Goal: Task Accomplishment & Management: Complete application form

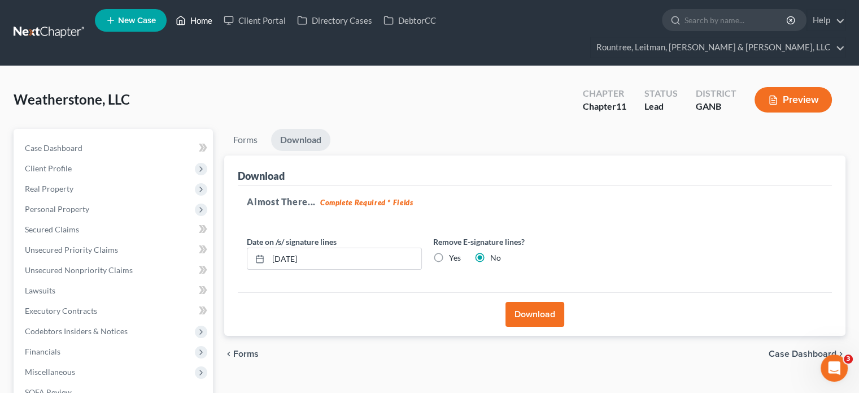
click at [207, 19] on link "Home" at bounding box center [194, 20] width 48 height 20
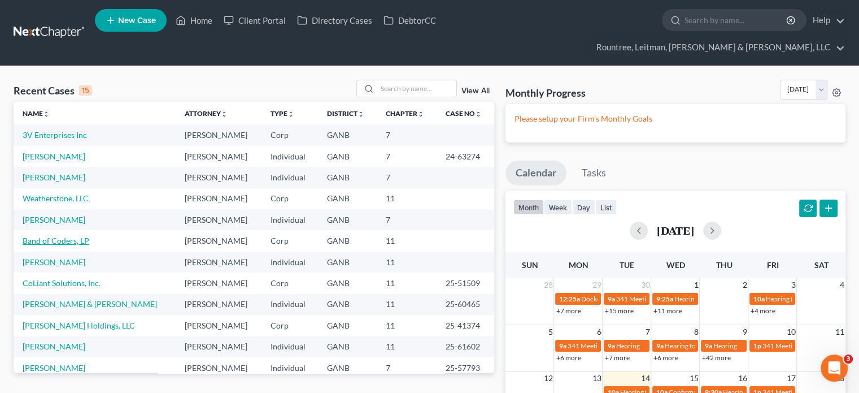
click at [56, 236] on link "Band of Coders, LP" at bounding box center [56, 241] width 67 height 10
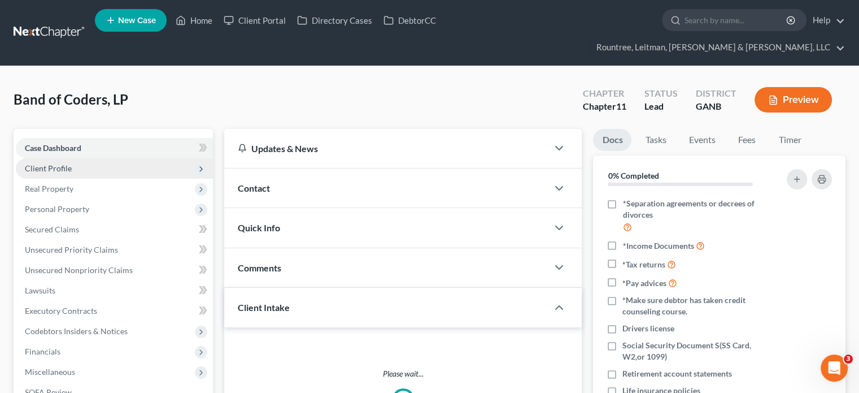
click at [57, 163] on span "Client Profile" at bounding box center [48, 168] width 47 height 10
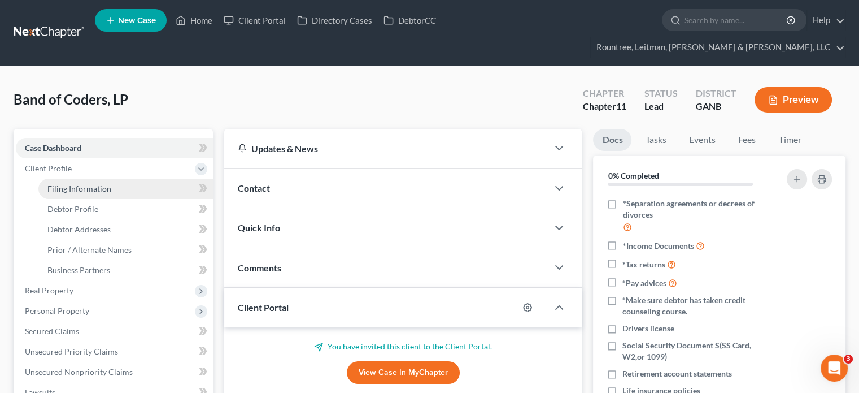
click at [63, 184] on span "Filing Information" at bounding box center [79, 189] width 64 height 10
select select "3"
select select "1"
select select "19"
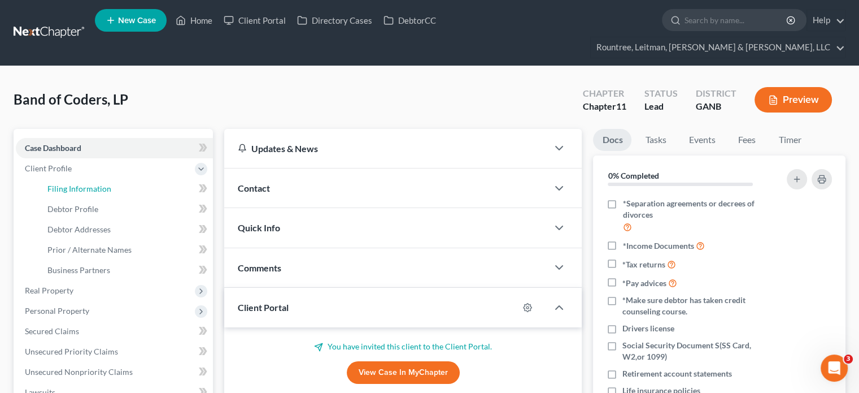
select select "3"
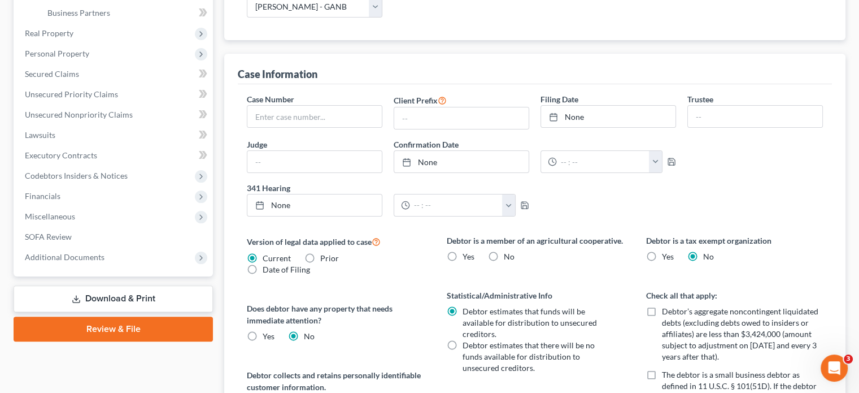
scroll to position [395, 0]
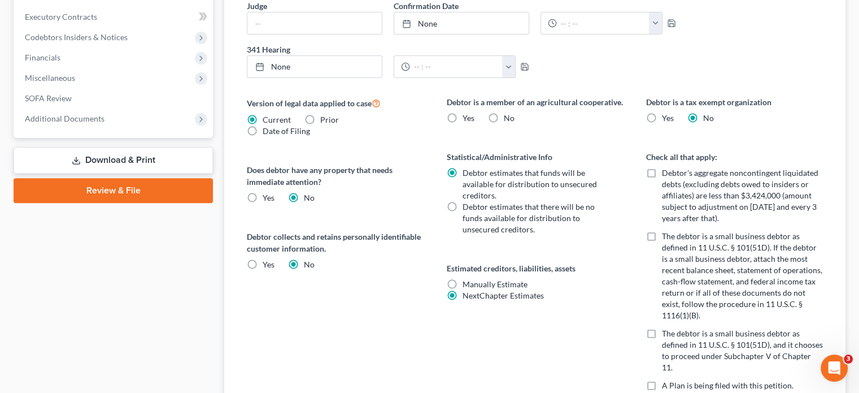
click at [504, 112] on label "No" at bounding box center [509, 117] width 11 height 11
click at [508, 112] on input "No" at bounding box center [511, 115] width 7 height 7
radio input "true"
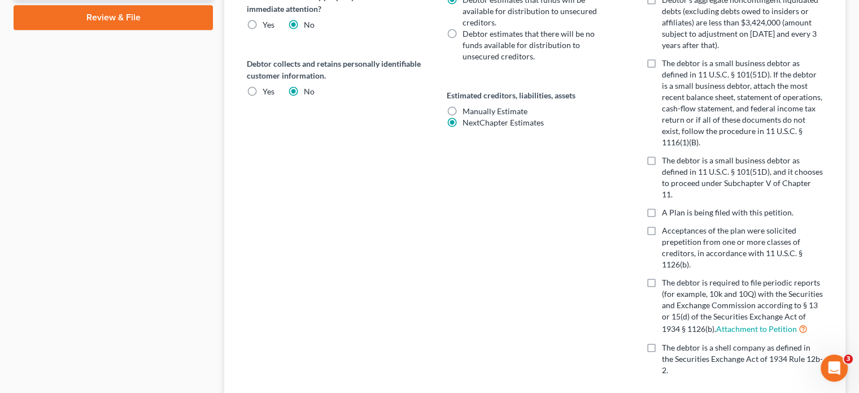
scroll to position [601, 0]
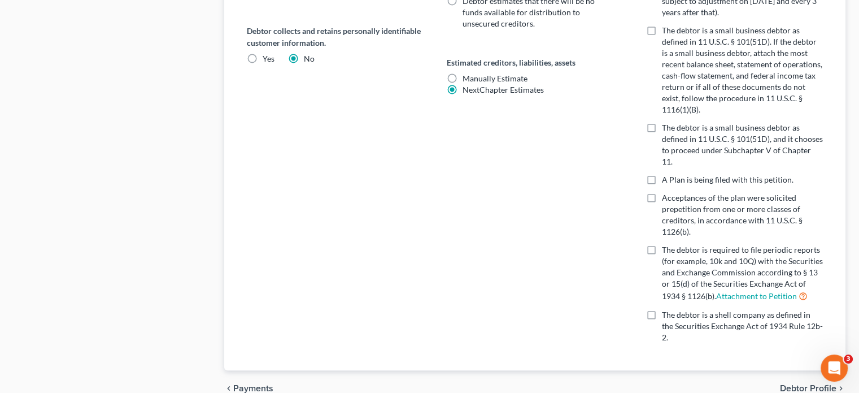
click at [810, 383] on span "Debtor Profile" at bounding box center [808, 387] width 56 height 9
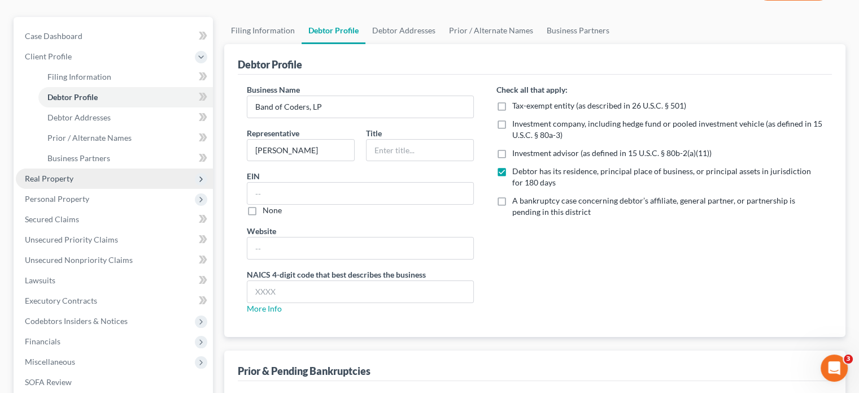
scroll to position [227, 0]
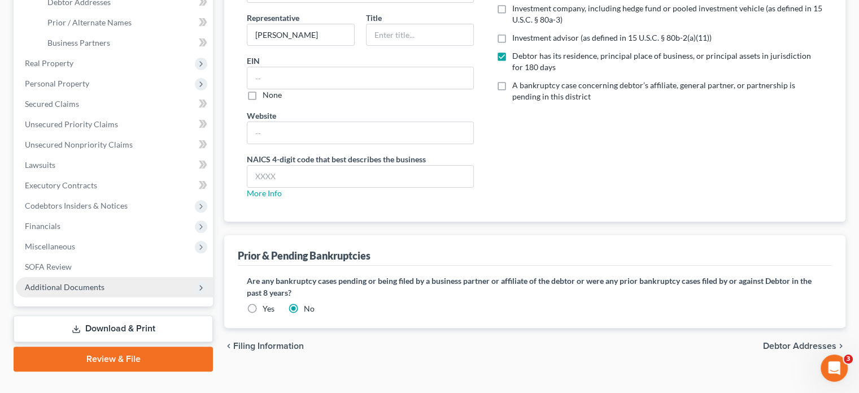
click at [87, 282] on span "Additional Documents" at bounding box center [65, 287] width 80 height 10
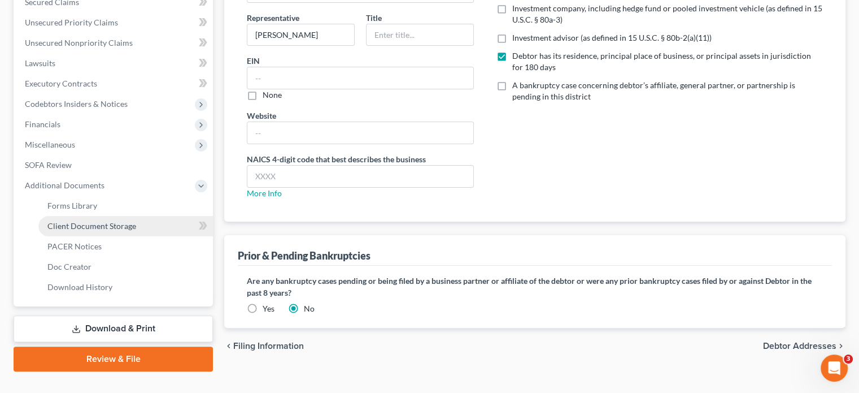
click at [112, 221] on span "Client Document Storage" at bounding box center [91, 226] width 89 height 10
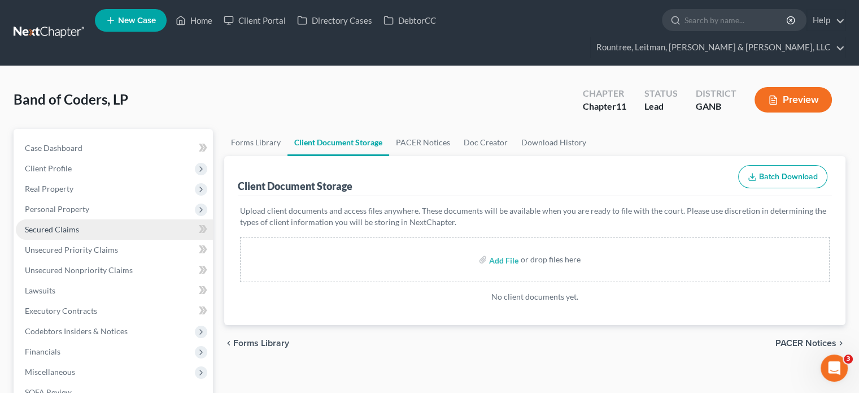
click at [67, 219] on link "Secured Claims" at bounding box center [114, 229] width 197 height 20
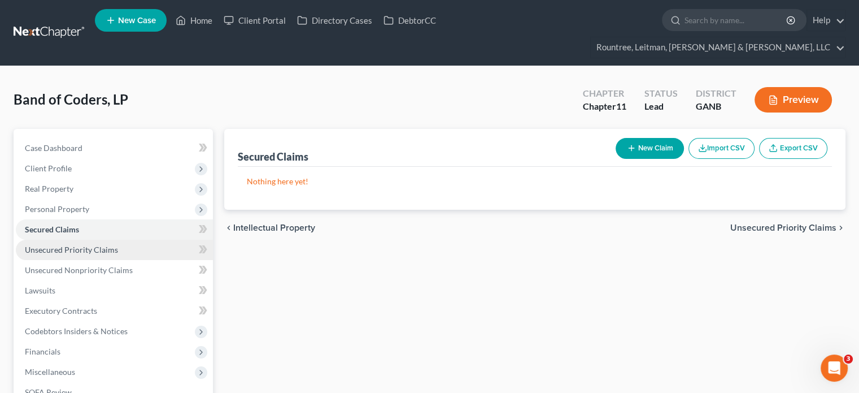
click at [64, 245] on span "Unsecured Priority Claims" at bounding box center [71, 250] width 93 height 10
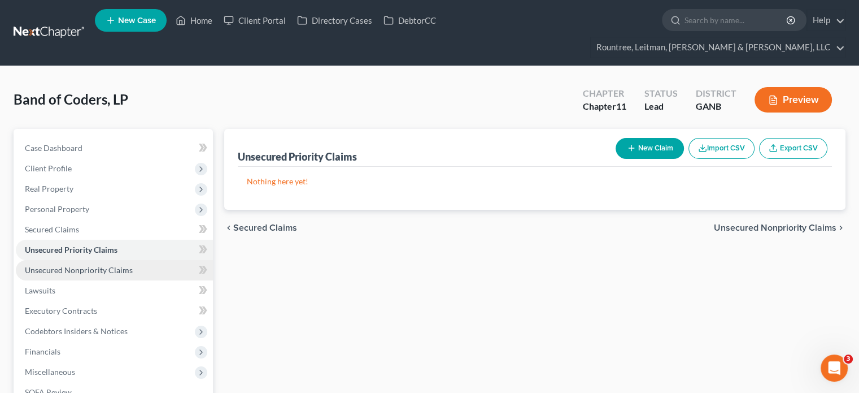
click at [69, 265] on span "Unsecured Nonpriority Claims" at bounding box center [79, 270] width 108 height 10
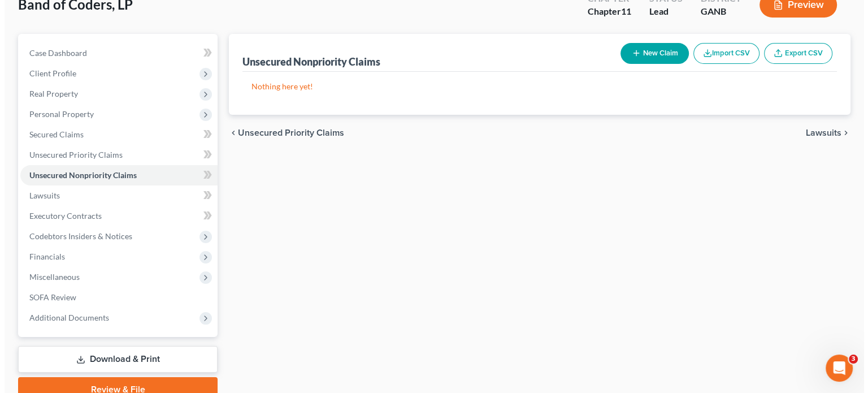
scroll to position [113, 0]
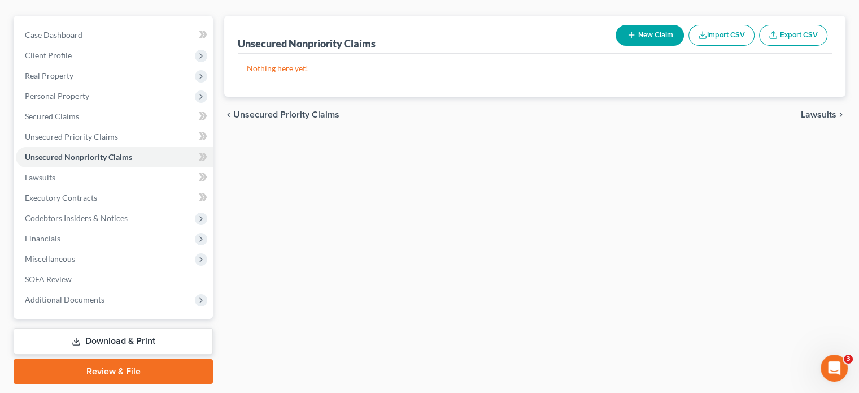
click at [644, 25] on button "New Claim" at bounding box center [650, 35] width 68 height 21
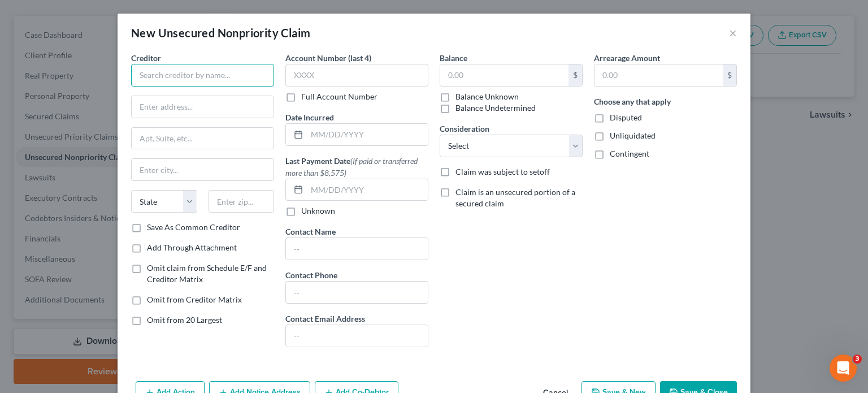
click at [175, 72] on input "text" at bounding box center [202, 75] width 143 height 23
type input "Codex Lab Corporation, Inc."
click at [224, 101] on input "text" at bounding box center [203, 106] width 142 height 21
click at [176, 112] on input "text" at bounding box center [203, 106] width 142 height 21
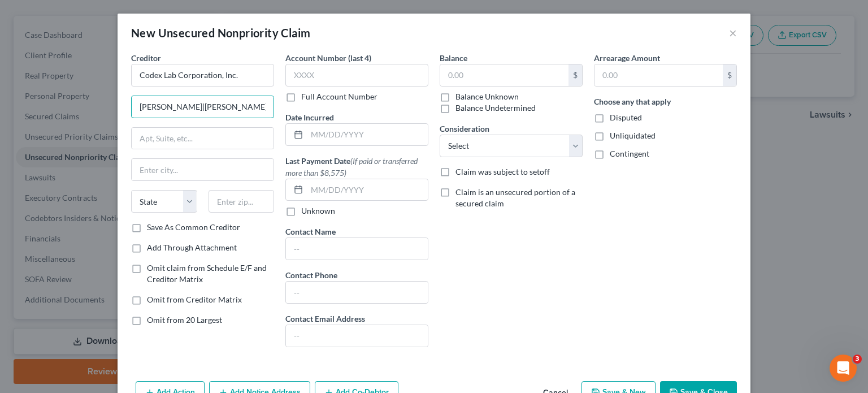
scroll to position [0, 23]
drag, startPoint x: 191, startPoint y: 105, endPoint x: 432, endPoint y: 119, distance: 241.0
click at [432, 119] on div "Creditor * Codex Lab Corporation, Inc. [PERSON_NAME]|[PERSON_NAME]|[PERSON_NAME…" at bounding box center [433, 204] width 617 height 304
type input "[PERSON_NAME] | [PERSON_NAME] PC"
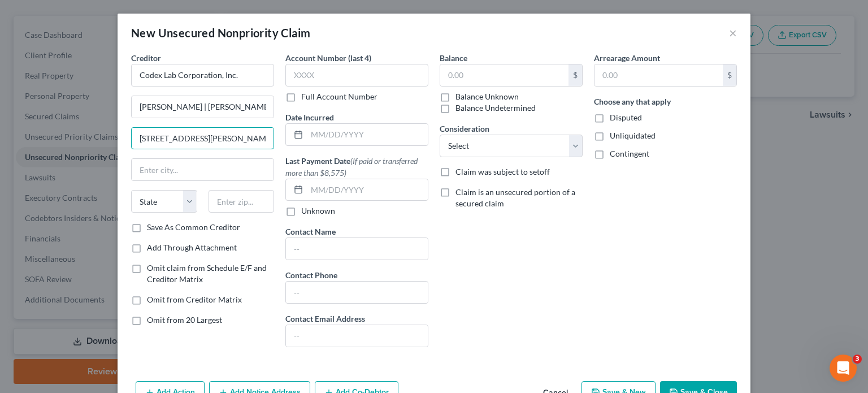
type input "[STREET_ADDRESS][PERSON_NAME]"
type input "80202"
type input "[GEOGRAPHIC_DATA]"
select select "5"
click at [147, 226] on label "Save As Common Creditor" at bounding box center [193, 226] width 93 height 11
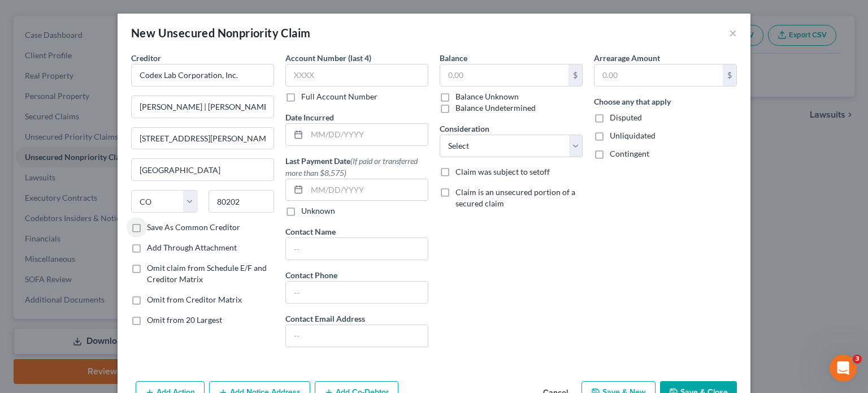
click at [151, 226] on input "Save As Common Creditor" at bounding box center [154, 224] width 7 height 7
checkbox input "true"
click at [494, 73] on input "text" at bounding box center [504, 74] width 128 height 21
type input "826,286"
drag, startPoint x: 596, startPoint y: 119, endPoint x: 596, endPoint y: 135, distance: 15.8
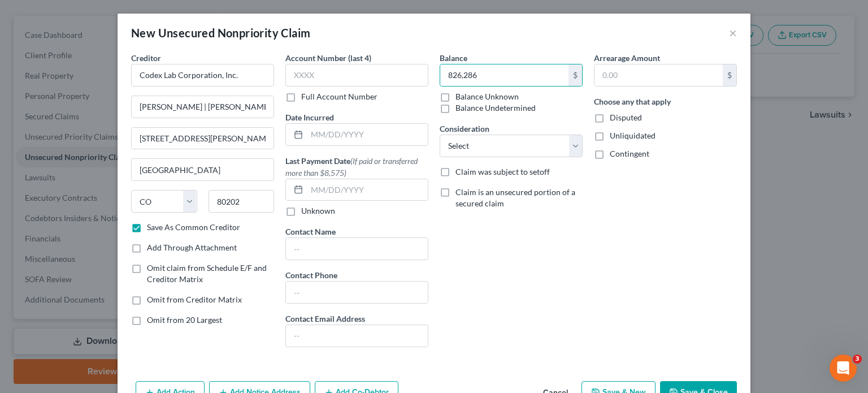
click at [609, 119] on label "Disputed" at bounding box center [625, 117] width 32 height 11
click at [614, 119] on input "Disputed" at bounding box center [617, 115] width 7 height 7
checkbox input "true"
click at [609, 135] on label "Unliquidated" at bounding box center [632, 135] width 46 height 11
click at [614, 135] on input "Unliquidated" at bounding box center [617, 133] width 7 height 7
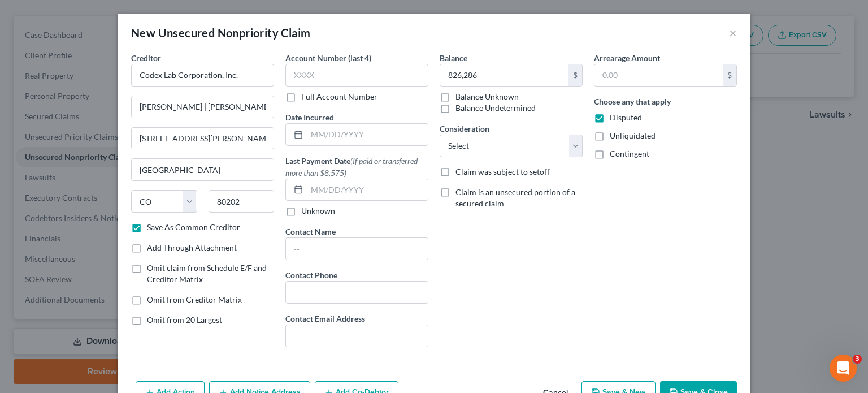
checkbox input "true"
click at [609, 154] on label "Contingent" at bounding box center [629, 153] width 40 height 11
click at [614, 154] on input "Contingent" at bounding box center [617, 151] width 7 height 7
checkbox input "true"
click at [473, 148] on select "Select Cable / Satellite Services Collection Agency Credit Card Debt Debt Couns…" at bounding box center [510, 145] width 143 height 23
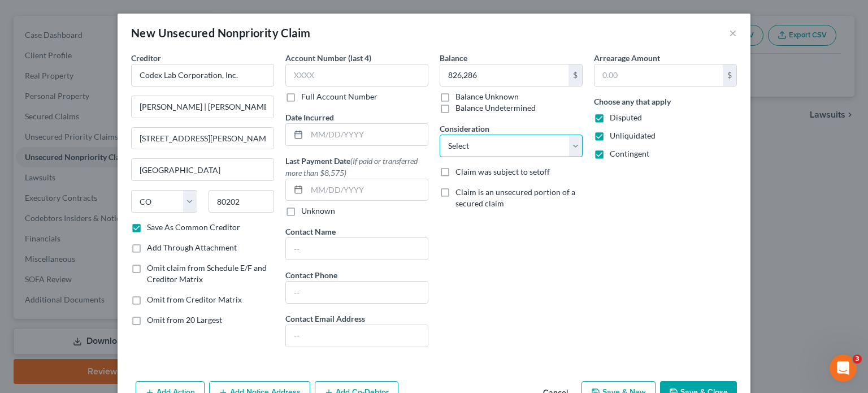
select select "11"
click at [439, 134] on select "Select Cable / Satellite Services Collection Agency Credit Card Debt Debt Couns…" at bounding box center [510, 145] width 143 height 23
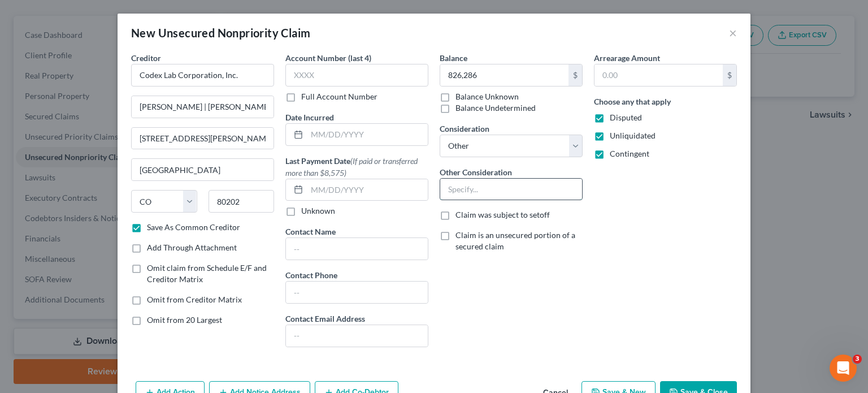
click at [472, 187] on input "text" at bounding box center [511, 188] width 142 height 21
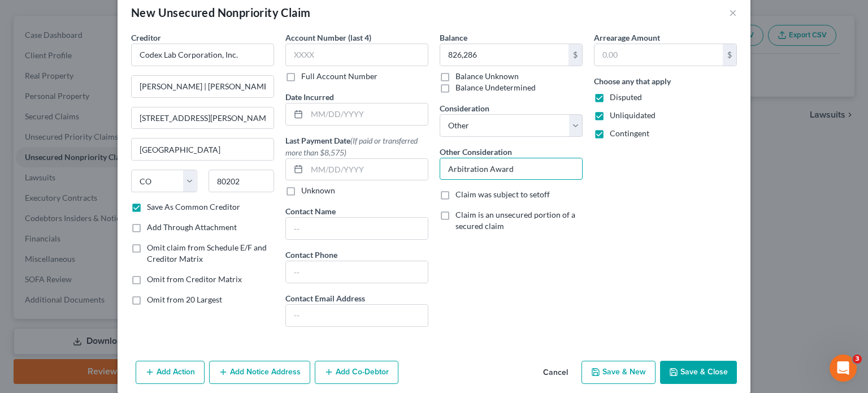
scroll to position [32, 0]
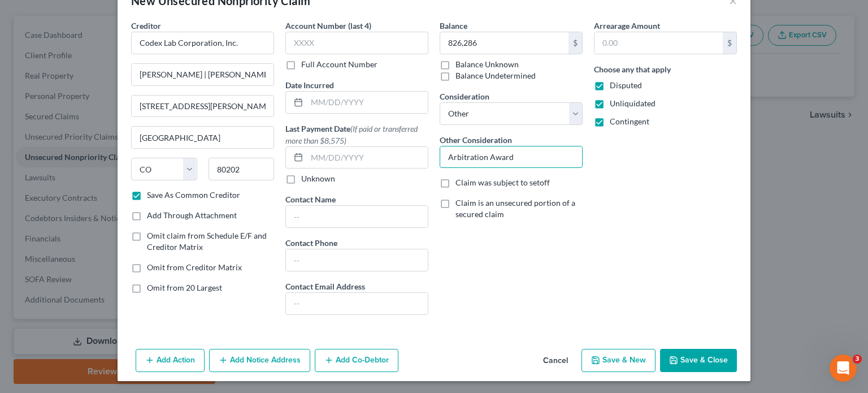
type input "Arbitration Award"
click at [240, 359] on button "Add Notice Address" at bounding box center [259, 360] width 101 height 24
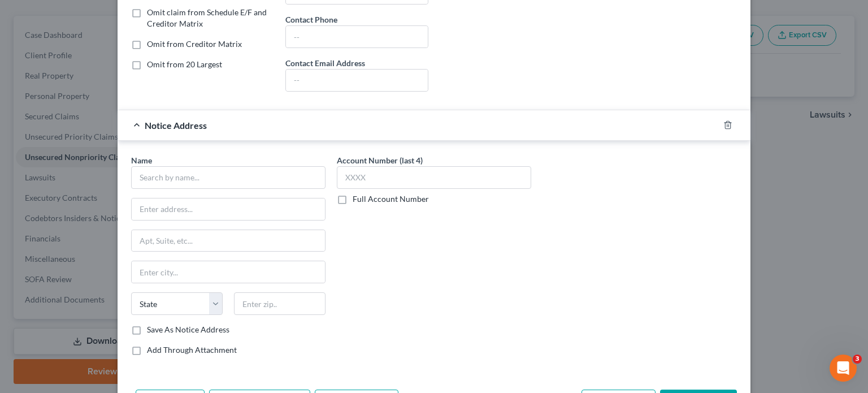
scroll to position [258, 0]
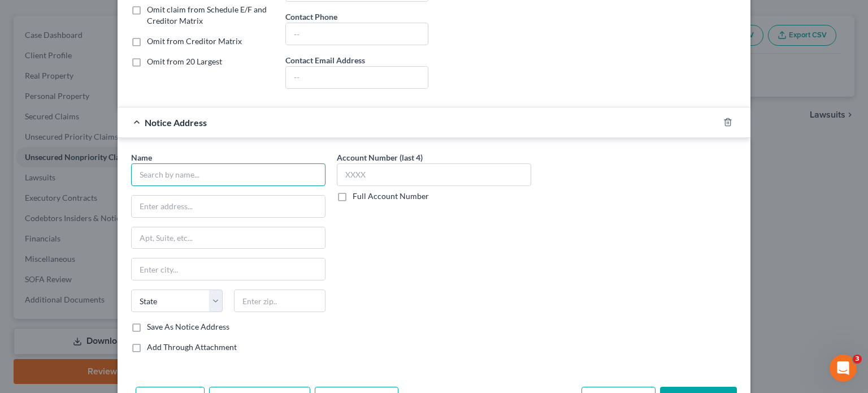
drag, startPoint x: 169, startPoint y: 175, endPoint x: 142, endPoint y: 182, distance: 27.4
click at [169, 175] on input "text" at bounding box center [228, 174] width 194 height 23
type input "[PERSON_NAME]"
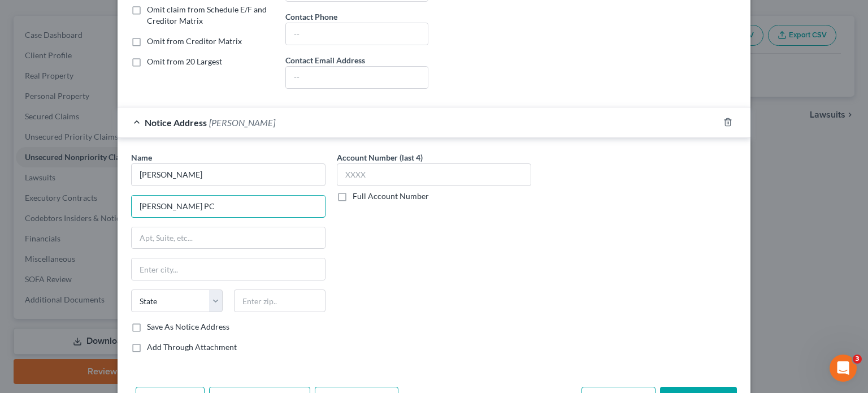
type input "[PERSON_NAME] PC"
type input "[STREET_ADDRESS]"
click at [269, 305] on input "text" at bounding box center [279, 300] width 91 height 23
type input "30309"
type input "[GEOGRAPHIC_DATA]"
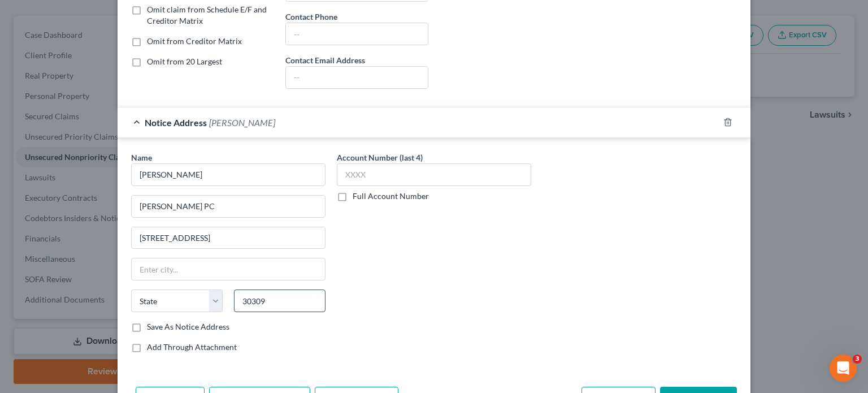
select select "10"
click at [147, 322] on label "Save As Notice Address" at bounding box center [188, 326] width 82 height 11
click at [151, 322] on input "Save As Notice Address" at bounding box center [154, 324] width 7 height 7
checkbox input "true"
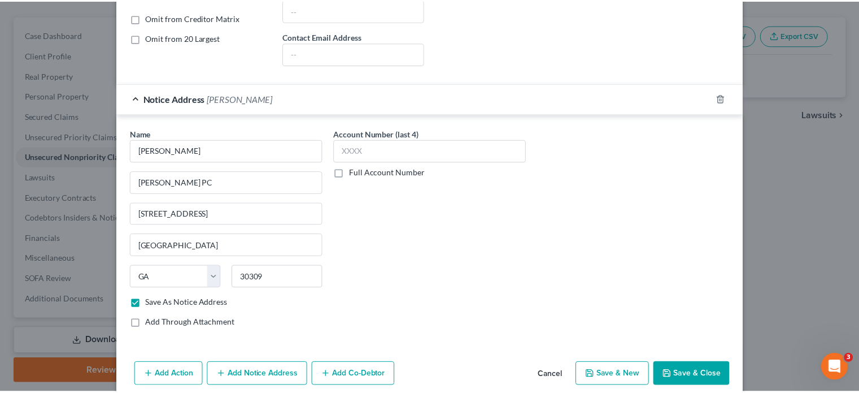
scroll to position [295, 0]
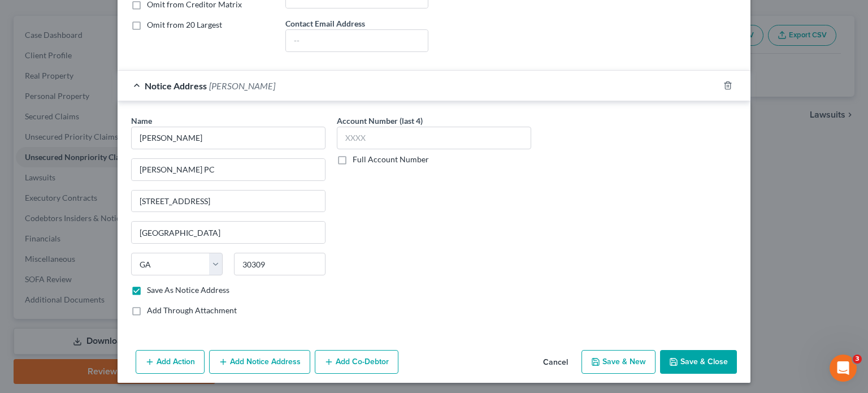
click at [693, 354] on button "Save & Close" at bounding box center [698, 362] width 77 height 24
checkbox input "false"
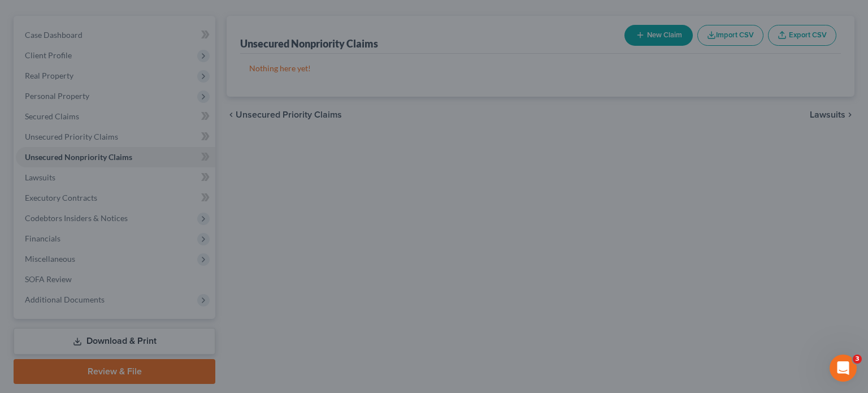
type input "826,286.00"
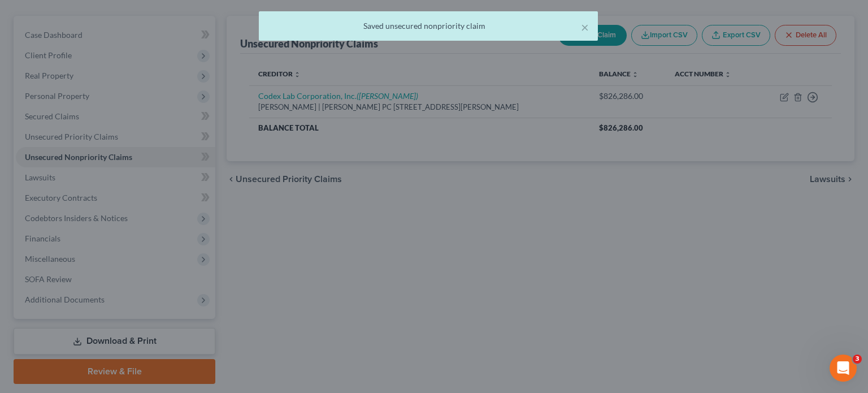
scroll to position [0, 0]
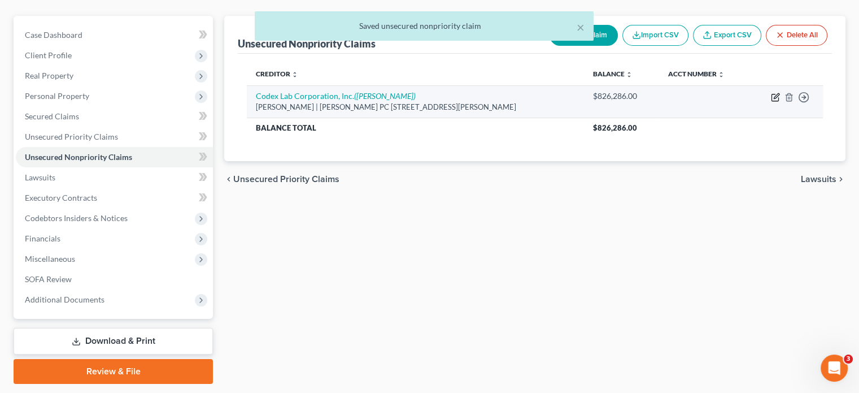
click at [775, 93] on icon "button" at bounding box center [775, 97] width 9 height 9
select select "5"
select select "11"
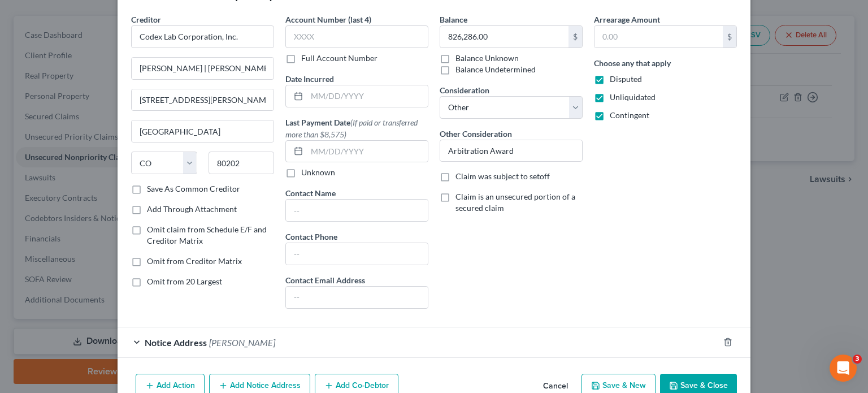
scroll to position [72, 0]
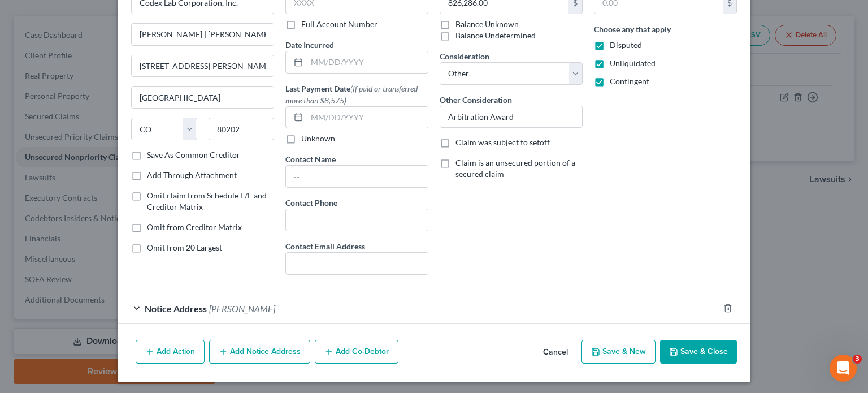
click at [338, 351] on button "Add Co-Debtor" at bounding box center [357, 351] width 84 height 24
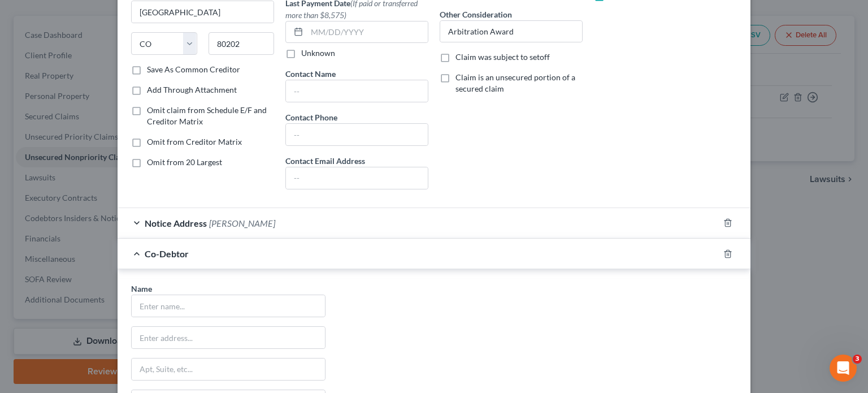
scroll to position [242, 0]
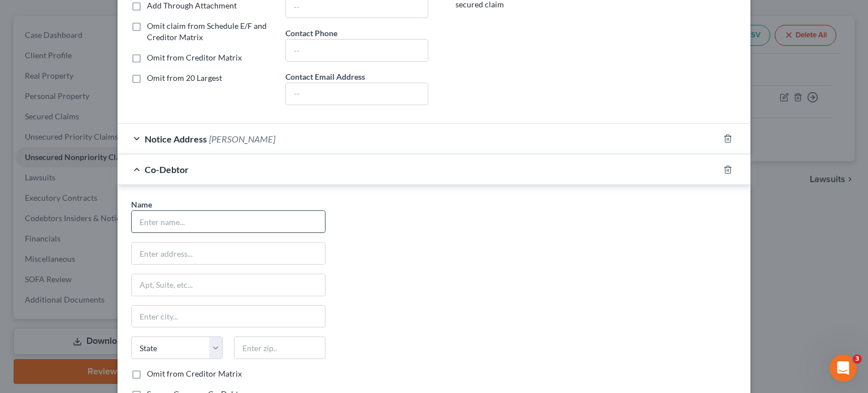
click at [203, 224] on input "text" at bounding box center [228, 221] width 193 height 21
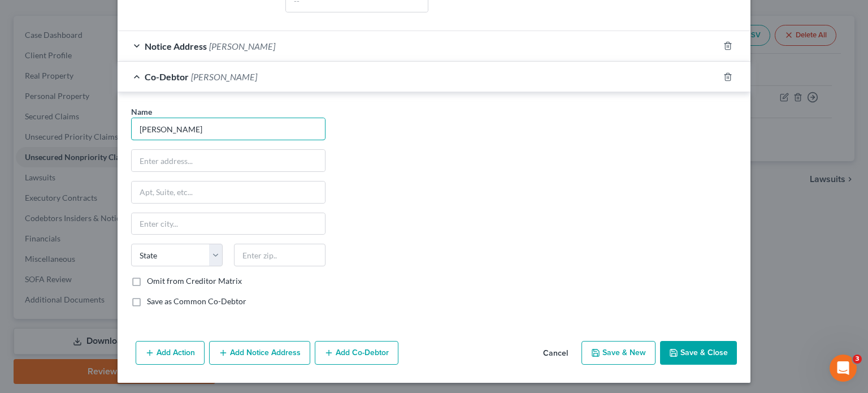
type input "[PERSON_NAME]"
click at [679, 347] on button "Save & Close" at bounding box center [698, 353] width 77 height 24
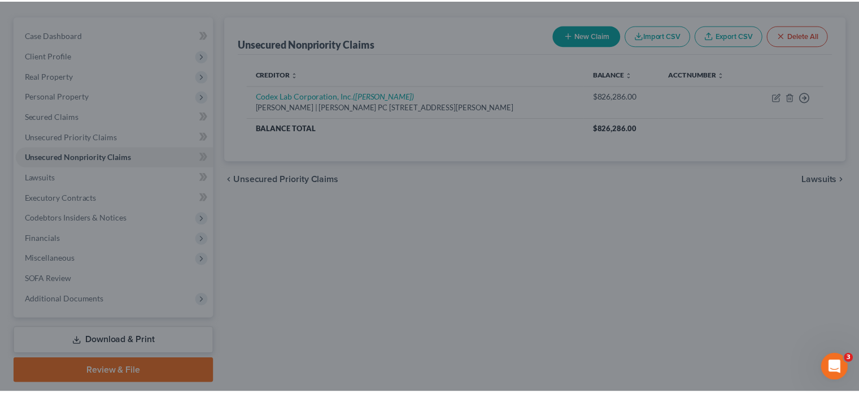
scroll to position [0, 0]
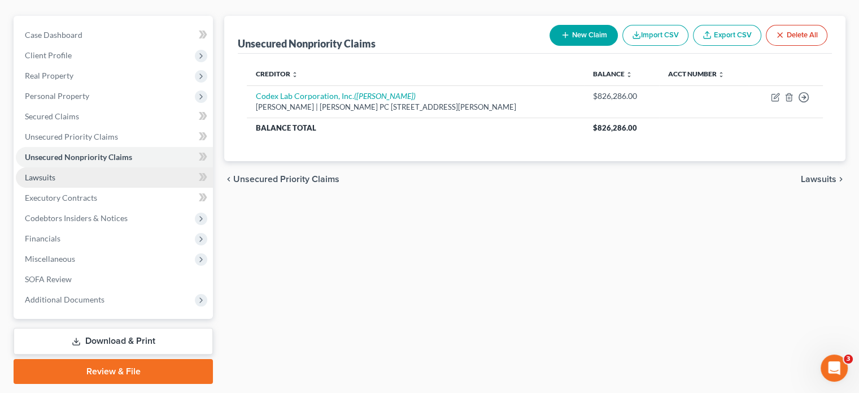
click at [54, 172] on span "Lawsuits" at bounding box center [40, 177] width 30 height 10
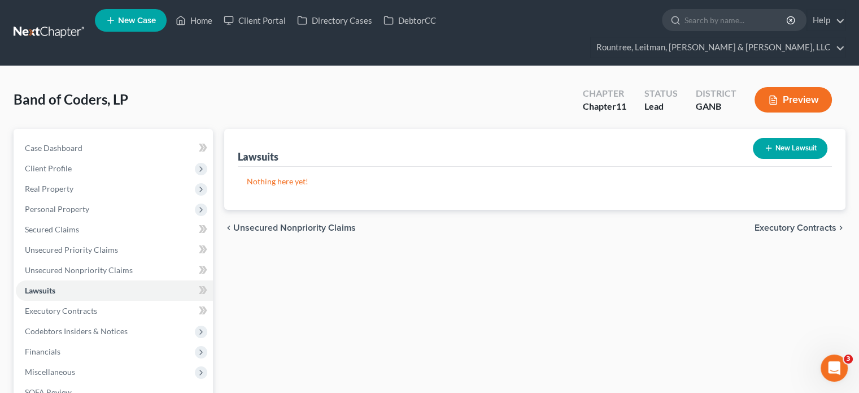
click at [786, 138] on button "New Lawsuit" at bounding box center [790, 148] width 75 height 21
select select "0"
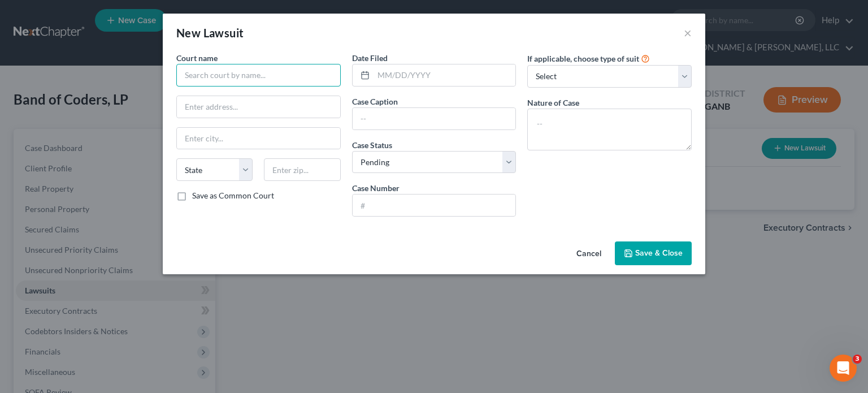
click at [232, 76] on input "text" at bounding box center [258, 75] width 164 height 23
type input "JAMS"
click at [474, 77] on input "text" at bounding box center [444, 74] width 142 height 21
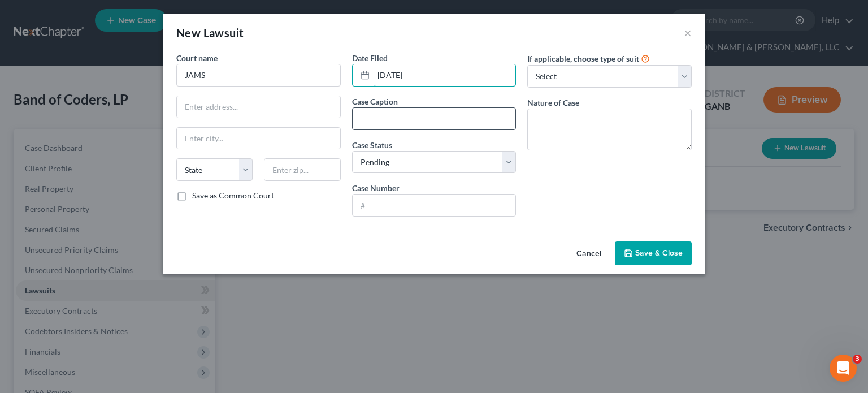
type input "[DATE]"
click at [423, 113] on input "text" at bounding box center [433, 118] width 163 height 21
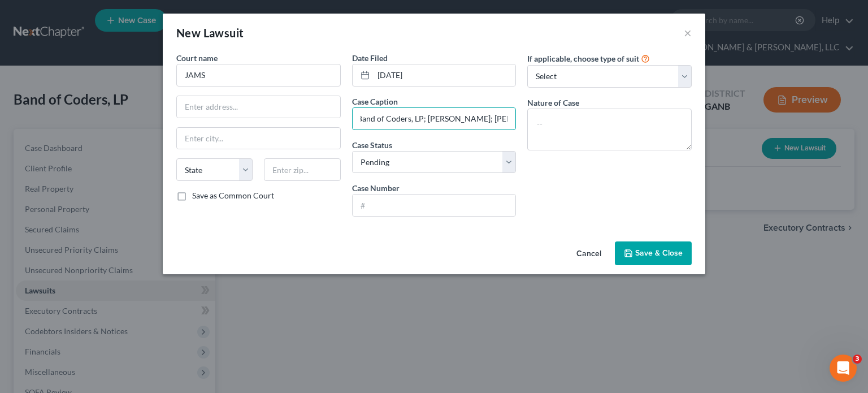
scroll to position [0, 153]
type input "Codex Lab Corporation, Inc., Claimant v. Band of Coders, LP; [PERSON_NAME]; [PE…"
click at [425, 207] on input "text" at bounding box center [433, 204] width 163 height 21
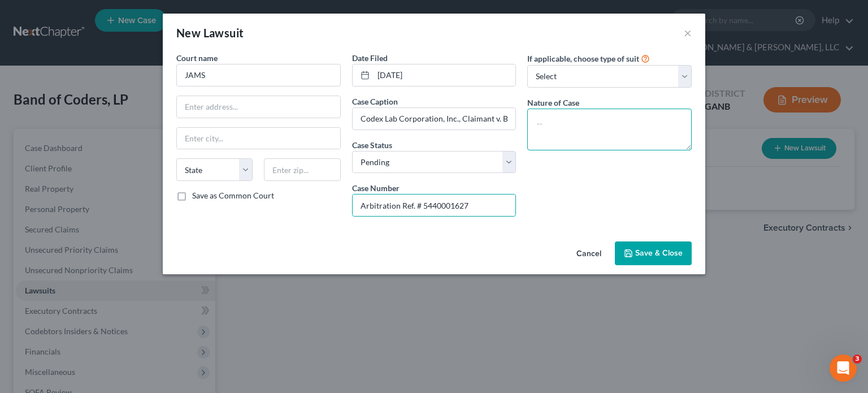
click at [567, 132] on textarea at bounding box center [609, 129] width 164 height 42
drag, startPoint x: 420, startPoint y: 203, endPoint x: 201, endPoint y: 202, distance: 219.1
click at [201, 202] on div "Court name * JAMS State [US_STATE] AK AR AZ CA CO CT DE DC [GEOGRAPHIC_DATA] [G…" at bounding box center [434, 138] width 526 height 173
type input "5440001627"
click at [576, 112] on textarea at bounding box center [609, 129] width 164 height 42
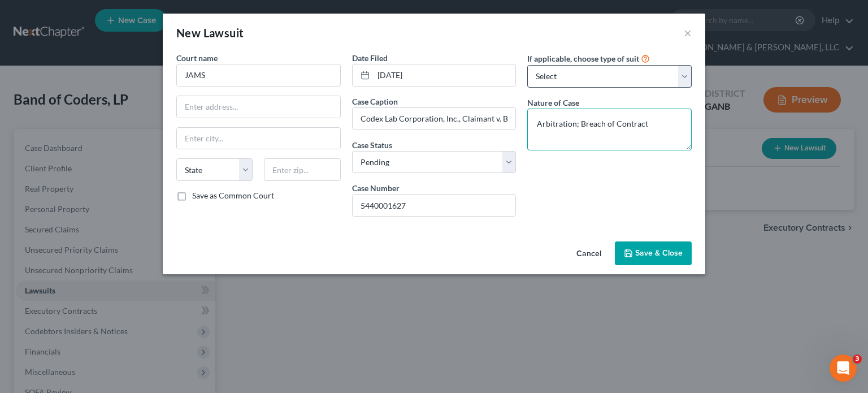
type textarea "Arbitration; Breach of Contract"
click at [618, 76] on select "Select Repossession Foreclosure Returns Other" at bounding box center [609, 76] width 164 height 23
select select "3"
click at [527, 65] on select "Select Repossession Foreclosure Returns Other" at bounding box center [609, 76] width 164 height 23
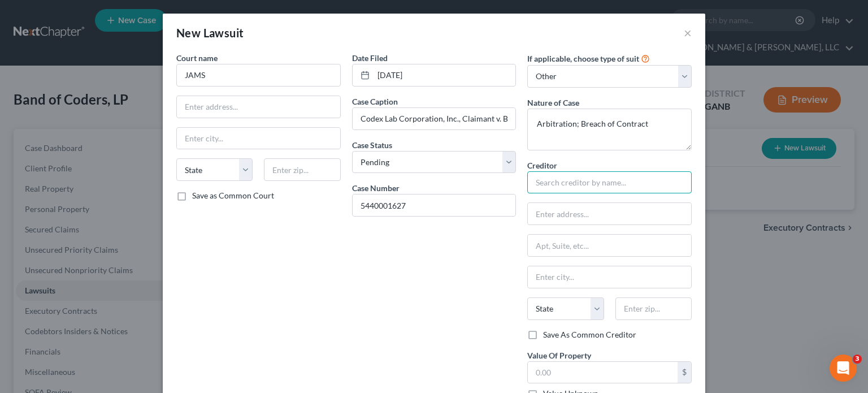
click at [620, 185] on input "text" at bounding box center [609, 182] width 164 height 23
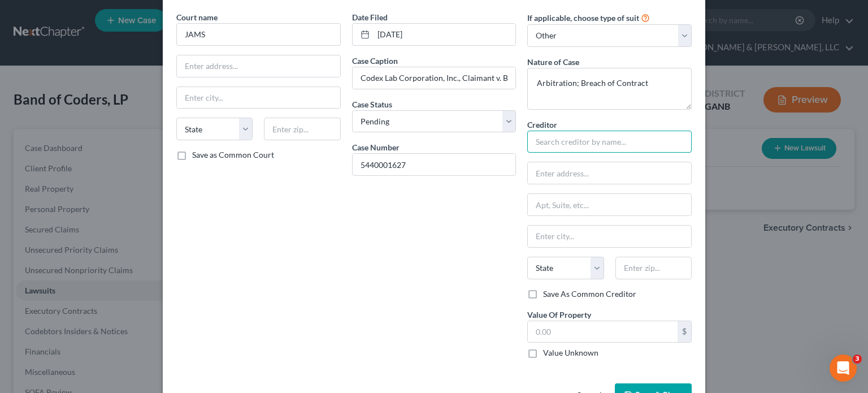
scroll to position [76, 0]
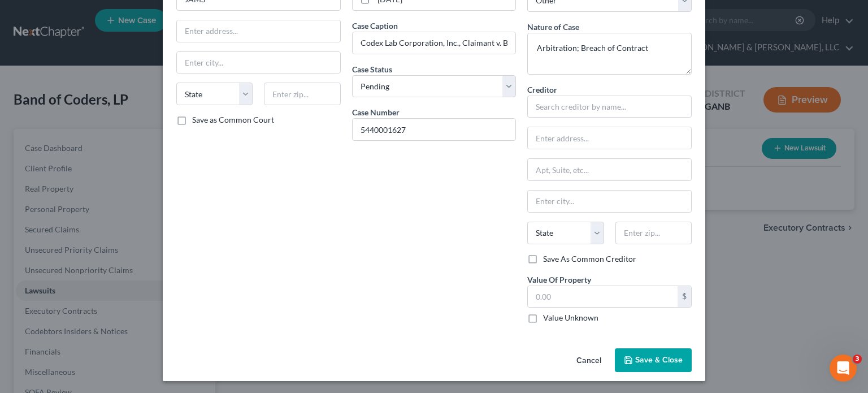
click at [675, 359] on span "Save & Close" at bounding box center [658, 360] width 47 height 10
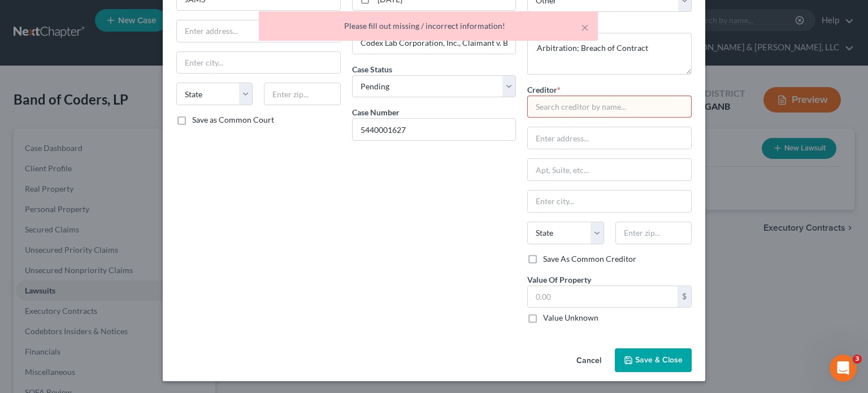
click at [562, 100] on input "text" at bounding box center [609, 106] width 164 height 23
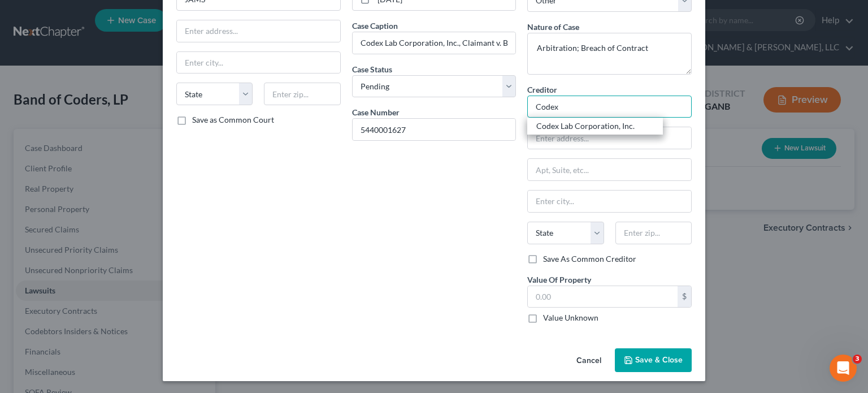
type input "Codex"
click at [652, 355] on span "Save & Close" at bounding box center [658, 360] width 47 height 10
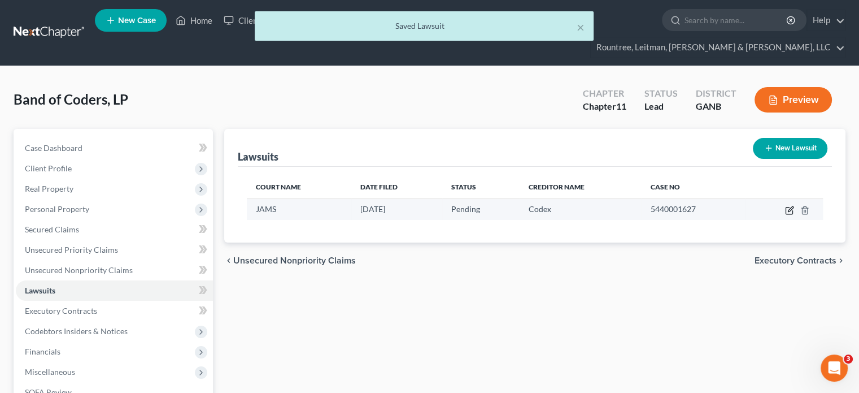
click at [791, 206] on icon "button" at bounding box center [790, 208] width 5 height 5
select select "0"
select select "3"
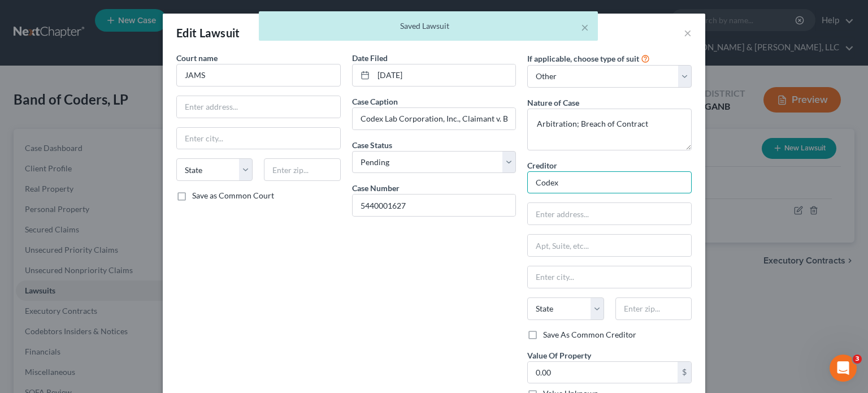
click at [655, 186] on input "Codex" at bounding box center [609, 182] width 164 height 23
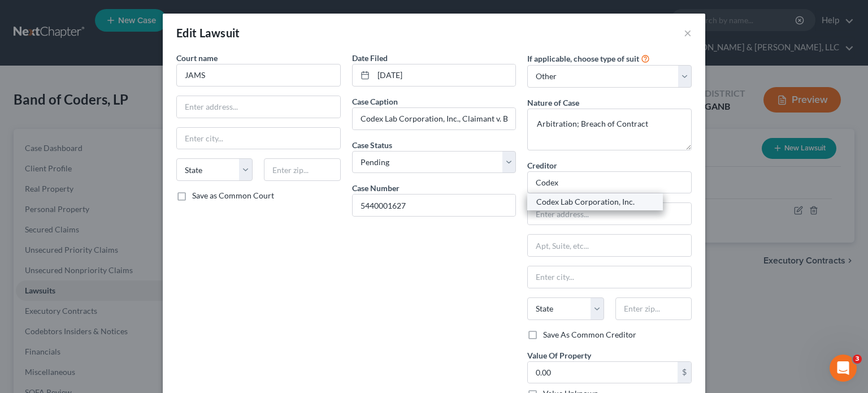
click at [591, 202] on div "Codex Lab Corporation, Inc." at bounding box center [594, 201] width 117 height 11
type input "Codex Lab Corporation, Inc."
type input "[PERSON_NAME] | [PERSON_NAME] PC"
type input "[STREET_ADDRESS][PERSON_NAME]"
type input "[GEOGRAPHIC_DATA]"
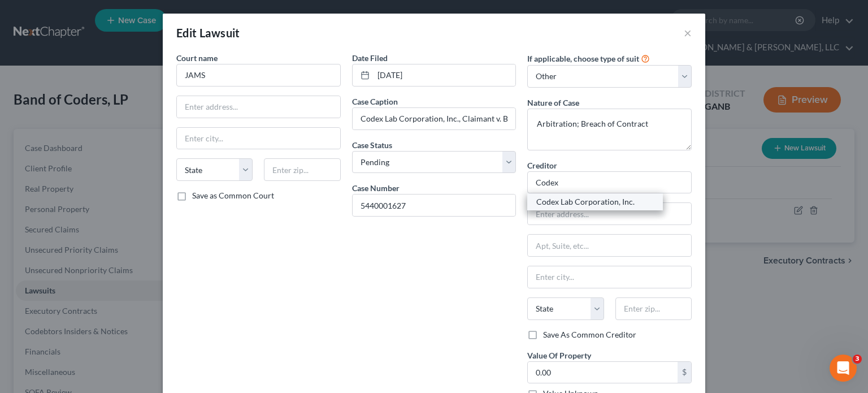
select select "5"
type input "80202"
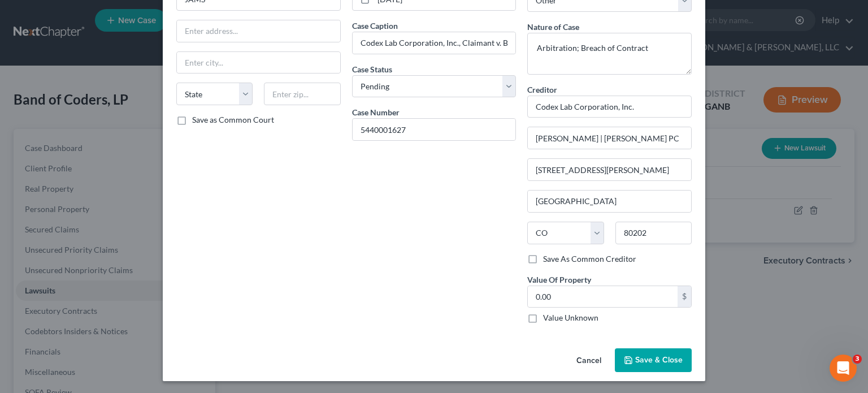
click at [647, 355] on span "Save & Close" at bounding box center [658, 360] width 47 height 10
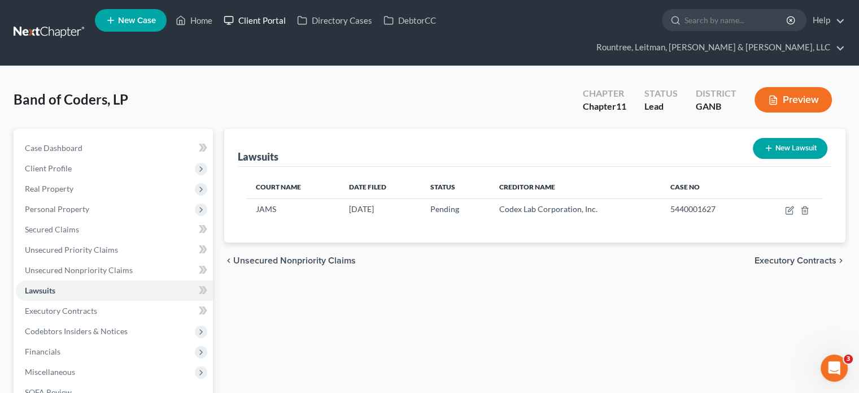
click at [260, 19] on link "Client Portal" at bounding box center [254, 20] width 73 height 20
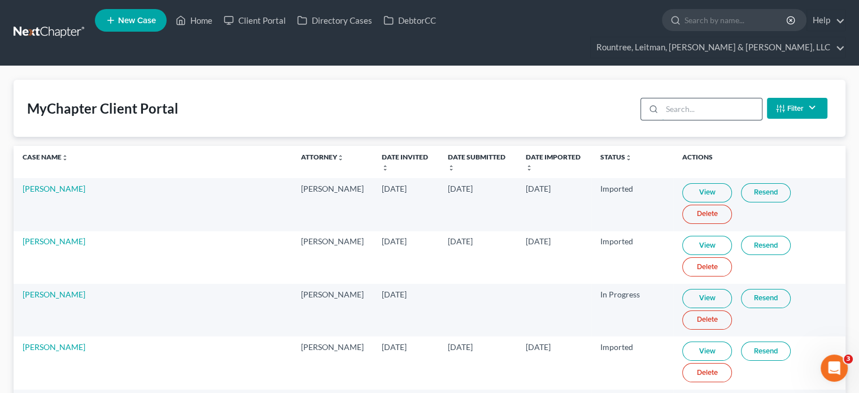
click at [716, 98] on input "search" at bounding box center [712, 108] width 100 height 21
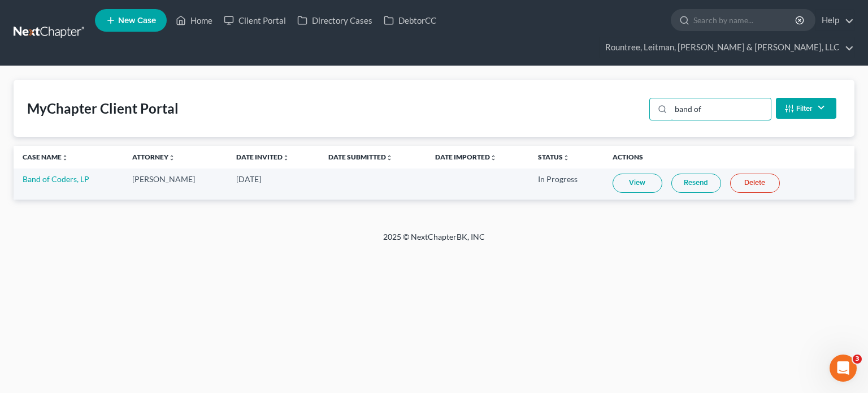
type input "band of"
click at [645, 173] on link "View" at bounding box center [637, 182] width 50 height 19
click at [191, 27] on link "Home" at bounding box center [194, 20] width 48 height 20
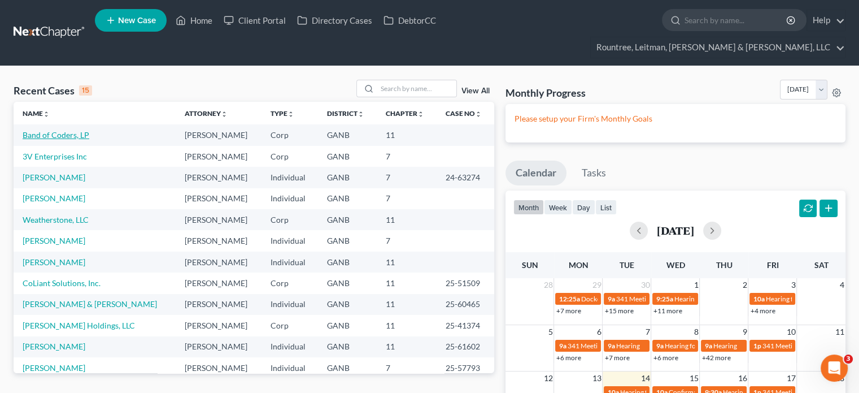
click at [55, 130] on link "Band of Coders, LP" at bounding box center [56, 135] width 67 height 10
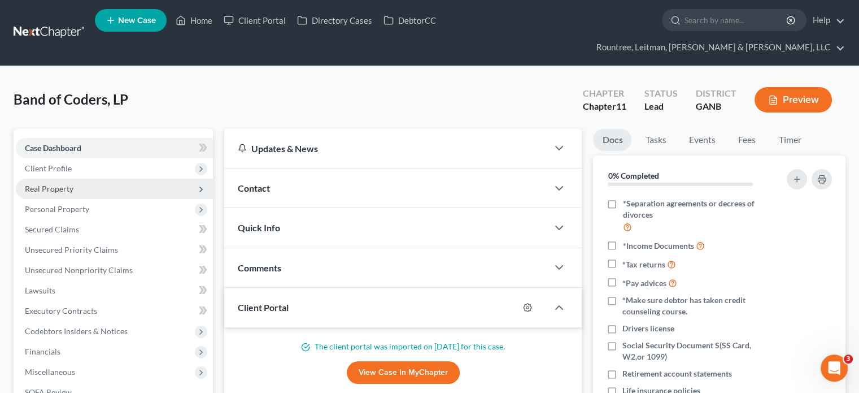
drag, startPoint x: 66, startPoint y: 145, endPoint x: 66, endPoint y: 158, distance: 13.0
click at [66, 163] on span "Client Profile" at bounding box center [48, 168] width 47 height 10
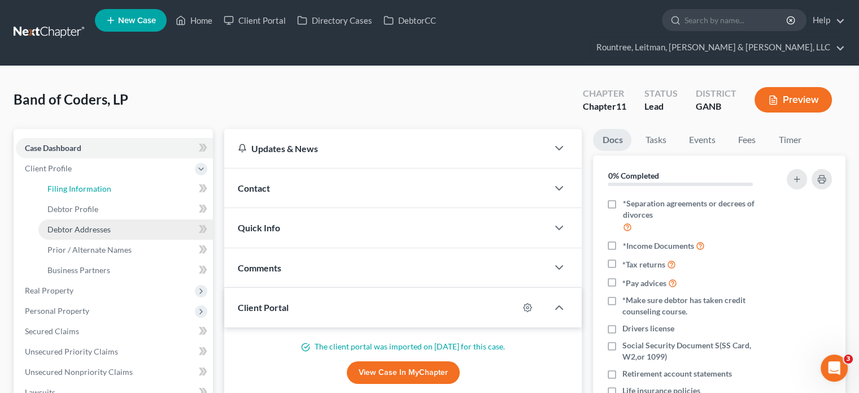
click at [64, 184] on span "Filing Information" at bounding box center [79, 189] width 64 height 10
select select "3"
select select "1"
select select "19"
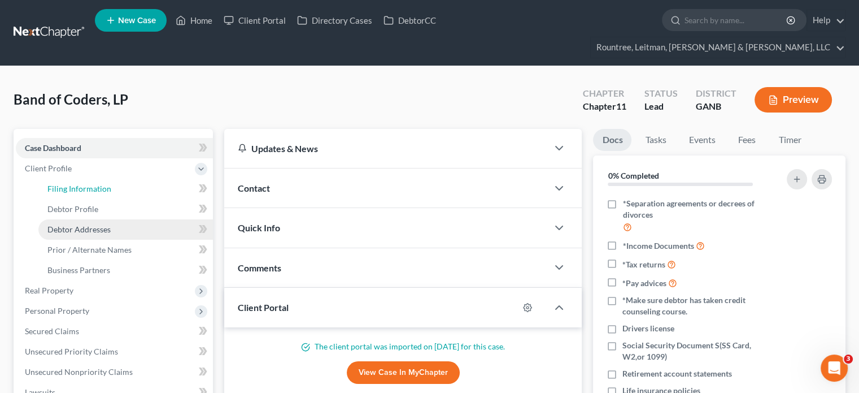
select select "3"
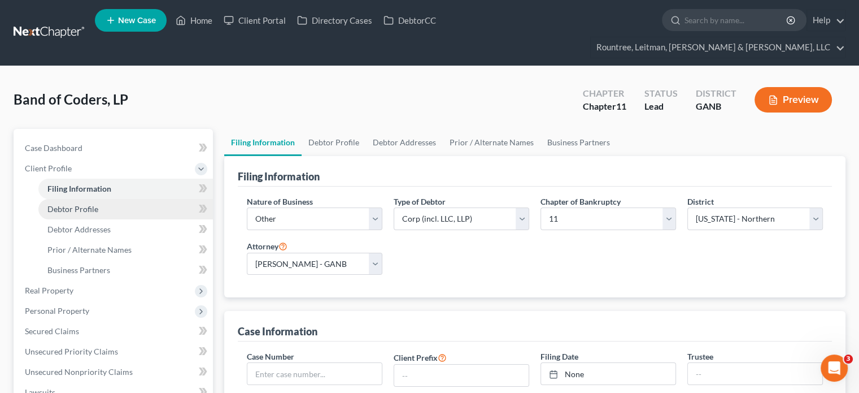
click at [75, 204] on span "Debtor Profile" at bounding box center [72, 209] width 51 height 10
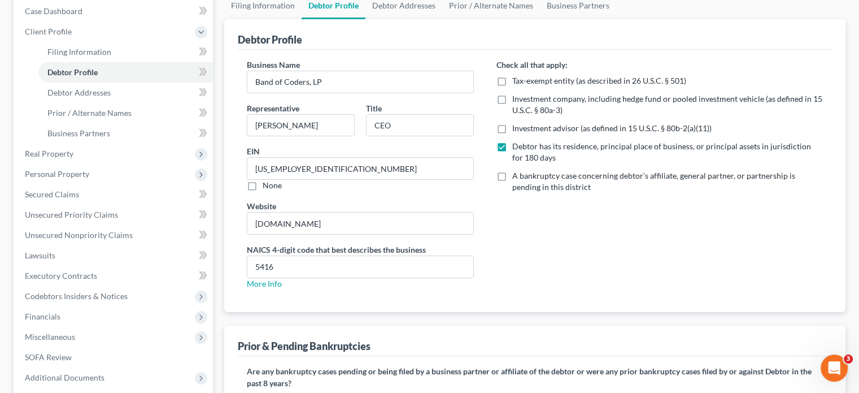
scroll to position [226, 0]
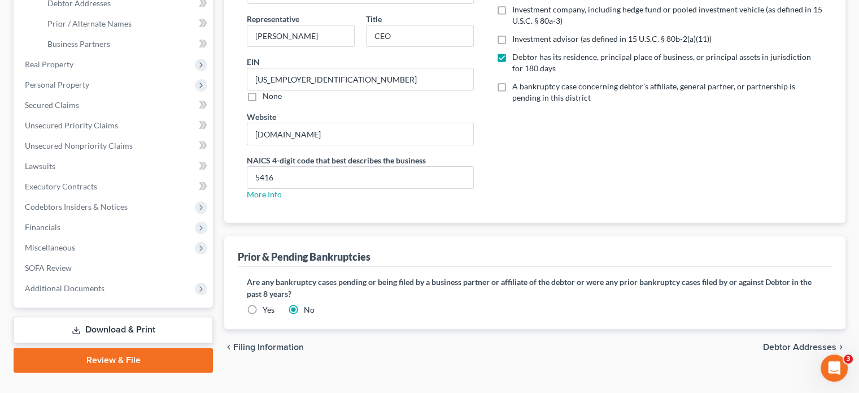
click at [796, 342] on span "Debtor Addresses" at bounding box center [799, 346] width 73 height 9
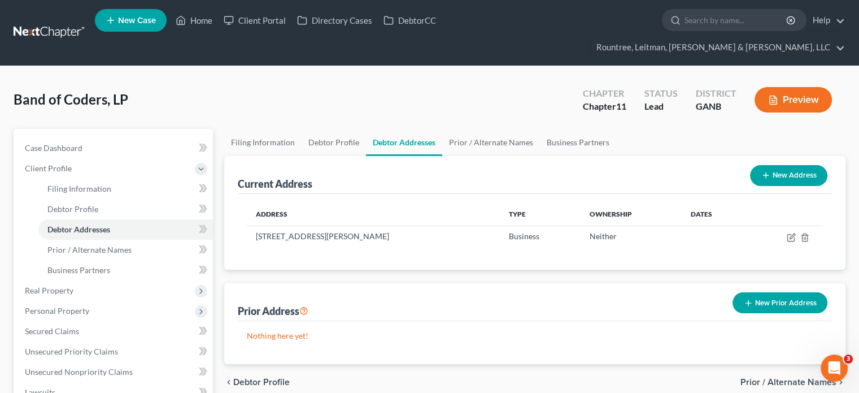
click at [787, 165] on button "New Address" at bounding box center [788, 175] width 77 height 21
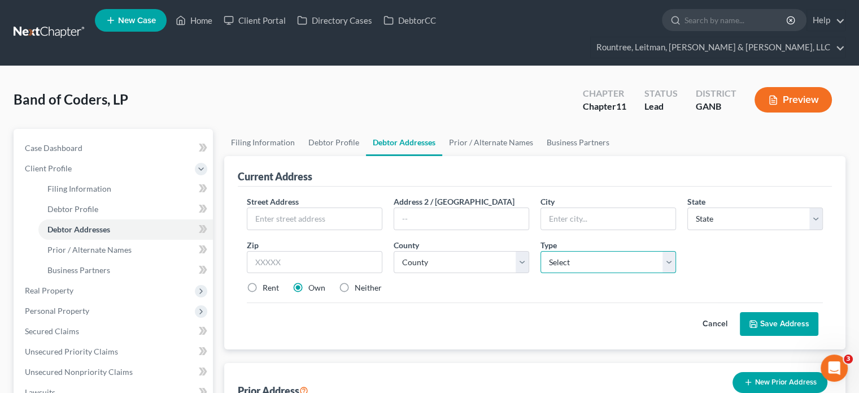
click at [669, 251] on select "Select Business Mailing Location of Assets" at bounding box center [608, 262] width 136 height 23
select select "1"
click at [540, 251] on select "Select Business Mailing Location of Assets" at bounding box center [608, 262] width 136 height 23
click at [306, 208] on input "text" at bounding box center [314, 218] width 134 height 21
paste input "1643 Mt. Vernon Rd"
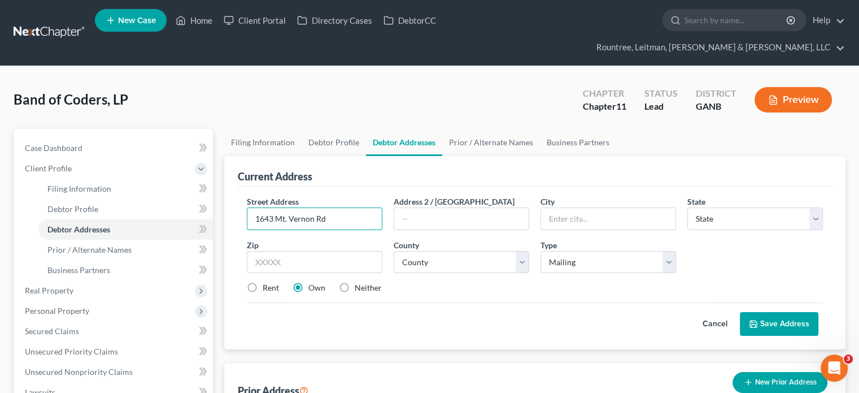
type input "1643 Mt. Vernon Rd"
click at [461, 208] on input "text" at bounding box center [461, 218] width 134 height 21
type input "Ste. 100"
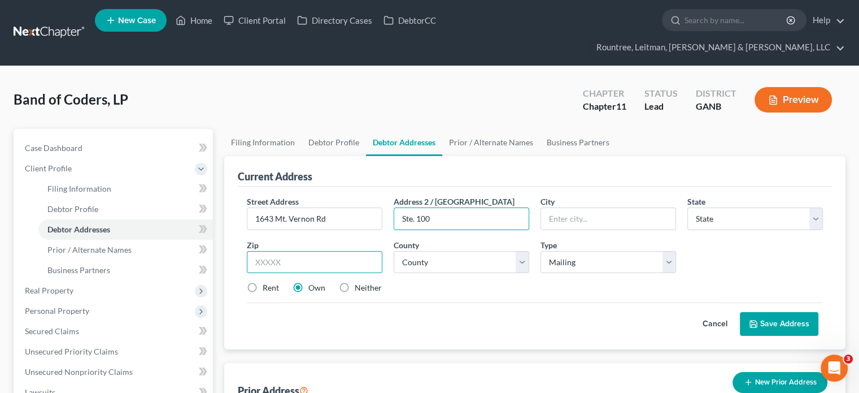
click at [313, 251] on input "text" at bounding box center [315, 262] width 136 height 23
type input "30338"
click at [680, 255] on div "Street Address * 1643 Mt. Vernon Rd Address [STREET_ADDRESS] * State * State [U…" at bounding box center [534, 248] width 587 height 107
type input "[GEOGRAPHIC_DATA]"
select select "10"
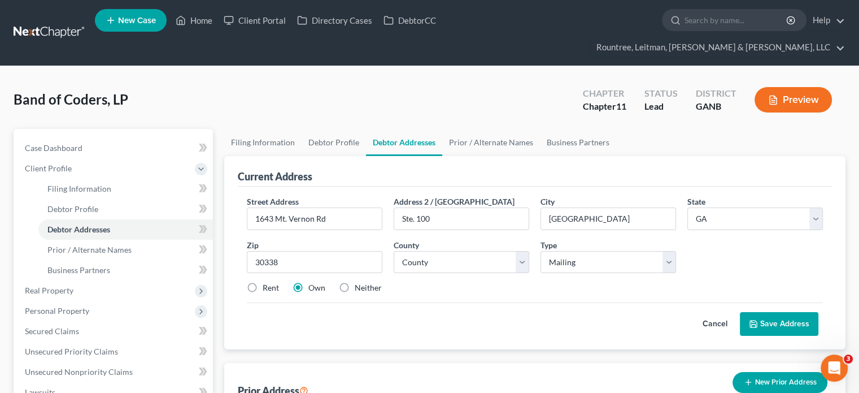
click at [467, 282] on div "Rent Own Neither" at bounding box center [534, 287] width 587 height 11
click at [783, 312] on button "Save Address" at bounding box center [779, 324] width 79 height 24
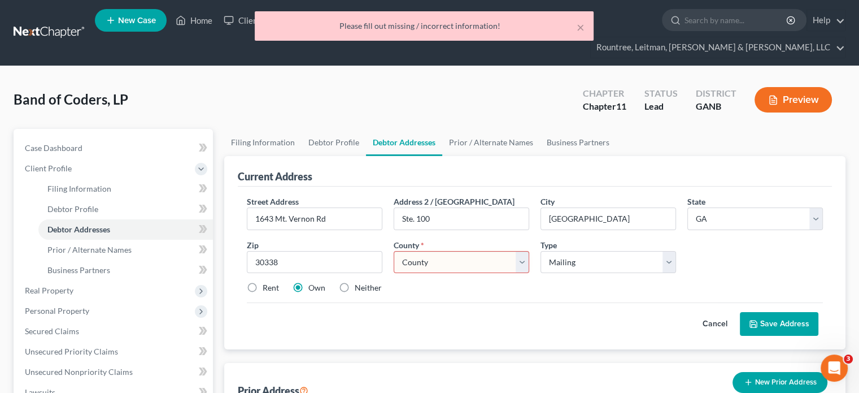
click at [518, 251] on select "County [GEOGRAPHIC_DATA] [GEOGRAPHIC_DATA] [GEOGRAPHIC_DATA] [GEOGRAPHIC_DATA] …" at bounding box center [462, 262] width 136 height 23
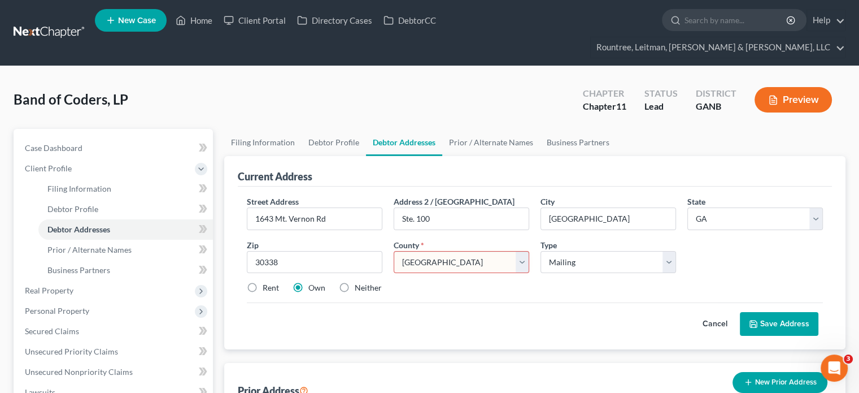
click at [394, 251] on select "County [GEOGRAPHIC_DATA] [GEOGRAPHIC_DATA] [GEOGRAPHIC_DATA] [GEOGRAPHIC_DATA] …" at bounding box center [462, 262] width 136 height 23
drag, startPoint x: 352, startPoint y: 203, endPoint x: 68, endPoint y: 205, distance: 284.7
click at [117, 206] on div "Petition Navigation Case Dashboard Payments Invoices Payments Payments Credit R…" at bounding box center [429, 363] width 843 height 469
click at [522, 251] on select "County [GEOGRAPHIC_DATA] [GEOGRAPHIC_DATA] [GEOGRAPHIC_DATA] [GEOGRAPHIC_DATA] …" at bounding box center [462, 262] width 136 height 23
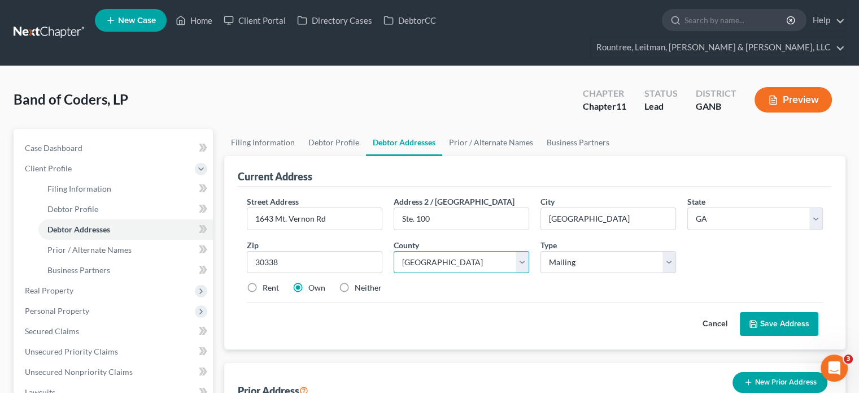
select select "42"
click at [394, 251] on select "County [GEOGRAPHIC_DATA] [GEOGRAPHIC_DATA] [GEOGRAPHIC_DATA] [GEOGRAPHIC_DATA] …" at bounding box center [462, 262] width 136 height 23
click at [775, 312] on button "Save Address" at bounding box center [779, 324] width 79 height 24
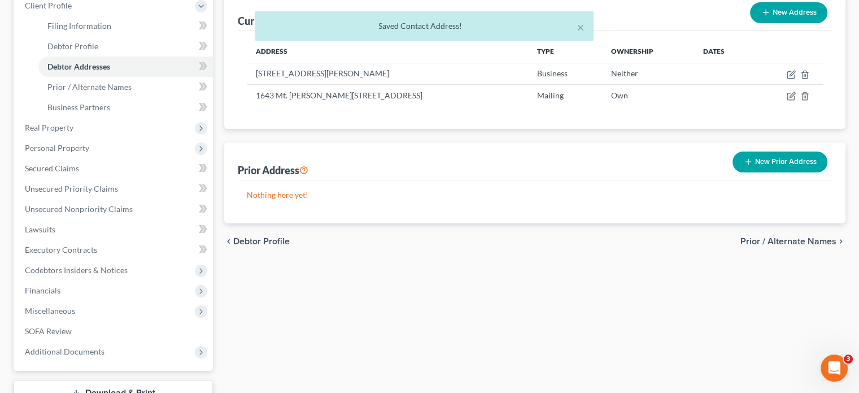
scroll to position [56, 0]
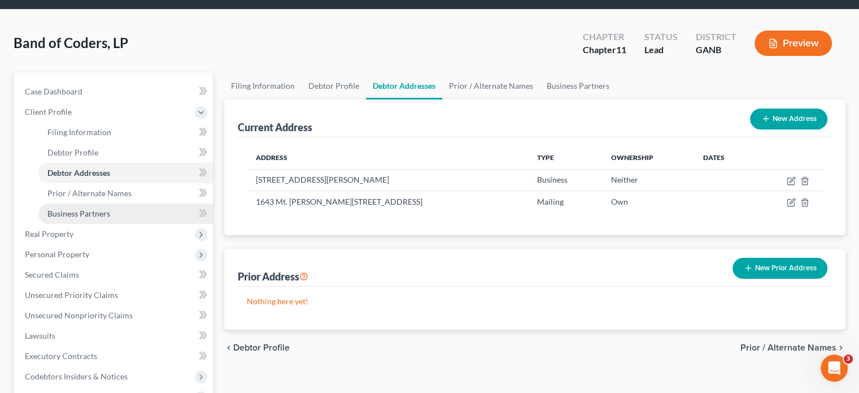
click at [85, 208] on span "Business Partners" at bounding box center [78, 213] width 63 height 10
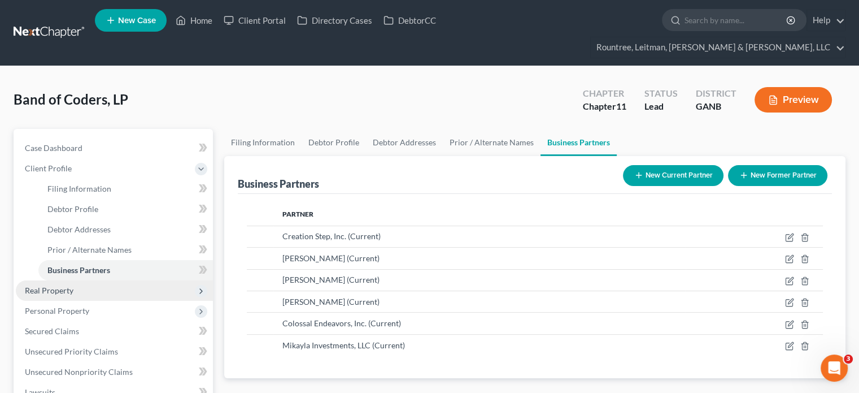
click at [55, 285] on span "Real Property" at bounding box center [49, 290] width 49 height 10
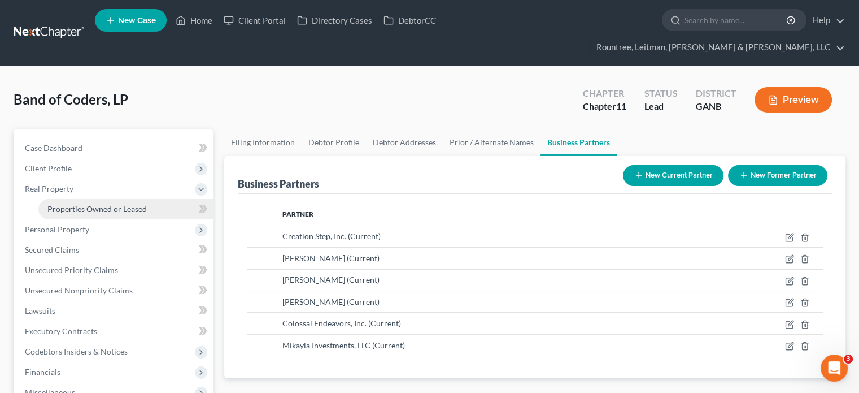
click at [70, 204] on span "Properties Owned or Leased" at bounding box center [96, 209] width 99 height 10
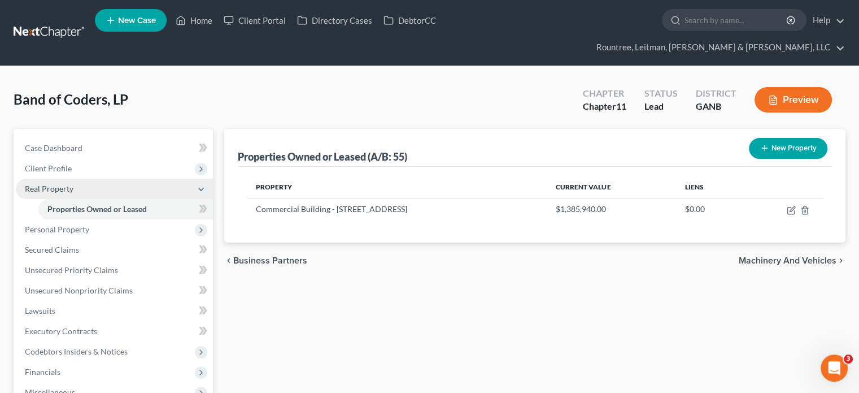
click at [41, 184] on span "Real Property" at bounding box center [49, 189] width 49 height 10
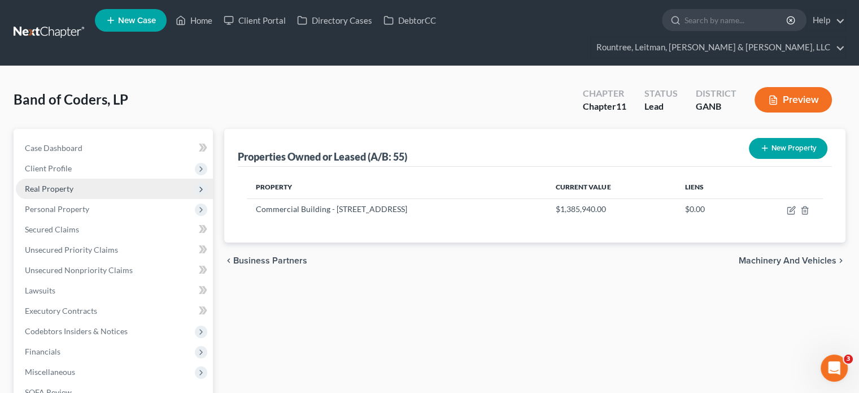
click at [49, 178] on span "Real Property" at bounding box center [114, 188] width 197 height 20
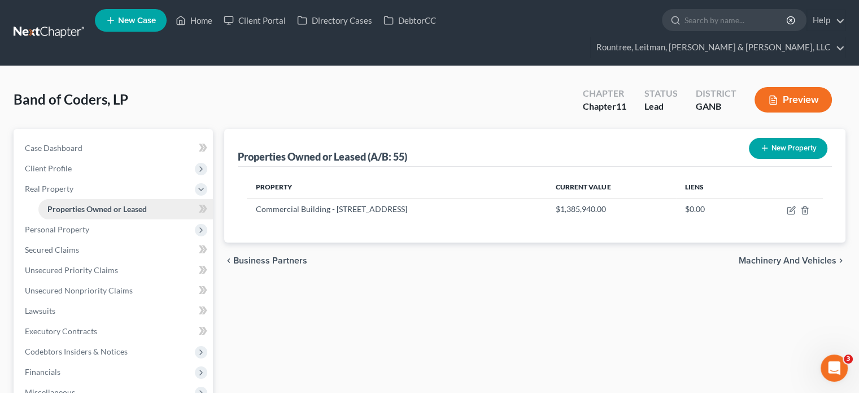
click at [87, 204] on span "Properties Owned or Leased" at bounding box center [96, 209] width 99 height 10
click at [51, 163] on span "Client Profile" at bounding box center [48, 168] width 47 height 10
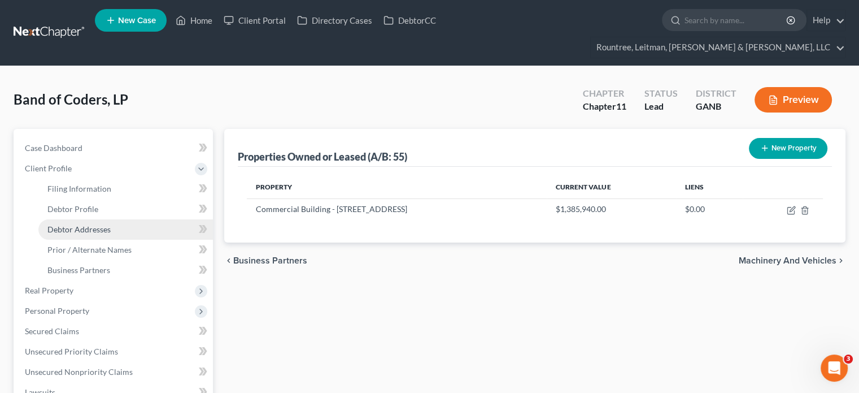
click at [79, 224] on span "Debtor Addresses" at bounding box center [78, 229] width 63 height 10
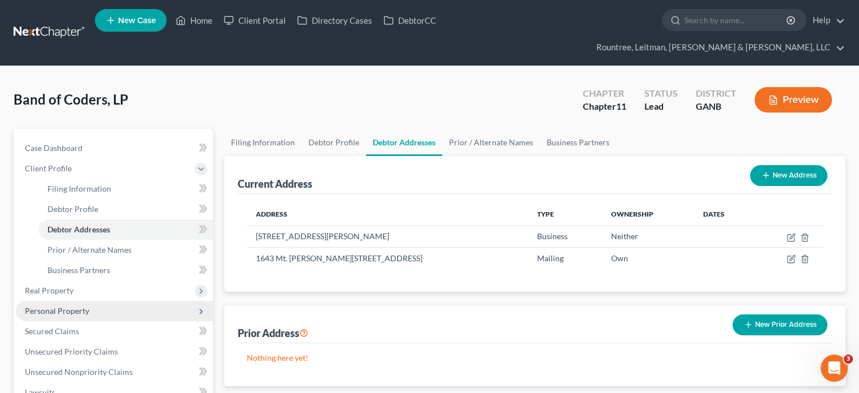
click at [72, 306] on span "Personal Property" at bounding box center [57, 311] width 64 height 10
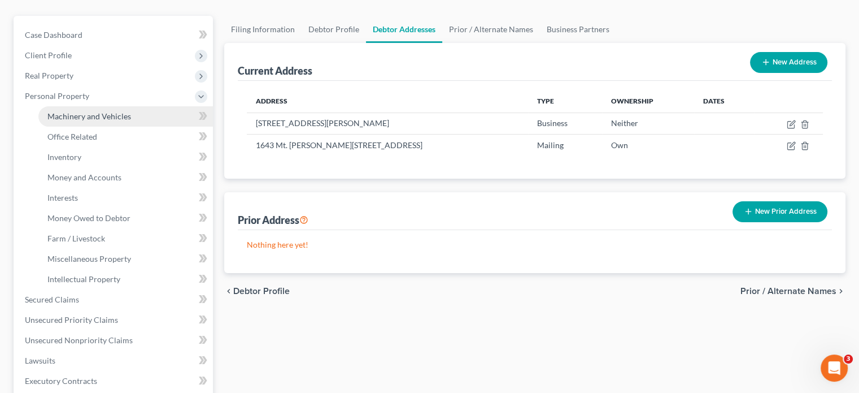
click at [108, 111] on span "Machinery and Vehicles" at bounding box center [89, 116] width 84 height 10
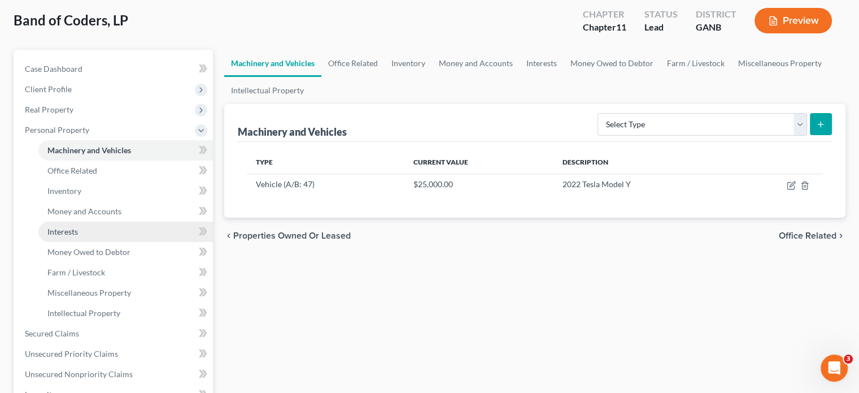
scroll to position [113, 0]
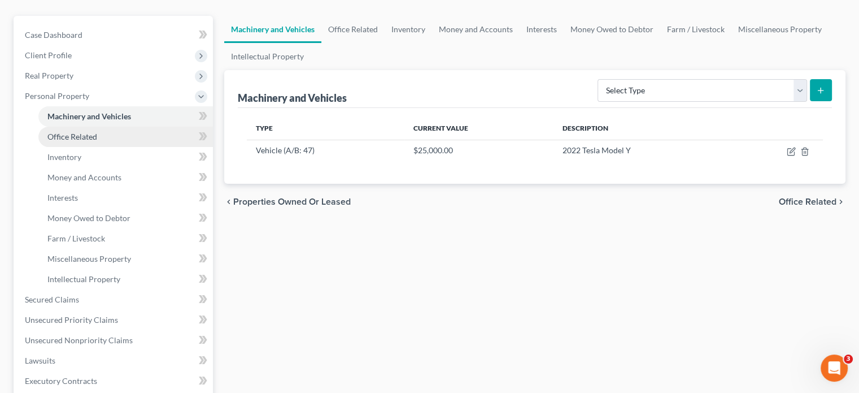
click at [81, 132] on span "Office Related" at bounding box center [72, 137] width 50 height 10
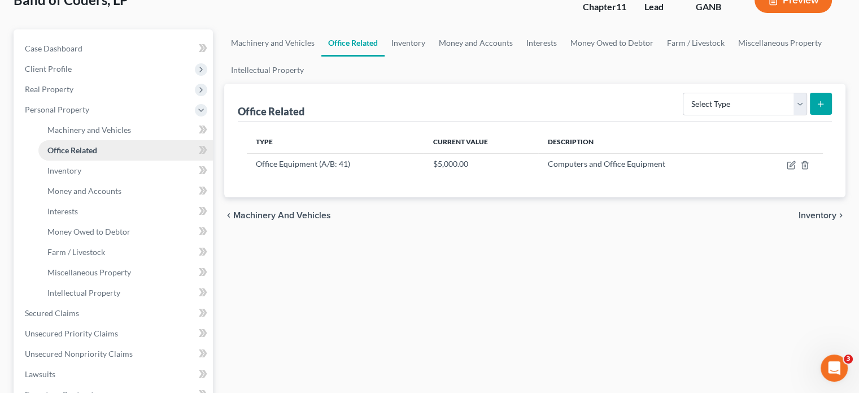
scroll to position [113, 0]
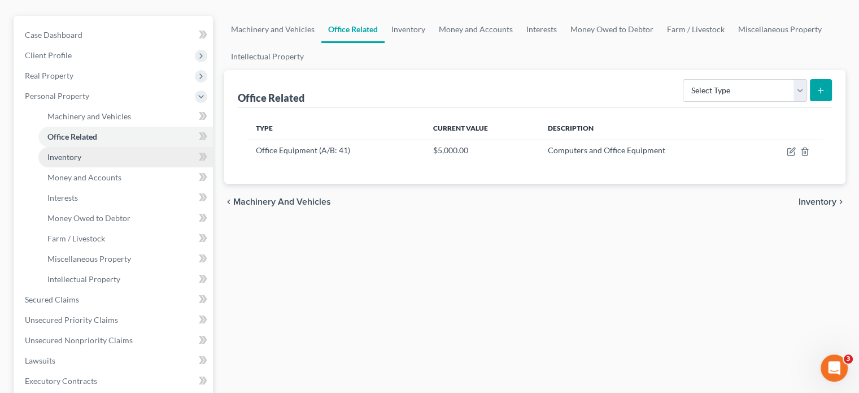
click at [71, 152] on span "Inventory" at bounding box center [64, 157] width 34 height 10
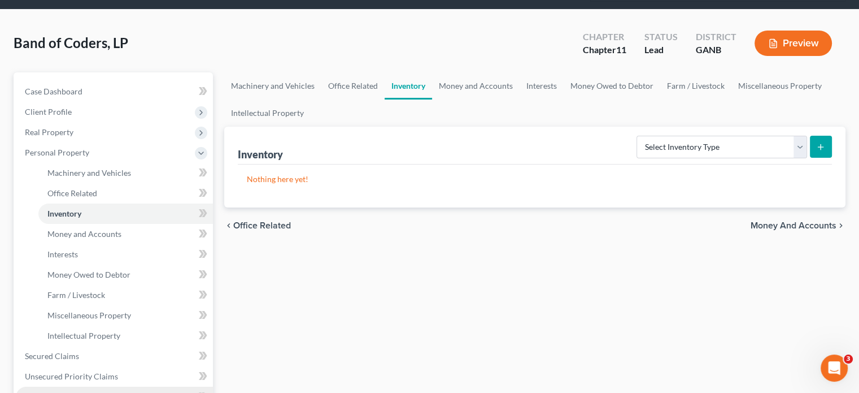
scroll to position [169, 0]
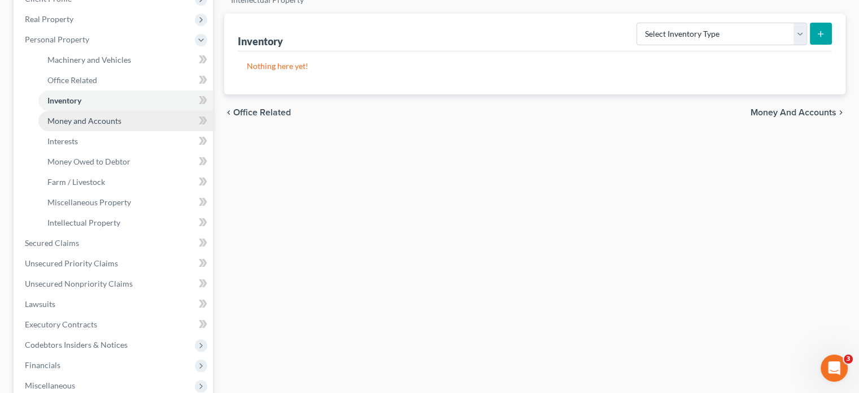
click at [75, 116] on span "Money and Accounts" at bounding box center [84, 121] width 74 height 10
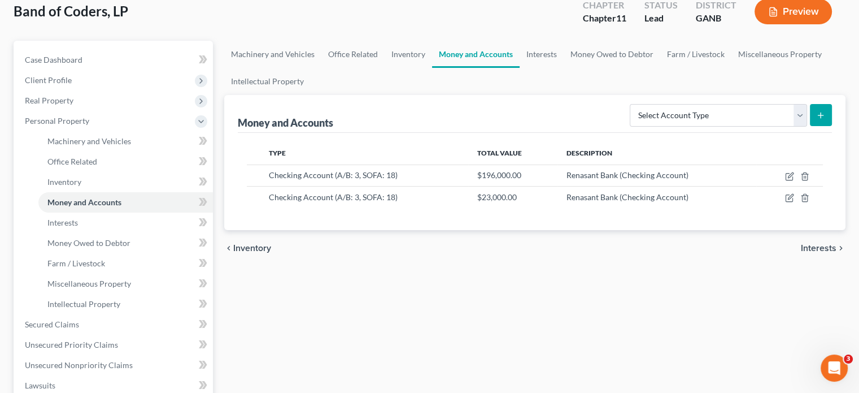
scroll to position [113, 0]
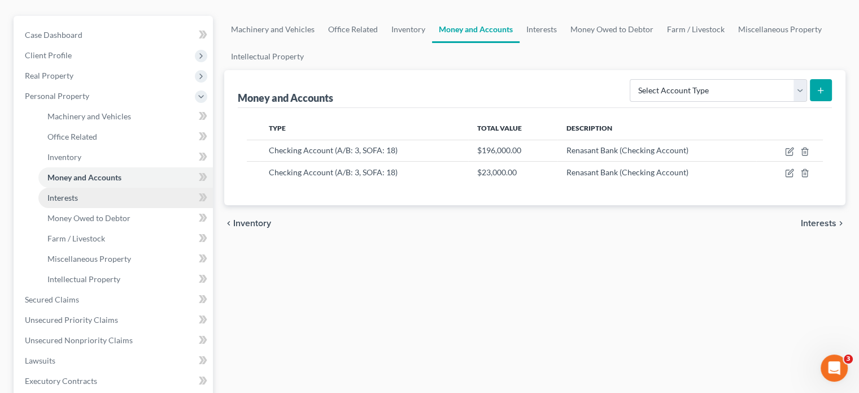
click at [70, 193] on span "Interests" at bounding box center [62, 198] width 30 height 10
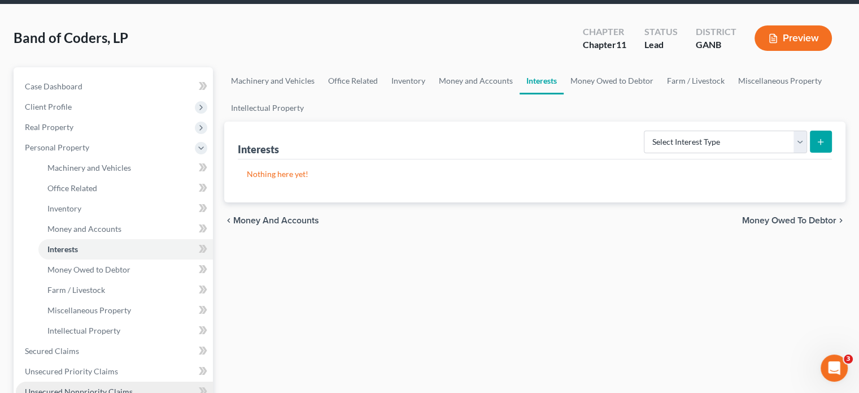
scroll to position [169, 0]
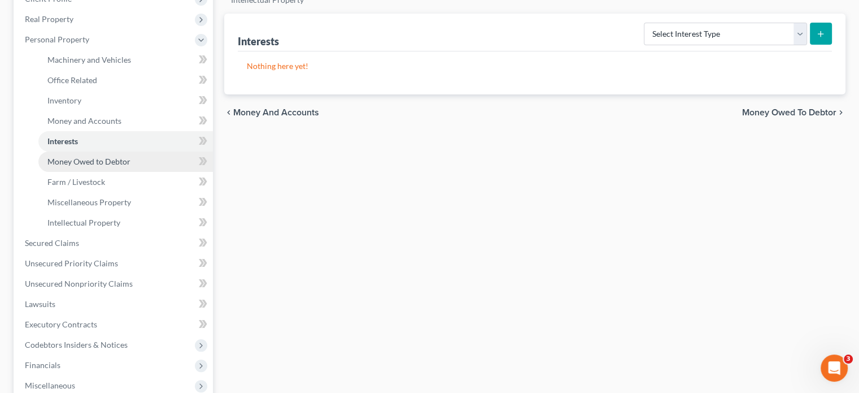
click at [84, 156] on span "Money Owed to Debtor" at bounding box center [88, 161] width 83 height 10
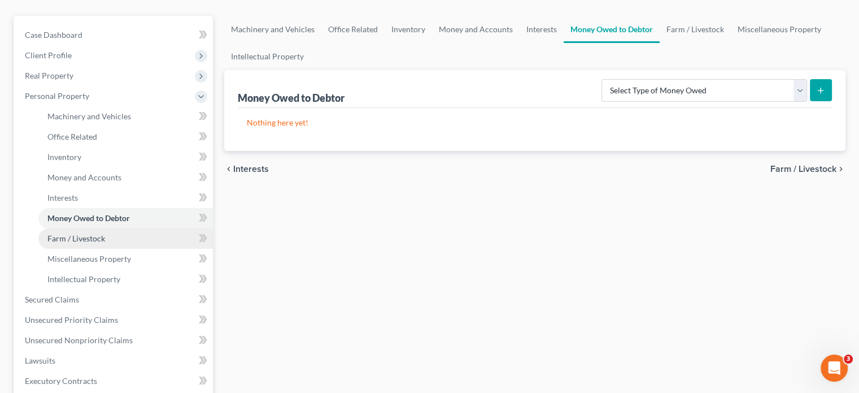
click at [84, 228] on link "Farm / Livestock" at bounding box center [125, 238] width 175 height 20
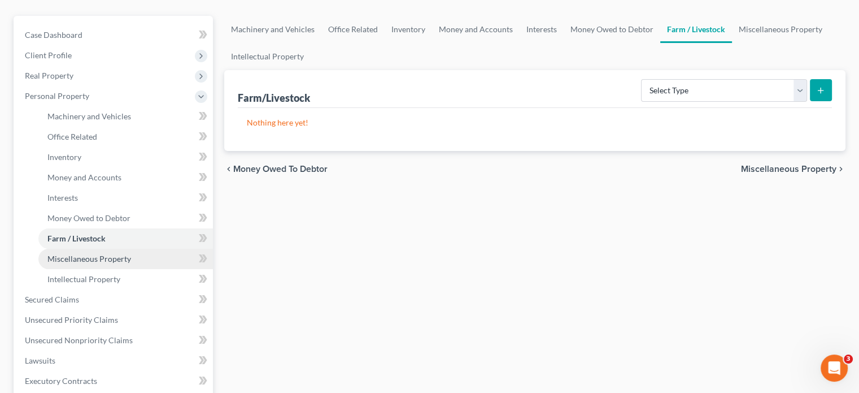
click at [73, 254] on span "Miscellaneous Property" at bounding box center [89, 259] width 84 height 10
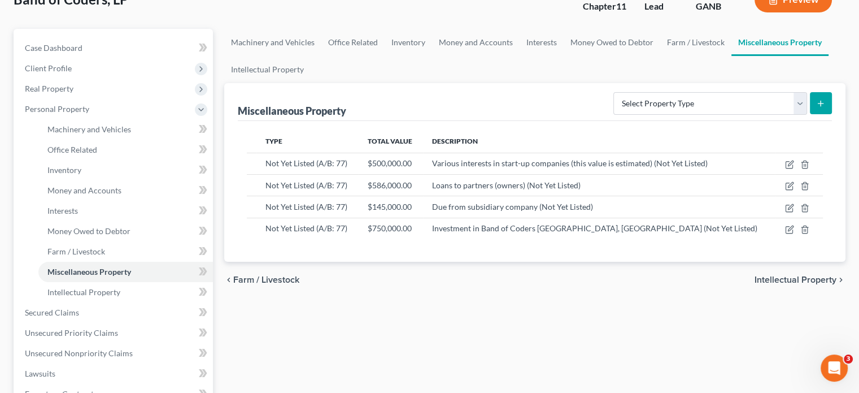
scroll to position [113, 0]
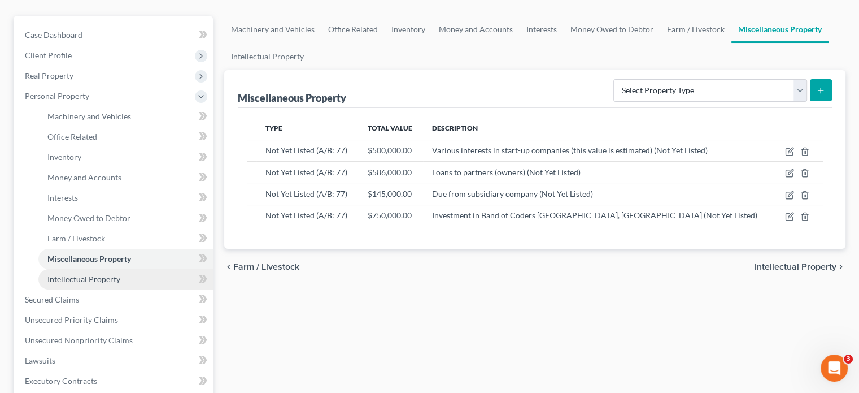
click at [74, 274] on span "Intellectual Property" at bounding box center [83, 279] width 73 height 10
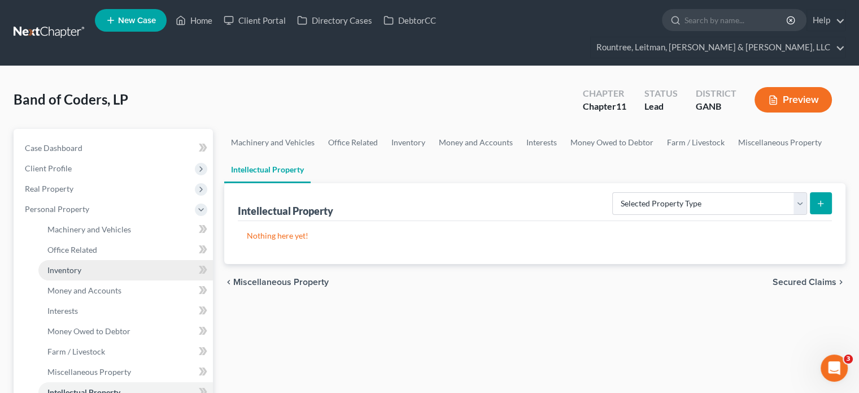
scroll to position [169, 0]
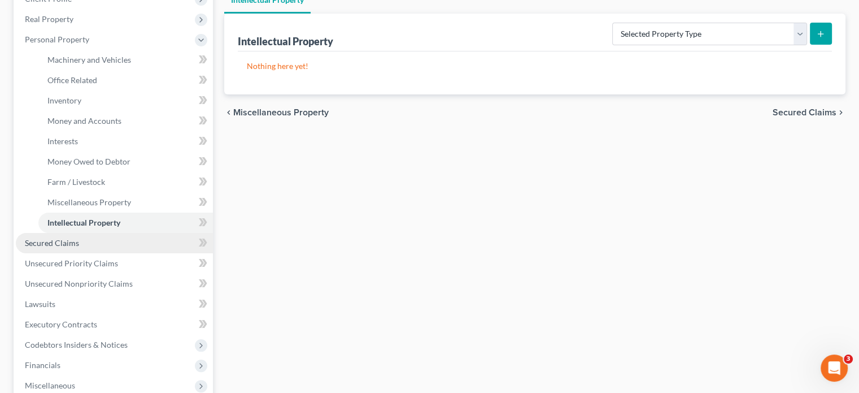
click at [58, 238] on span "Secured Claims" at bounding box center [52, 243] width 54 height 10
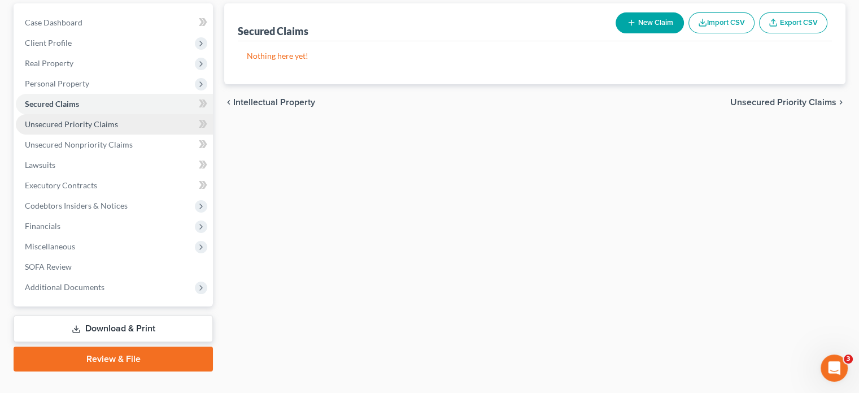
click at [80, 119] on span "Unsecured Priority Claims" at bounding box center [71, 124] width 93 height 10
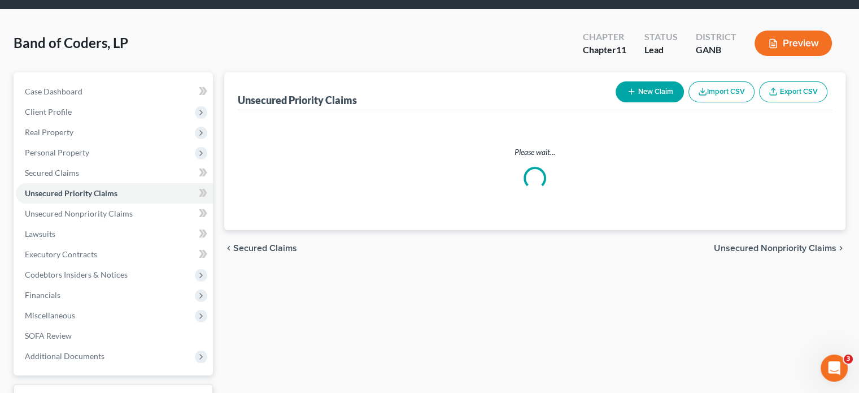
scroll to position [113, 0]
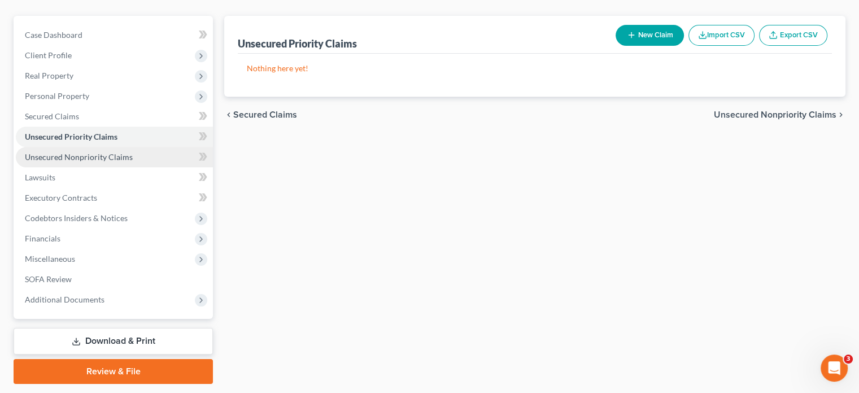
click at [67, 152] on span "Unsecured Nonpriority Claims" at bounding box center [79, 157] width 108 height 10
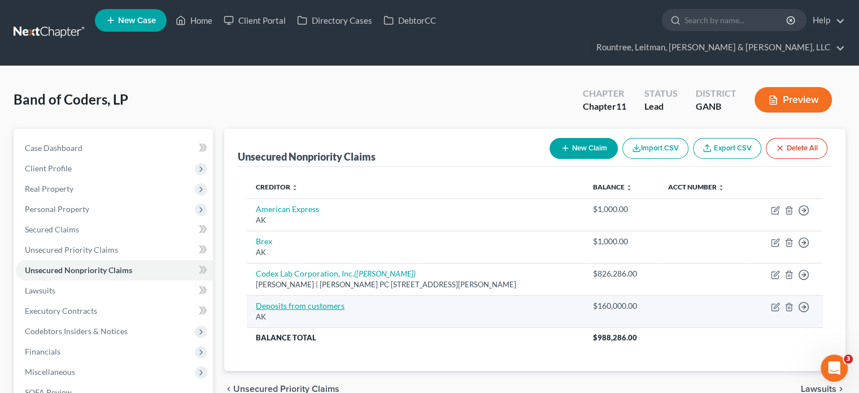
click at [287, 300] on link "Deposits from customers" at bounding box center [300, 305] width 89 height 10
select select "1"
select select "11"
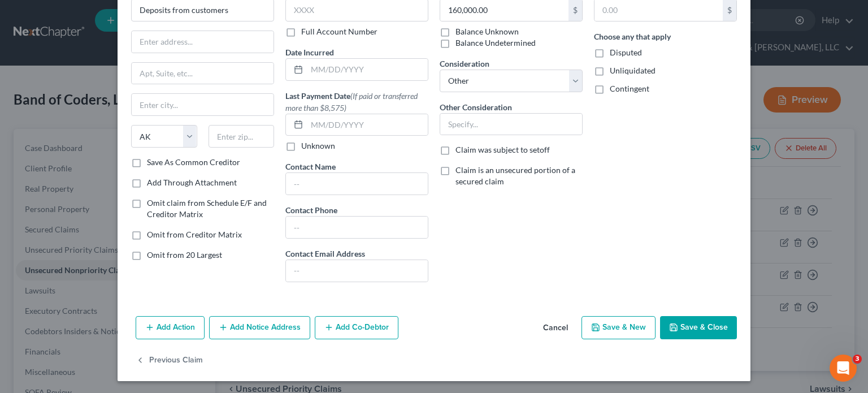
click at [542, 324] on button "Cancel" at bounding box center [555, 328] width 43 height 23
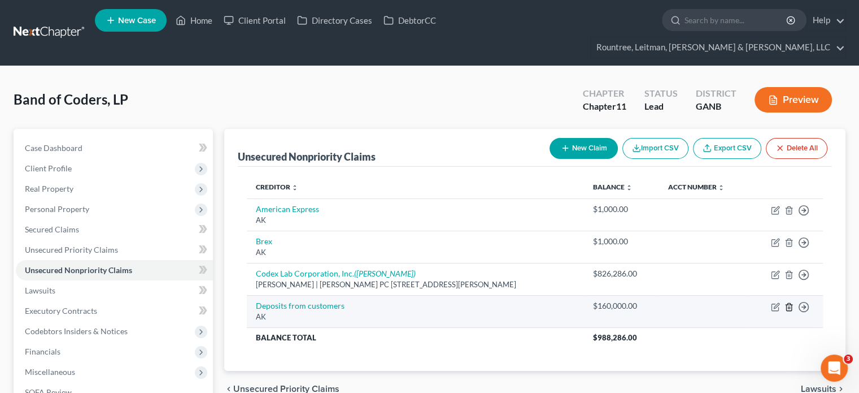
click at [790, 302] on icon "button" at bounding box center [788, 306] width 9 height 9
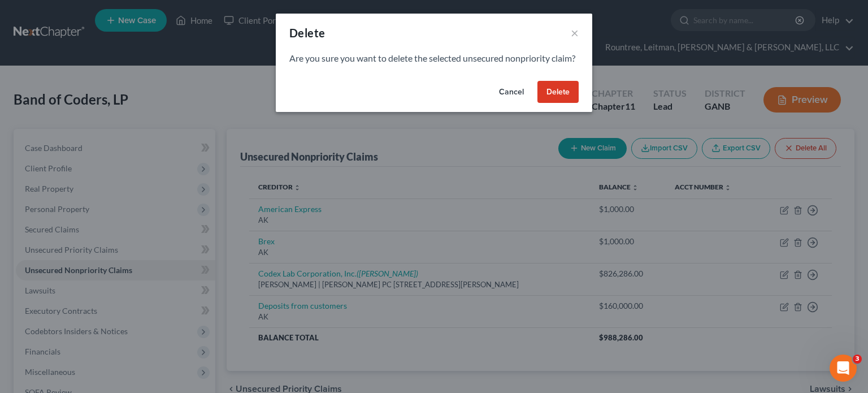
click at [513, 97] on button "Cancel" at bounding box center [511, 92] width 43 height 23
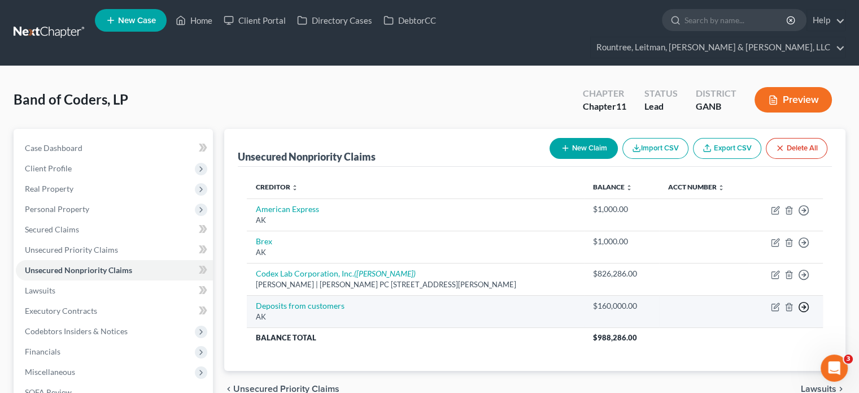
click at [807, 301] on icon "button" at bounding box center [803, 306] width 11 height 11
click at [490, 295] on td "Deposits from customers AK" at bounding box center [415, 311] width 337 height 32
click at [786, 302] on icon "button" at bounding box center [788, 306] width 9 height 9
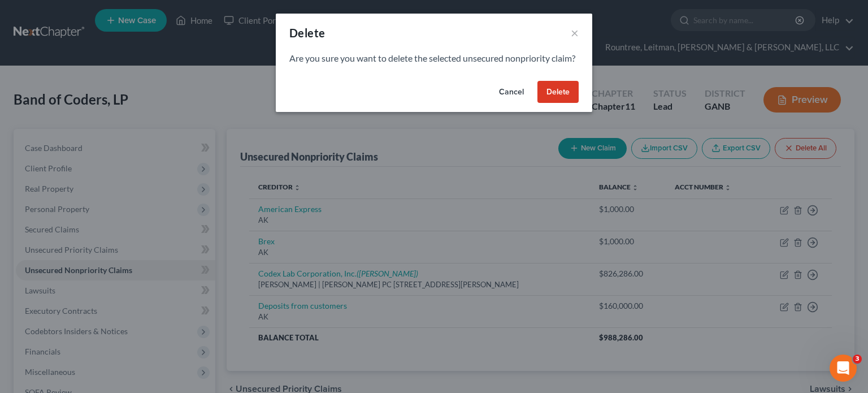
click at [569, 103] on button "Delete" at bounding box center [557, 92] width 41 height 23
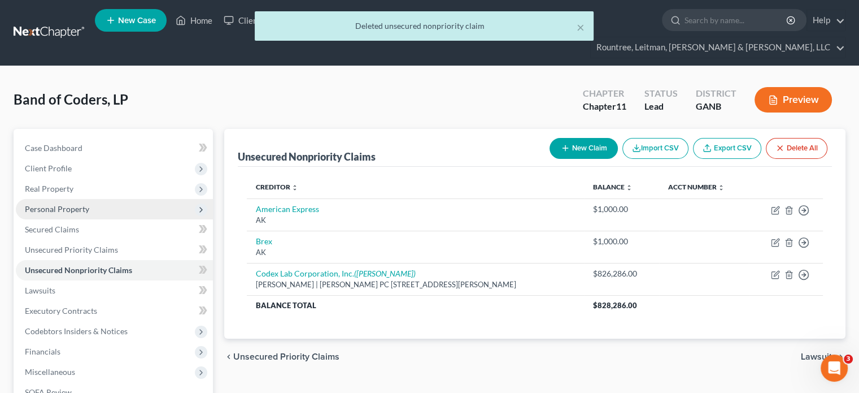
click at [76, 204] on span "Personal Property" at bounding box center [57, 209] width 64 height 10
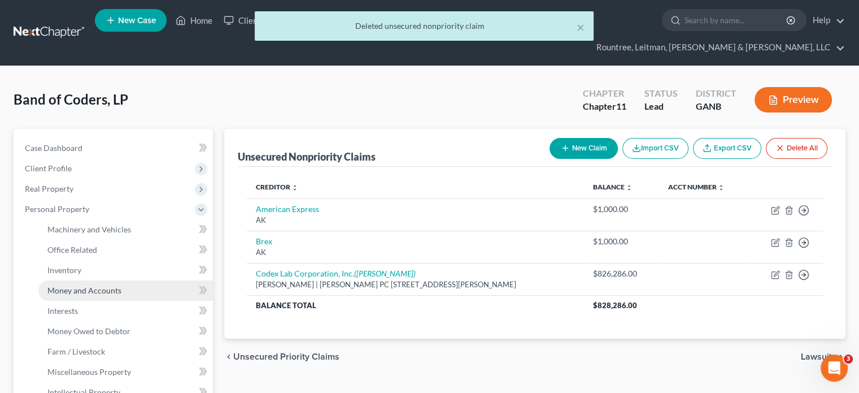
click at [79, 285] on span "Money and Accounts" at bounding box center [84, 290] width 74 height 10
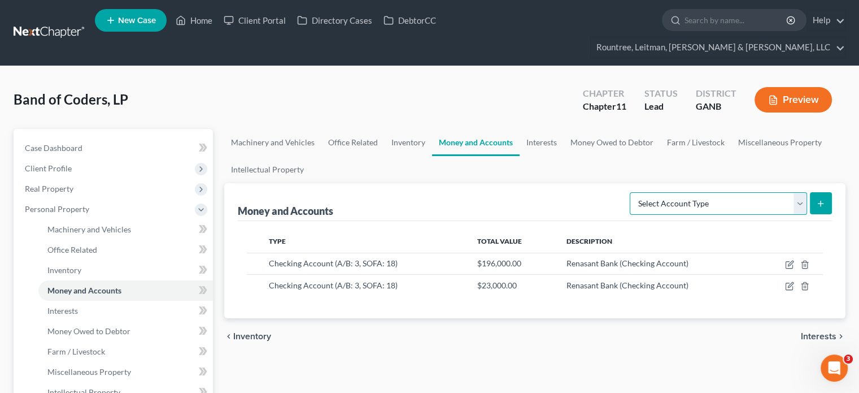
click at [800, 192] on select "Select Account Type Brokerage (A/B: 3, SOFA: 18) Cash on Hand (A/B: 2) Certific…" at bounding box center [718, 203] width 177 height 23
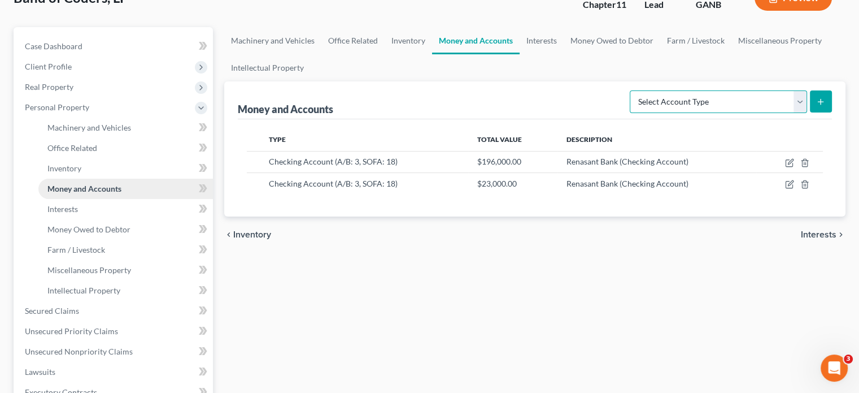
scroll to position [113, 0]
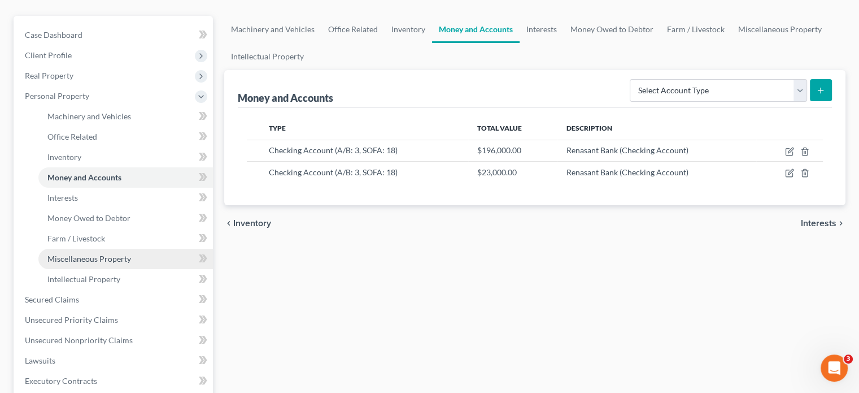
click at [121, 254] on span "Miscellaneous Property" at bounding box center [89, 259] width 84 height 10
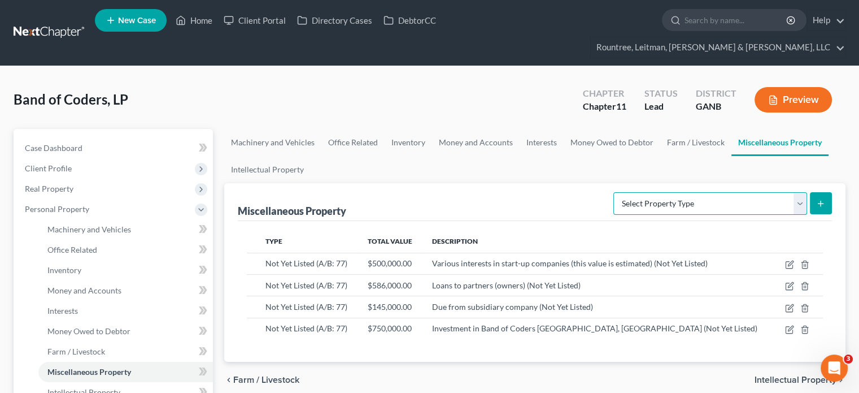
click at [804, 192] on select "Select Property Type Assigned for Creditor Benefit [DATE] (SOFA: 8) Assigned to…" at bounding box center [710, 203] width 194 height 23
select select "holding_for_another"
click at [613, 192] on select "Select Property Type Assigned for Creditor Benefit [DATE] (SOFA: 8) Assigned to…" at bounding box center [710, 203] width 194 height 23
click at [819, 203] on line "submit" at bounding box center [820, 203] width 5 height 0
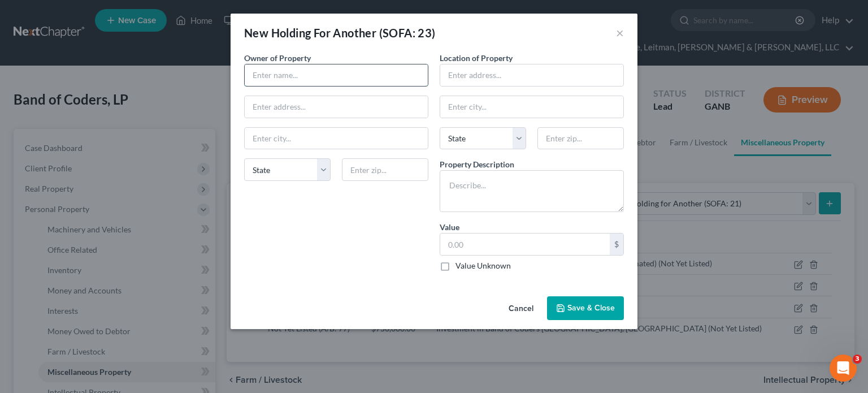
click at [324, 76] on input "text" at bounding box center [336, 74] width 183 height 21
type input "Customer Deposits"
click at [470, 250] on input "text" at bounding box center [524, 243] width 169 height 21
type input "160,000"
click at [574, 307] on span "Save & Close" at bounding box center [590, 308] width 47 height 10
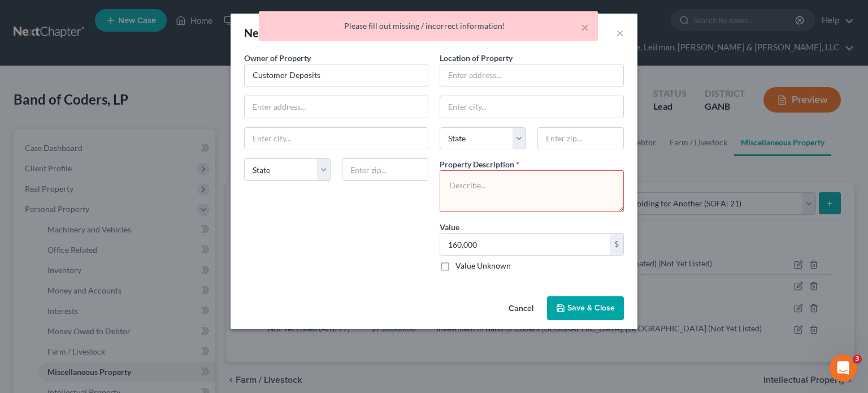
click at [512, 184] on textarea at bounding box center [531, 191] width 184 height 42
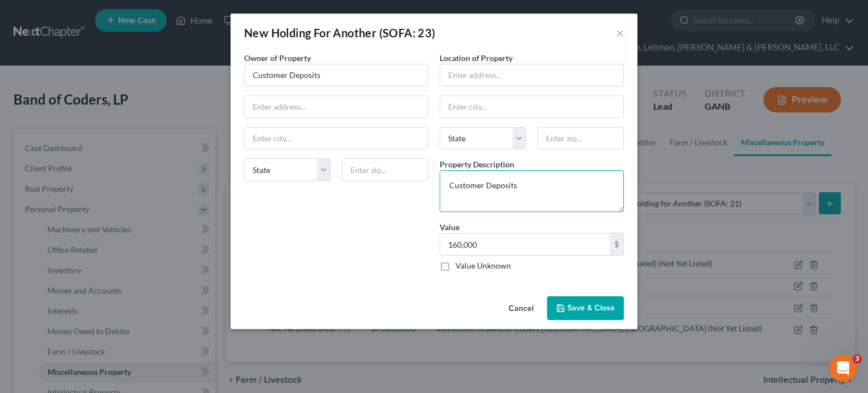
type textarea "Customer Deposits"
click at [594, 307] on span "Save & Close" at bounding box center [590, 308] width 47 height 10
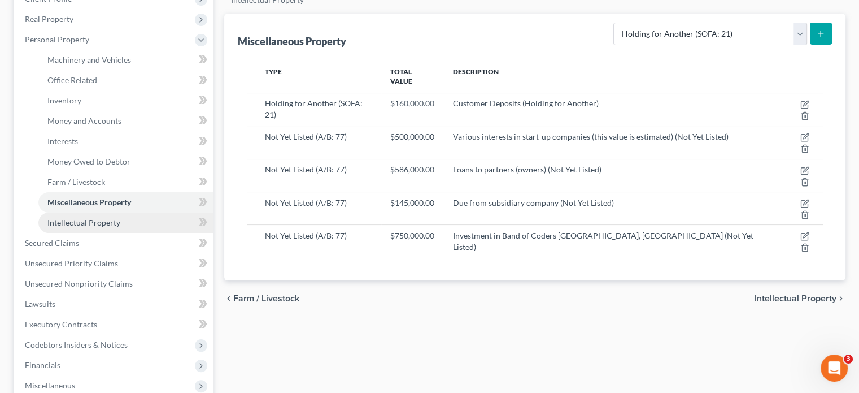
click at [86, 212] on link "Intellectual Property" at bounding box center [125, 222] width 175 height 20
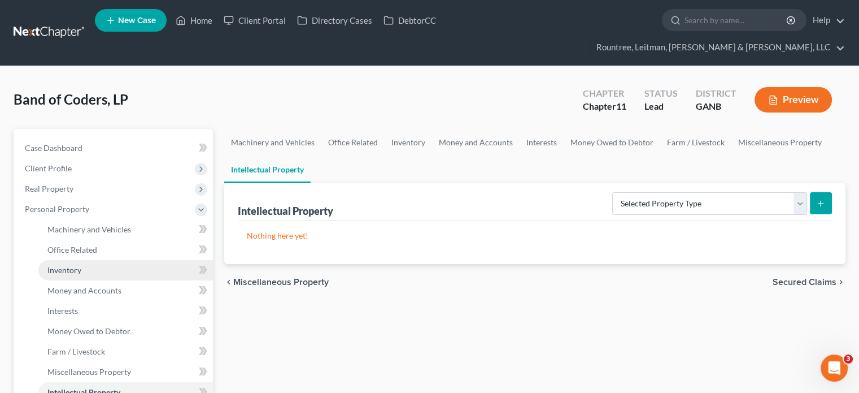
scroll to position [169, 0]
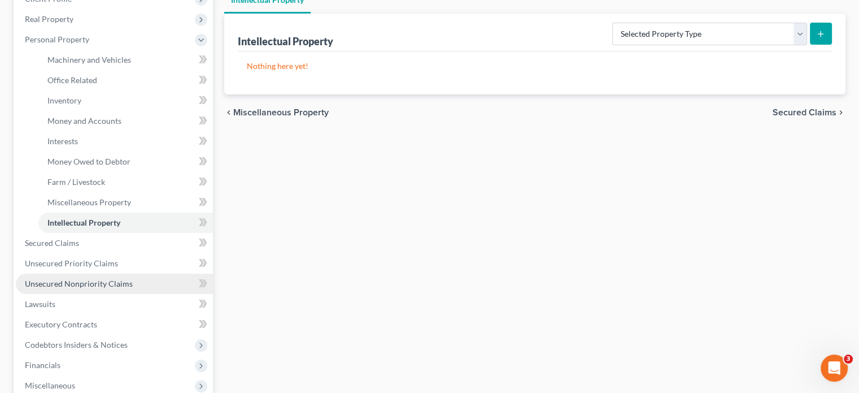
click at [95, 278] on span "Unsecured Nonpriority Claims" at bounding box center [79, 283] width 108 height 10
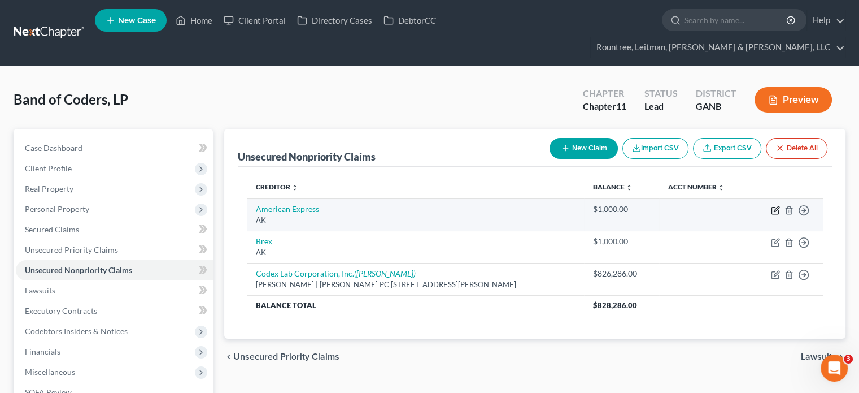
click at [776, 206] on icon "button" at bounding box center [775, 210] width 9 height 9
select select "1"
select select "2"
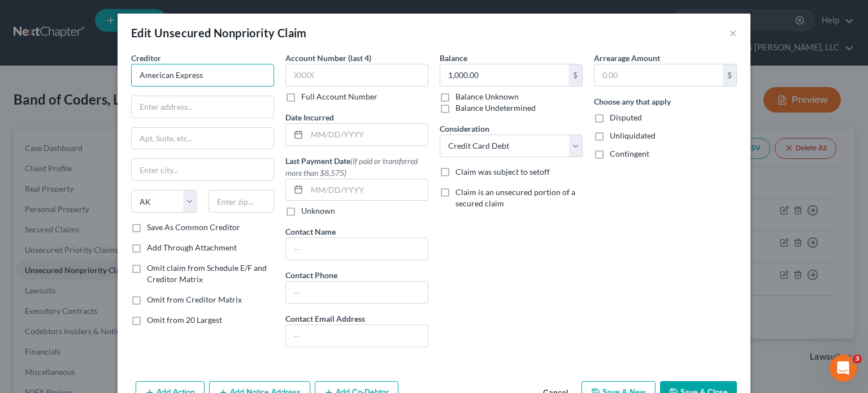
click at [245, 78] on input "American Express" at bounding box center [202, 75] width 143 height 23
drag, startPoint x: 245, startPoint y: 78, endPoint x: -42, endPoint y: 59, distance: 287.5
click at [0, 59] on html "Home New Case Client Portal Directory Cases DebtorCC Rountree, [PERSON_NAME], […" at bounding box center [434, 269] width 868 height 539
type input "American Express"
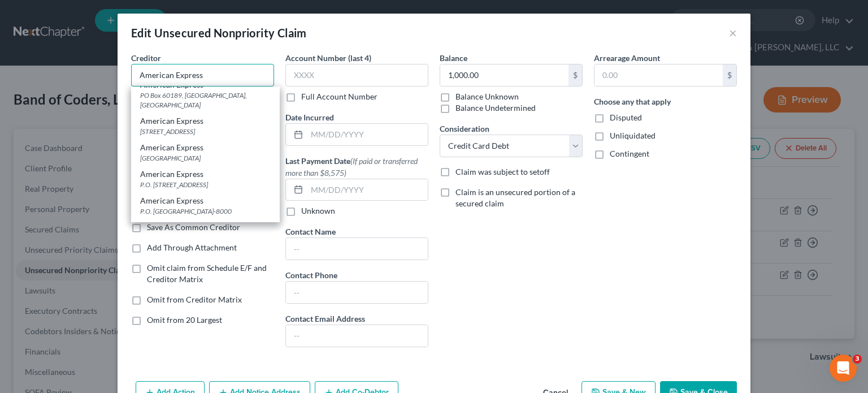
scroll to position [169, 0]
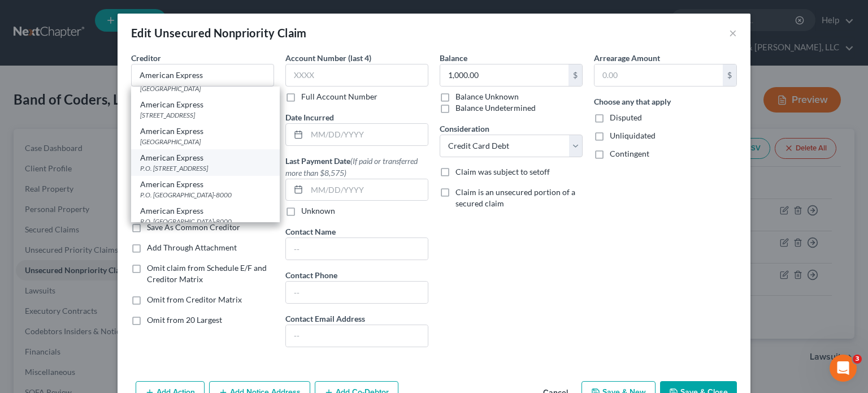
click at [181, 165] on div "P.O. [STREET_ADDRESS]" at bounding box center [205, 168] width 130 height 10
type input "P.O. Box 981537"
type input "[GEOGRAPHIC_DATA]"
select select "45"
type input "79998"
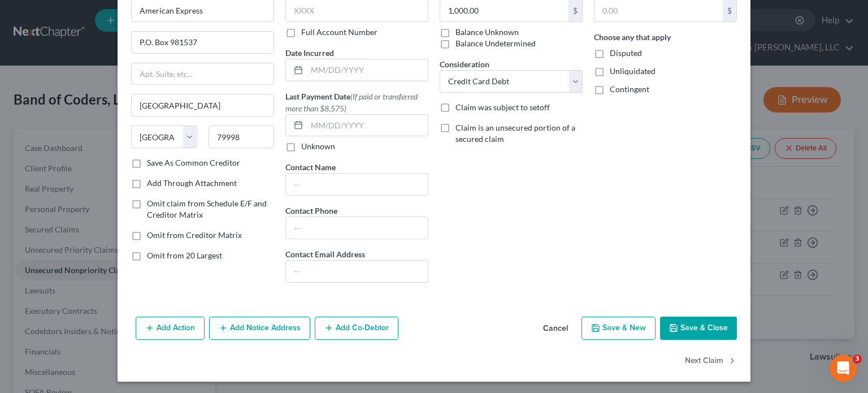
scroll to position [65, 0]
click at [695, 325] on button "Save & Close" at bounding box center [698, 328] width 77 height 24
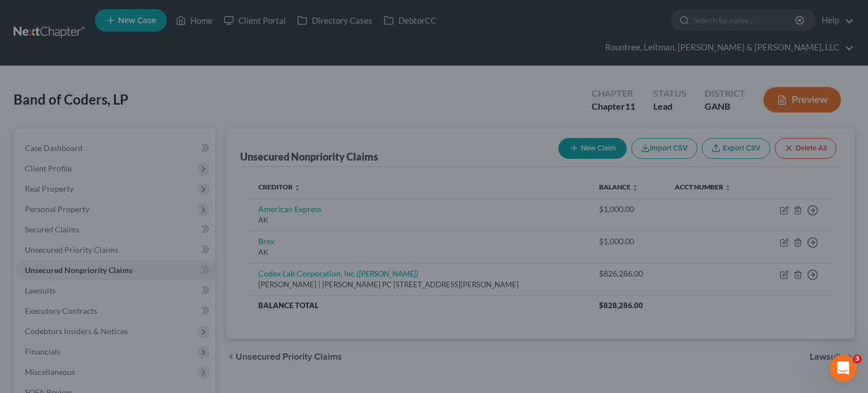
type input "0"
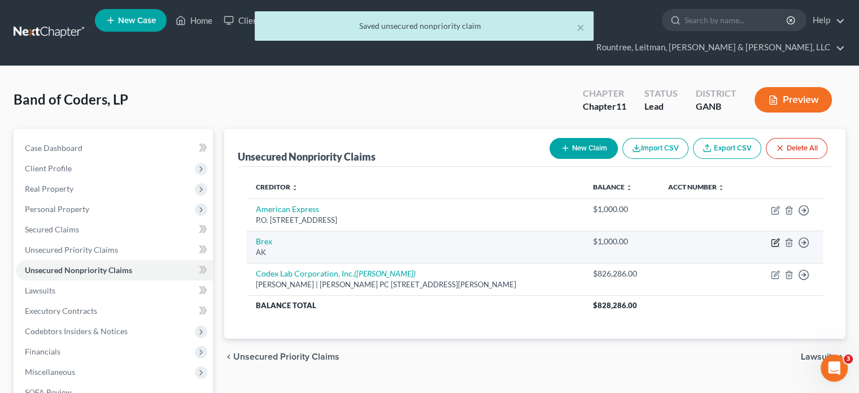
click at [774, 238] on icon "button" at bounding box center [776, 240] width 5 height 5
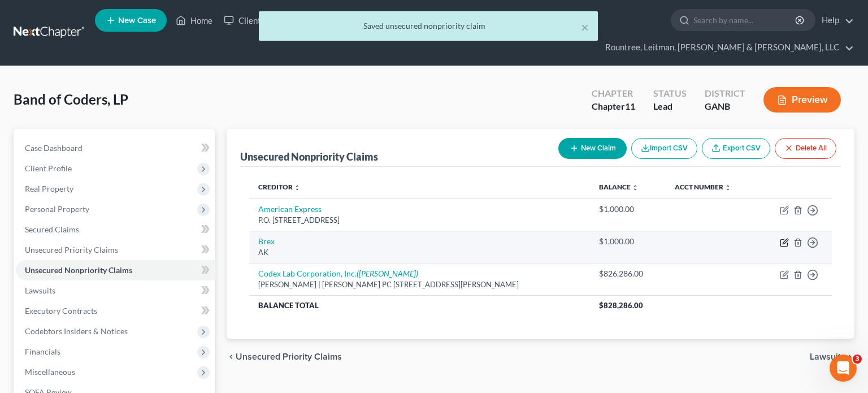
select select "1"
select select "2"
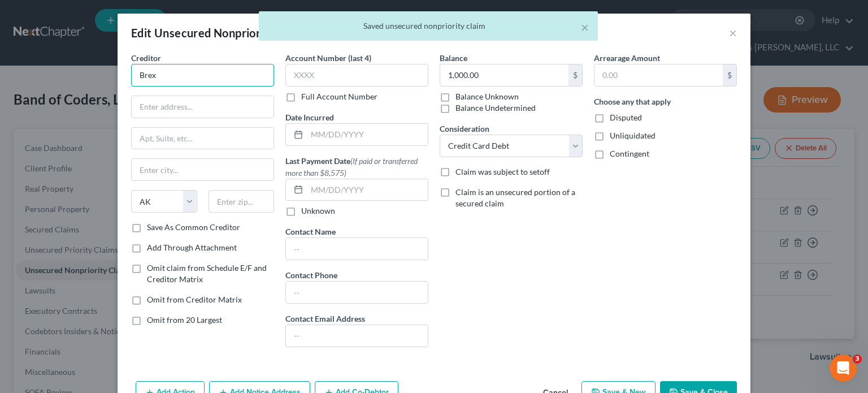
click at [188, 79] on input "Brex" at bounding box center [202, 75] width 143 height 23
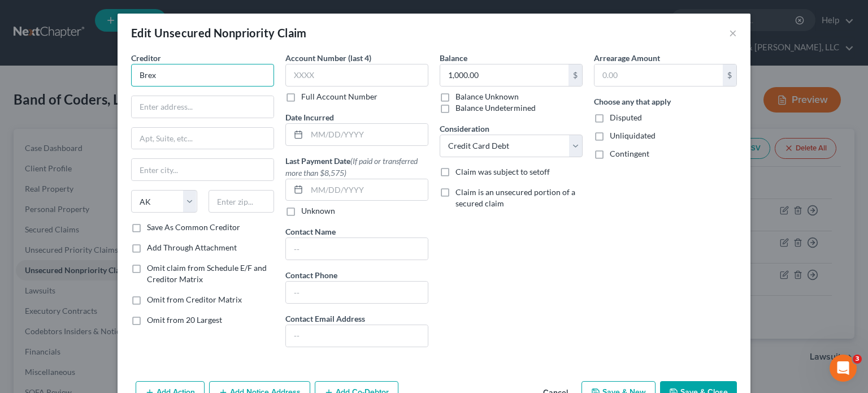
drag, startPoint x: 186, startPoint y: 69, endPoint x: -4, endPoint y: 60, distance: 190.0
click at [0, 60] on html "Home New Case Client Portal Directory Cases DebtorCC Rountree, [PERSON_NAME], […" at bounding box center [434, 269] width 868 height 539
type input "Brex"
click at [185, 110] on input "text" at bounding box center [203, 106] width 142 height 21
paste input "[STREET_ADDRESS][PERSON_NAME]"
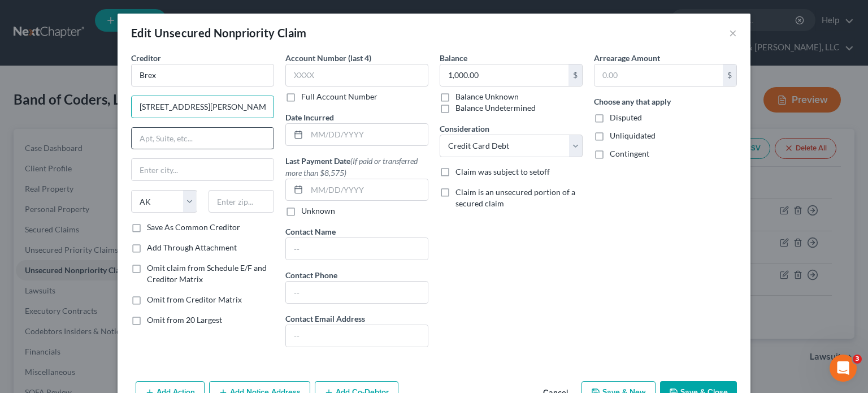
type input "[STREET_ADDRESS][PERSON_NAME]"
click at [161, 138] on input "text" at bounding box center [203, 138] width 142 height 21
paste input "[STREET_ADDRESS][PERSON_NAME]"
drag, startPoint x: 191, startPoint y: 136, endPoint x: -93, endPoint y: 130, distance: 284.2
click at [0, 130] on html "Home New Case Client Portal Directory Cases DebtorCC Rountree, [PERSON_NAME], […" at bounding box center [434, 269] width 868 height 539
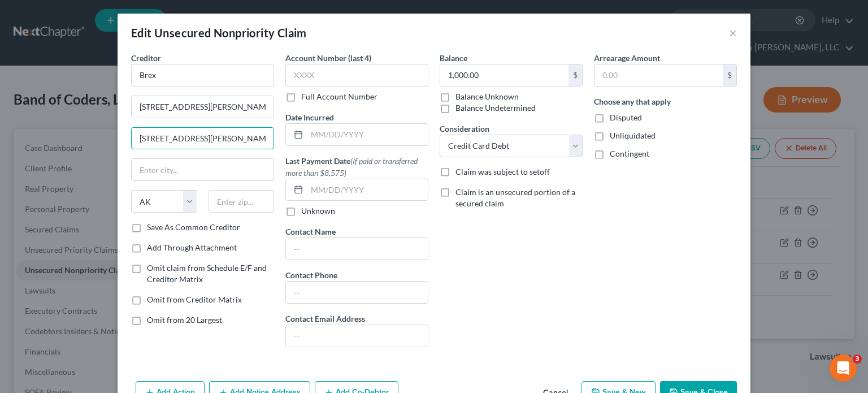
type input "[GEOGRAPHIC_DATA], [GEOGRAPHIC_DATA]"
drag, startPoint x: 259, startPoint y: 135, endPoint x: 245, endPoint y: 144, distance: 17.2
click at [0, 129] on html "Home New Case Client Portal Directory Cases DebtorCC Rountree, [PERSON_NAME], […" at bounding box center [434, 269] width 868 height 539
click at [184, 169] on input "text" at bounding box center [203, 169] width 142 height 21
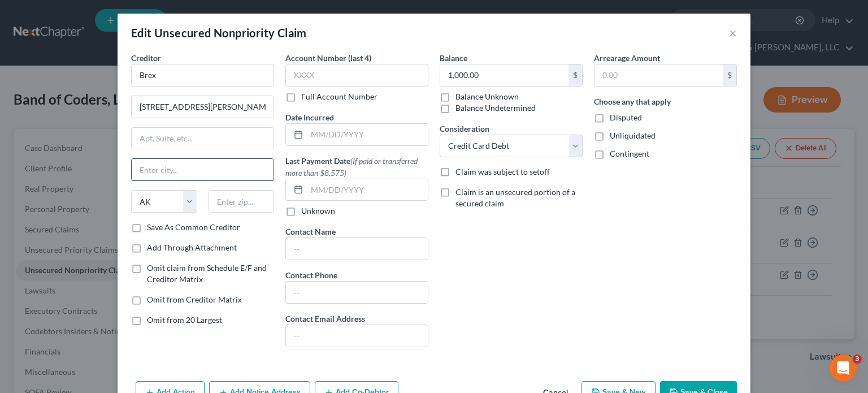
paste input "[GEOGRAPHIC_DATA], [GEOGRAPHIC_DATA]"
type input "[GEOGRAPHIC_DATA]"
click at [165, 206] on select "State [US_STATE] AK AR AZ CA CO CT DE DC [GEOGRAPHIC_DATA] [GEOGRAPHIC_DATA] GU…" at bounding box center [164, 201] width 66 height 23
select select "4"
click at [131, 190] on select "State [US_STATE] AK AR AZ CA CO CT DE DC [GEOGRAPHIC_DATA] [GEOGRAPHIC_DATA] GU…" at bounding box center [164, 201] width 66 height 23
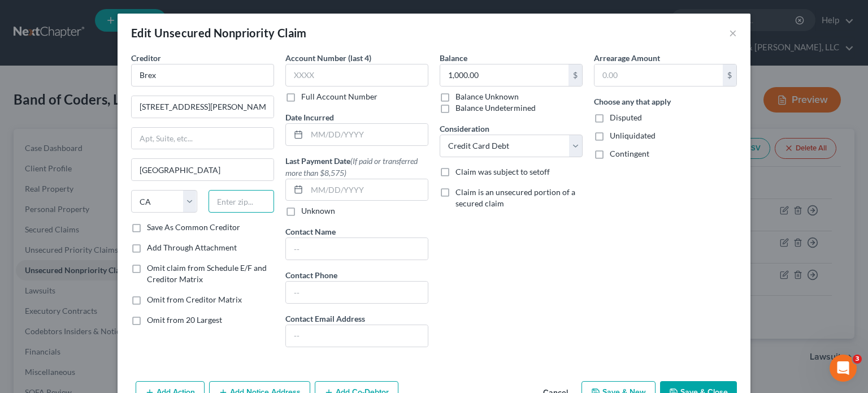
click at [226, 209] on input "text" at bounding box center [241, 201] width 66 height 23
drag, startPoint x: 189, startPoint y: 106, endPoint x: 337, endPoint y: 110, distance: 147.5
click at [337, 110] on div "Creditor * Brex [STREET_ADDRESS][PERSON_NAME] [GEOGRAPHIC_DATA] [US_STATE] AK A…" at bounding box center [433, 204] width 617 height 304
type input "[STREET_ADDRESS][PERSON_NAME]"
drag, startPoint x: 212, startPoint y: 108, endPoint x: -54, endPoint y: 95, distance: 266.4
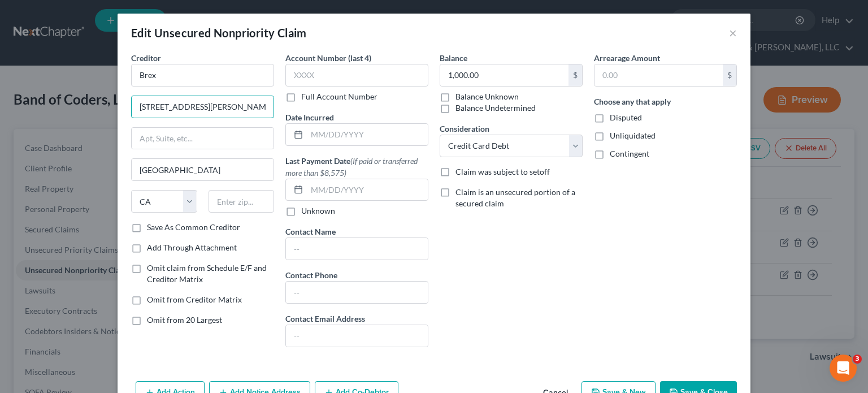
click at [0, 95] on html "Home New Case Client Portal Directory Cases DebtorCC Rountree, [PERSON_NAME], […" at bounding box center [434, 269] width 868 height 539
click at [243, 199] on input "text" at bounding box center [241, 201] width 66 height 23
type input "94107"
click at [579, 294] on div "Balance 1,000.00 $ Balance Unknown Balance Undetermined 1,000.00 $ Balance Unkn…" at bounding box center [511, 204] width 154 height 304
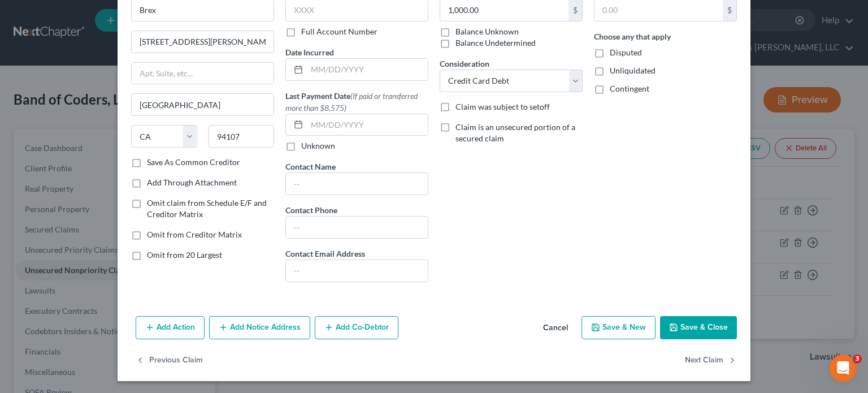
click at [685, 322] on button "Save & Close" at bounding box center [698, 328] width 77 height 24
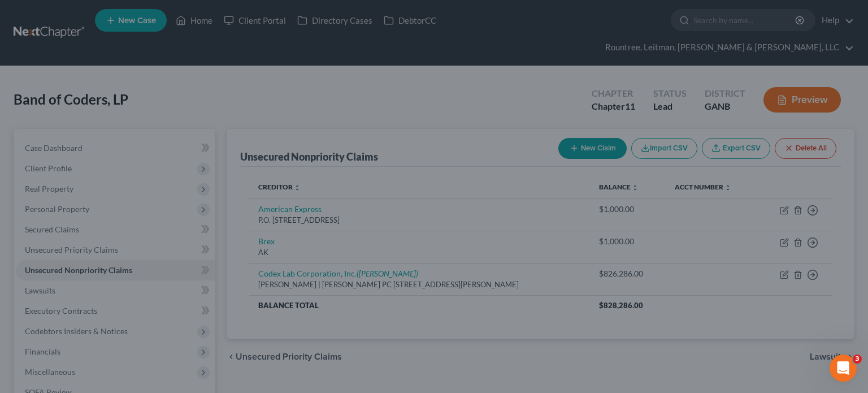
type input "0"
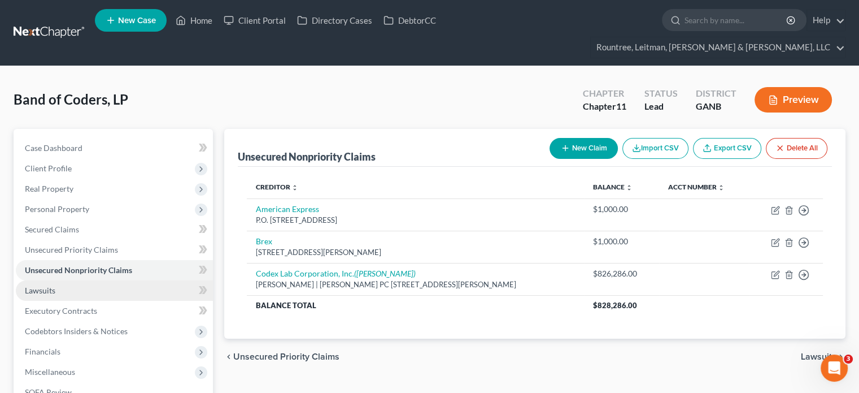
click at [70, 280] on link "Lawsuits" at bounding box center [114, 290] width 197 height 20
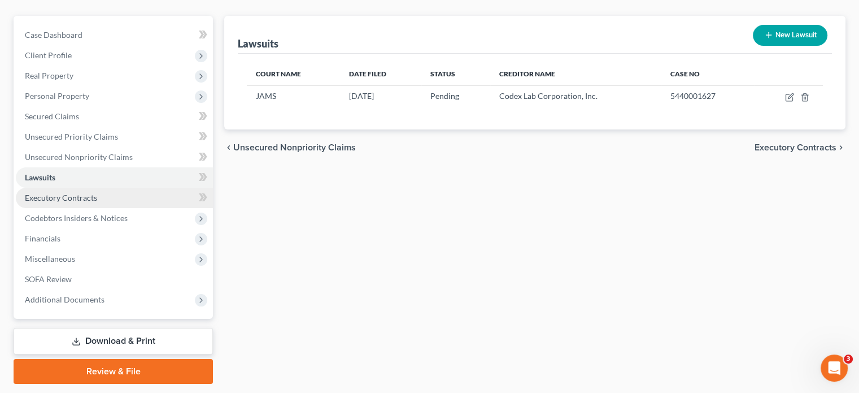
click at [79, 193] on span "Executory Contracts" at bounding box center [61, 198] width 72 height 10
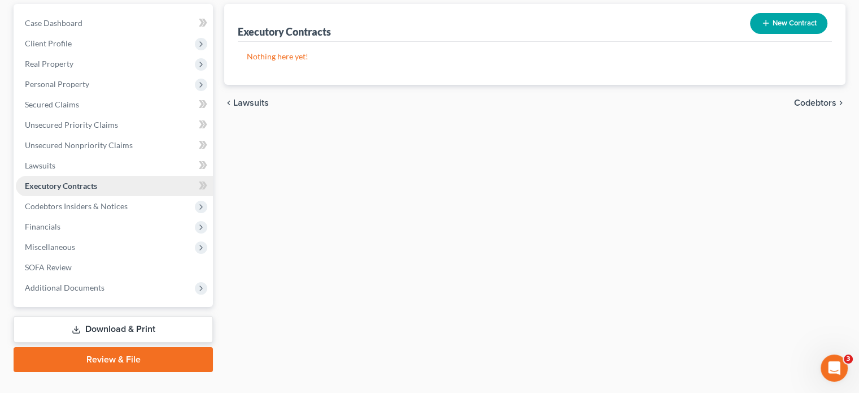
scroll to position [125, 0]
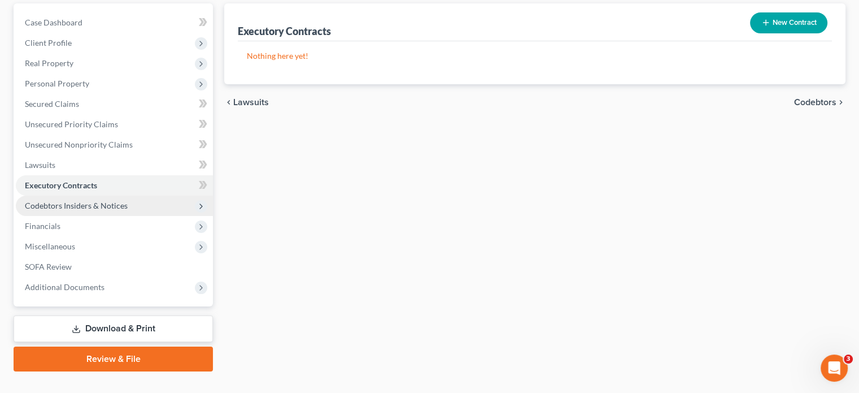
click at [51, 200] on span "Codebtors Insiders & Notices" at bounding box center [76, 205] width 103 height 10
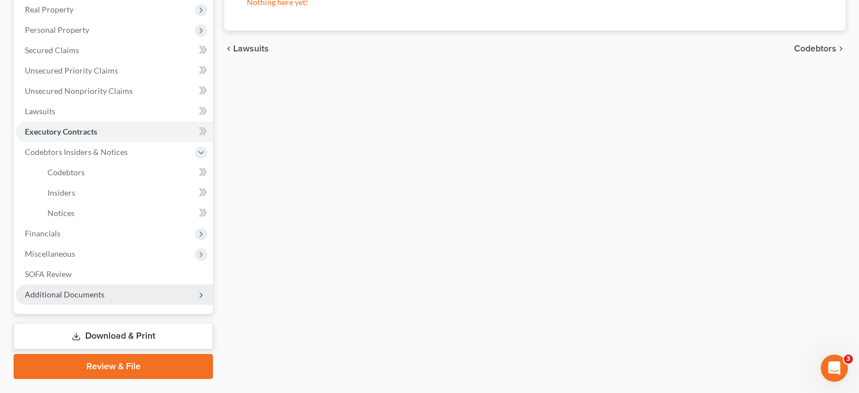
scroll to position [186, 0]
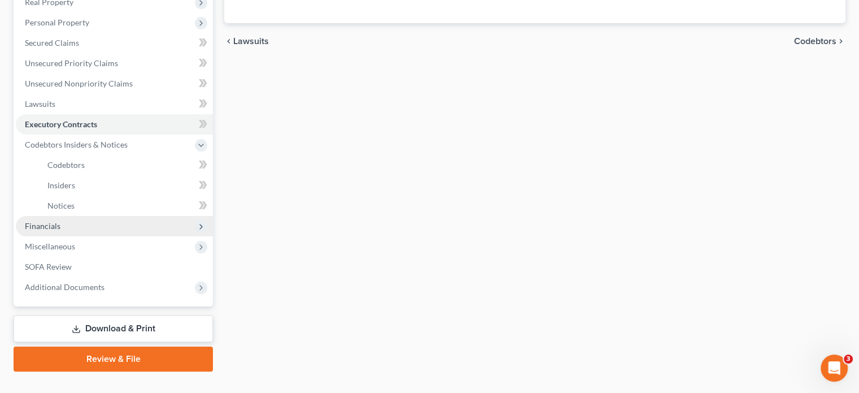
click at [63, 216] on span "Financials" at bounding box center [114, 226] width 197 height 20
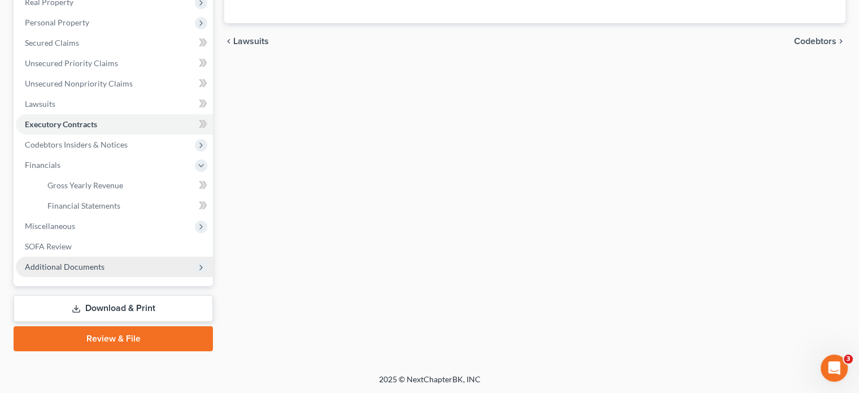
scroll to position [166, 0]
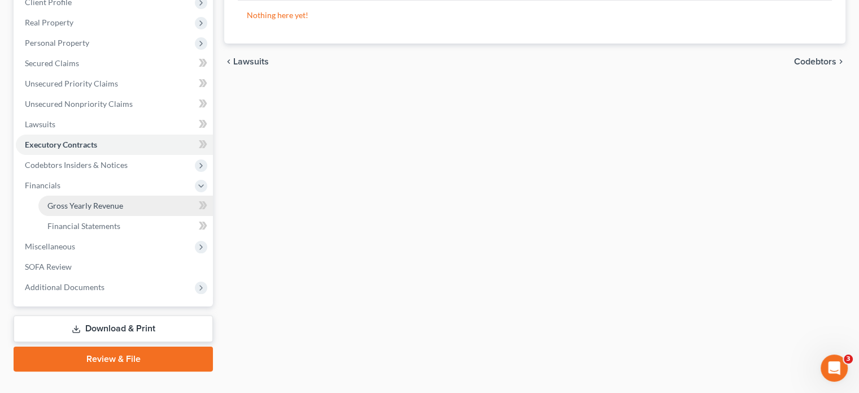
click at [102, 200] on span "Gross Yearly Revenue" at bounding box center [85, 205] width 76 height 10
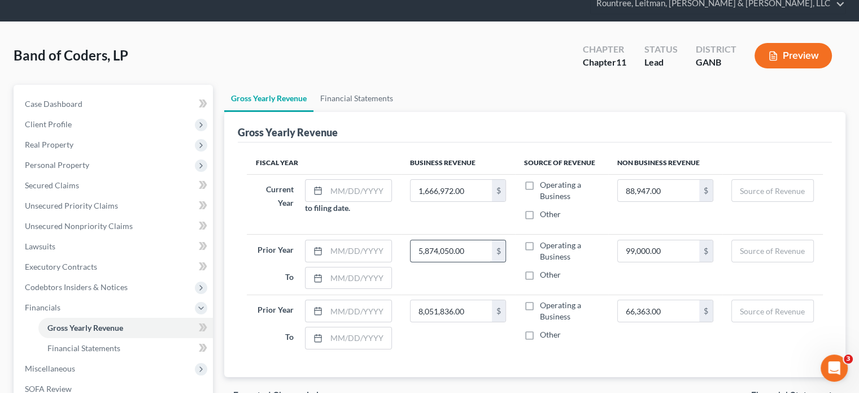
scroll to position [113, 0]
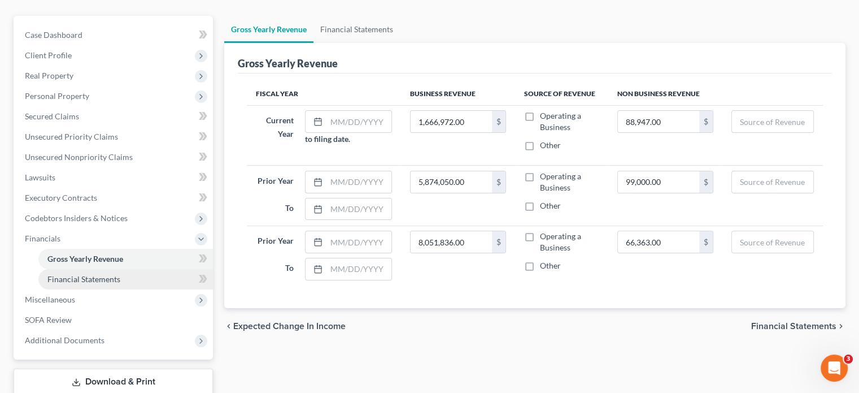
click at [96, 274] on span "Financial Statements" at bounding box center [83, 279] width 73 height 10
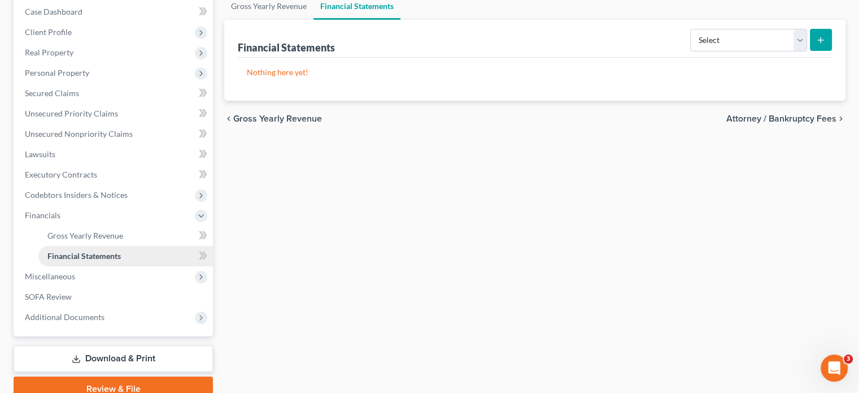
scroll to position [166, 0]
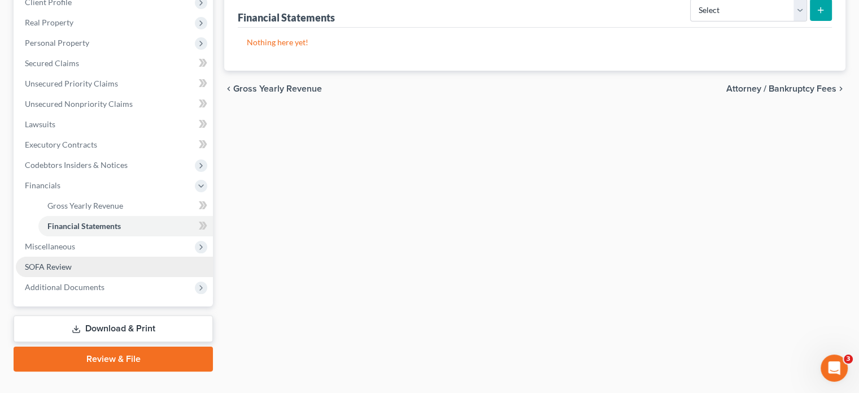
click at [69, 241] on span "Miscellaneous" at bounding box center [50, 246] width 50 height 10
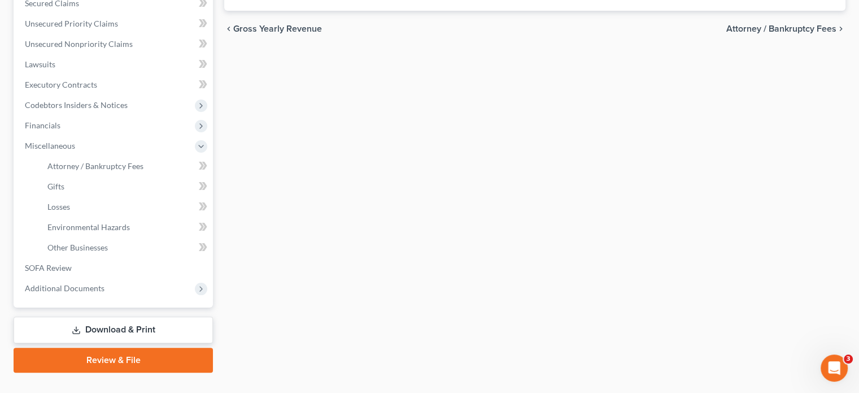
scroll to position [227, 0]
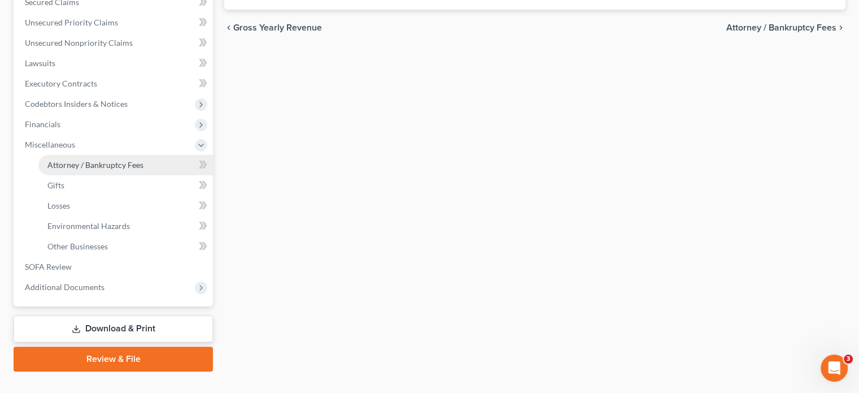
click at [115, 160] on span "Attorney / Bankruptcy Fees" at bounding box center [95, 165] width 96 height 10
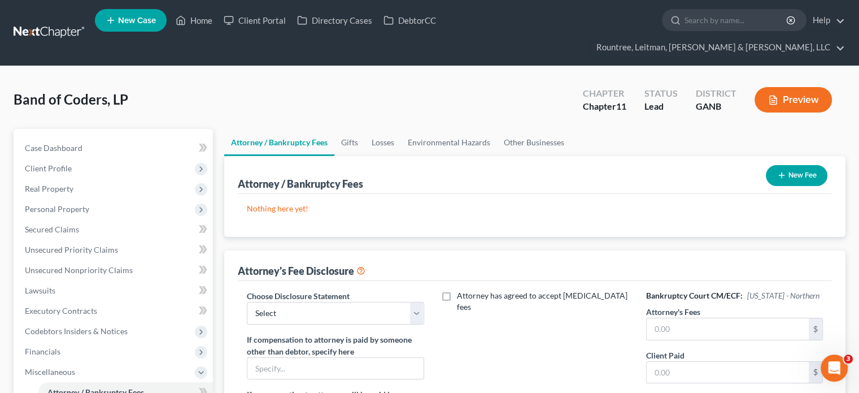
click at [803, 165] on button "New Fee" at bounding box center [797, 175] width 62 height 21
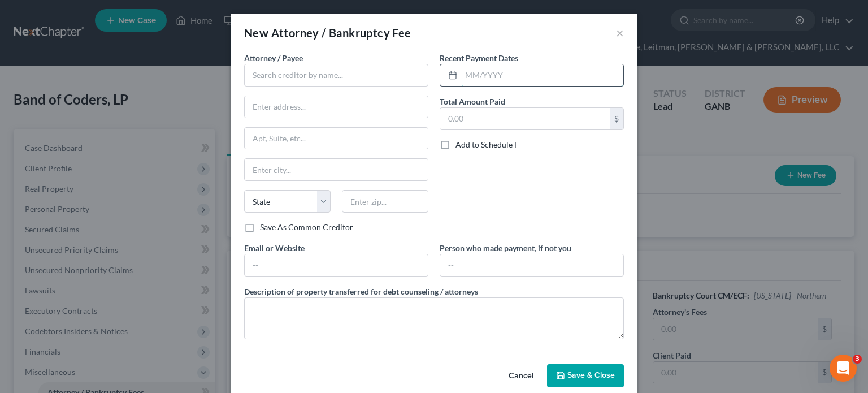
click at [520, 77] on input "text" at bounding box center [542, 74] width 162 height 21
type input "10/2025"
click at [537, 110] on input "text" at bounding box center [524, 118] width 169 height 21
type input "45,000"
click at [348, 76] on input "text" at bounding box center [336, 75] width 184 height 23
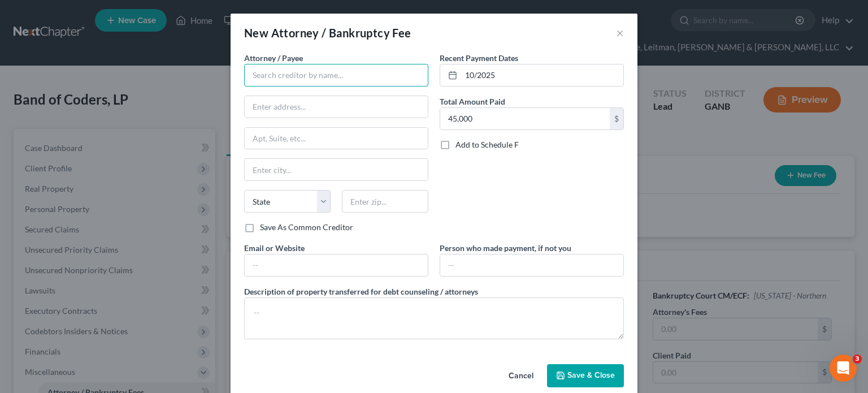
type input "[PERSON_NAME] [PERSON_NAME] [PERSON_NAME] [PERSON_NAME]"
type input "[STREET_ADDRESS][PERSON_NAME]"
type input "[GEOGRAPHIC_DATA]"
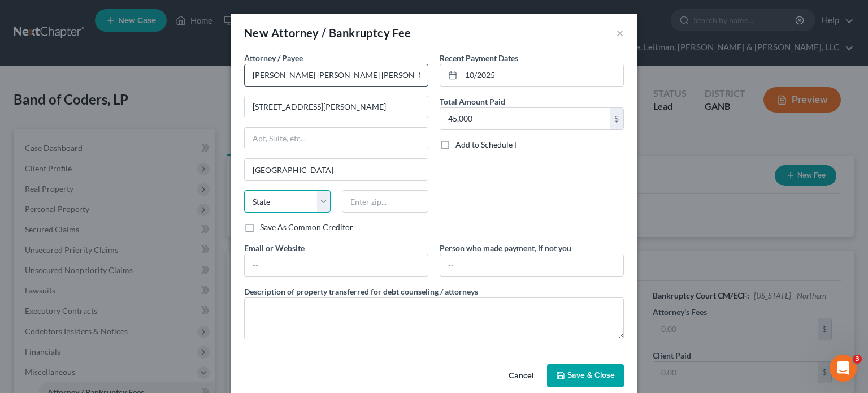
select select "10"
type input "30329"
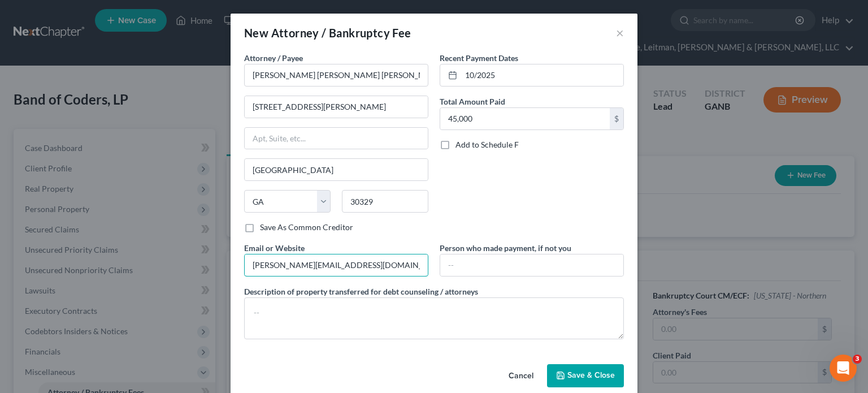
drag, startPoint x: 342, startPoint y: 267, endPoint x: -70, endPoint y: 244, distance: 412.4
click at [0, 244] on html "Home New Case Client Portal Directory Cases DebtorCC Rountree, [PERSON_NAME], […" at bounding box center [434, 320] width 868 height 641
type input "[DOMAIN_NAME]"
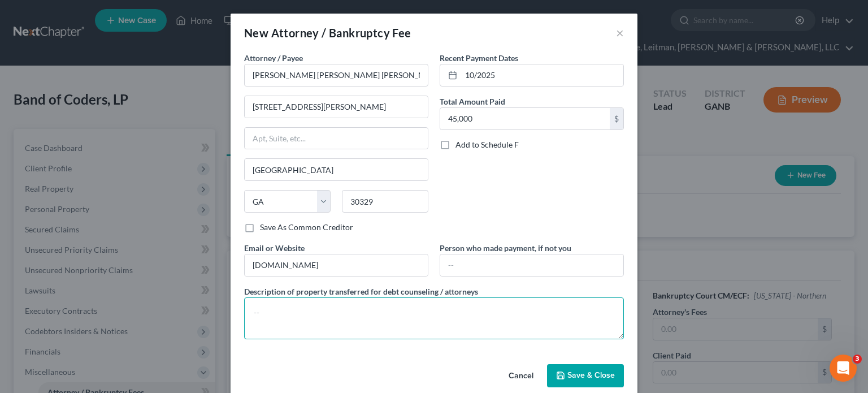
click at [338, 321] on textarea at bounding box center [434, 318] width 380 height 42
type textarea "[MEDICAL_DATA] and filing fee"
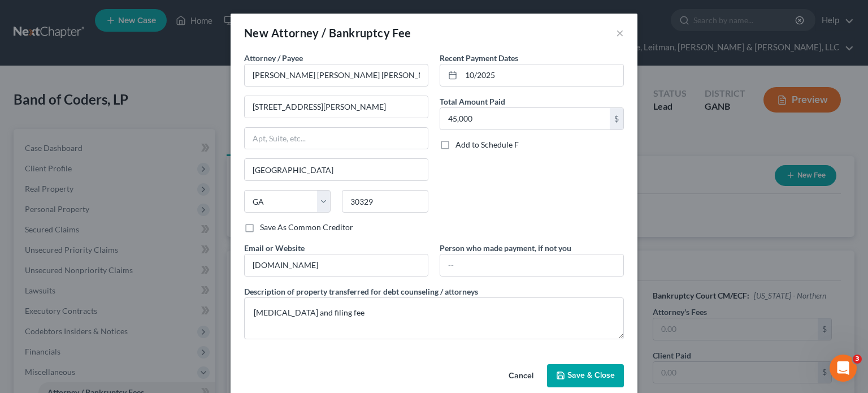
click at [581, 371] on span "Save & Close" at bounding box center [590, 375] width 47 height 10
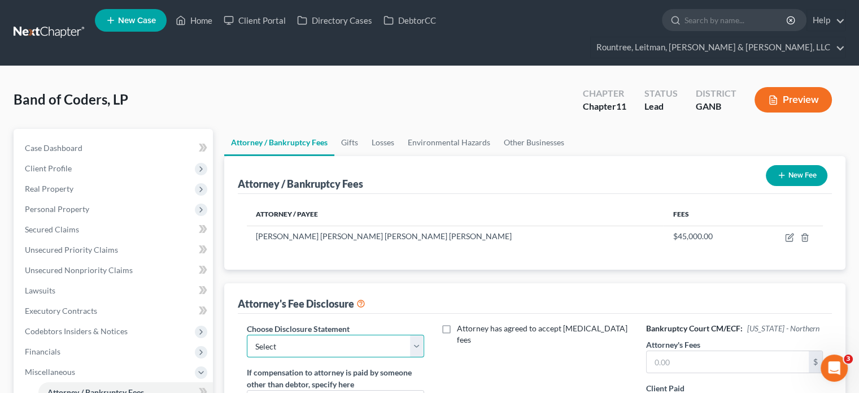
click at [416, 334] on select "Select Star Chain Chapter 13 - Hourly Chapter 11 Chapter 13 Disclosure Statemen…" at bounding box center [335, 345] width 177 height 23
select select "2"
click at [247, 334] on select "Select Star Chain Chapter 13 - Hourly Chapter 11 Chapter 13 Disclosure Statemen…" at bounding box center [335, 345] width 177 height 23
click at [457, 322] on label "Attorney has agreed to accept [MEDICAL_DATA] fees" at bounding box center [543, 333] width 172 height 23
click at [461, 322] on input "Attorney has agreed to accept [MEDICAL_DATA] fees" at bounding box center [464, 325] width 7 height 7
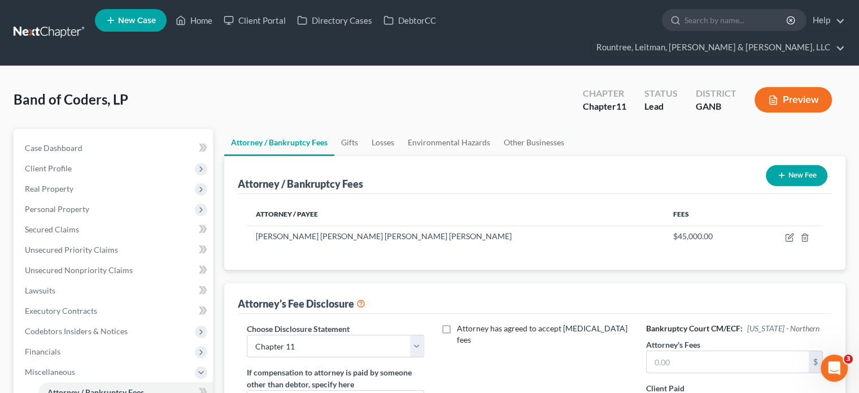
checkbox input "true"
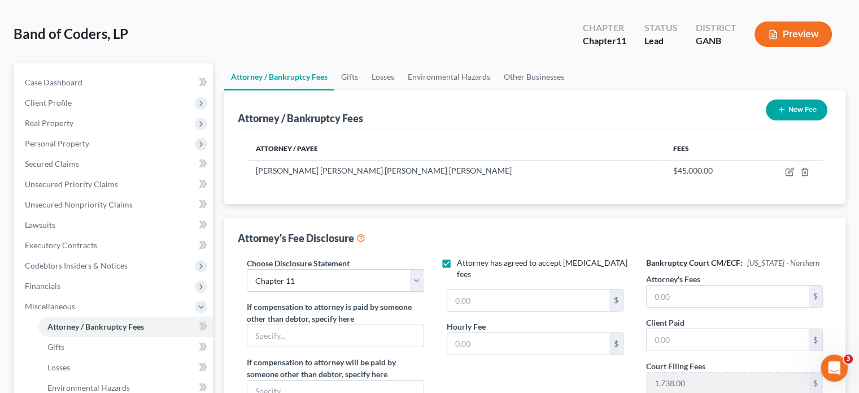
scroll to position [169, 0]
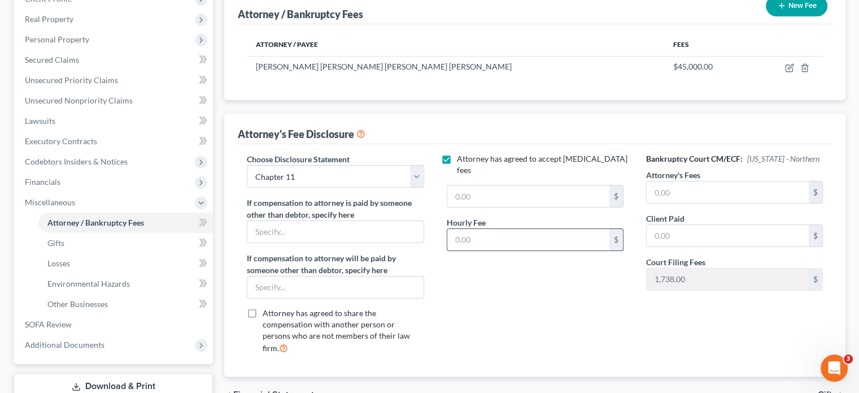
click at [496, 229] on input "text" at bounding box center [528, 239] width 162 height 21
type input "595.00"
click at [487, 185] on input "text" at bounding box center [528, 195] width 162 height 21
type input "45,000"
click at [563, 325] on div "Attorney has agreed to accept [MEDICAL_DATA] fees 45,000 $ Hourly Fee 595.00 $" at bounding box center [534, 258] width 199 height 210
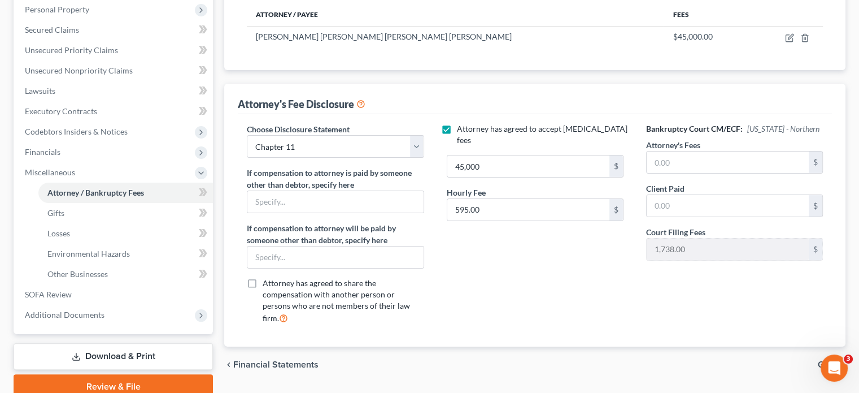
scroll to position [227, 0]
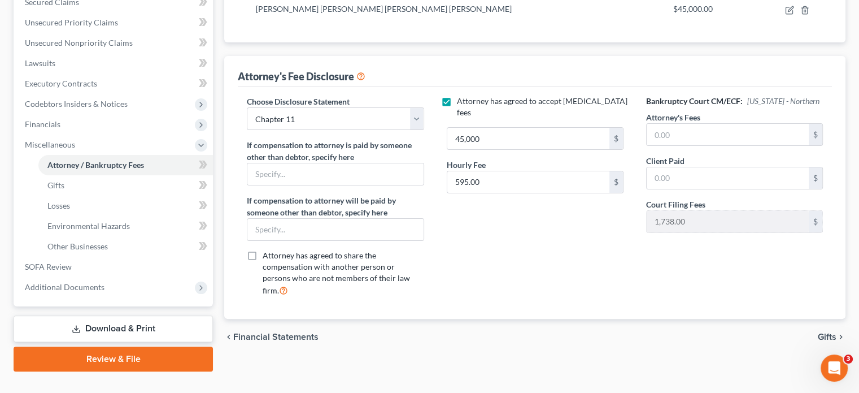
click at [828, 332] on span "Gifts" at bounding box center [827, 336] width 19 height 9
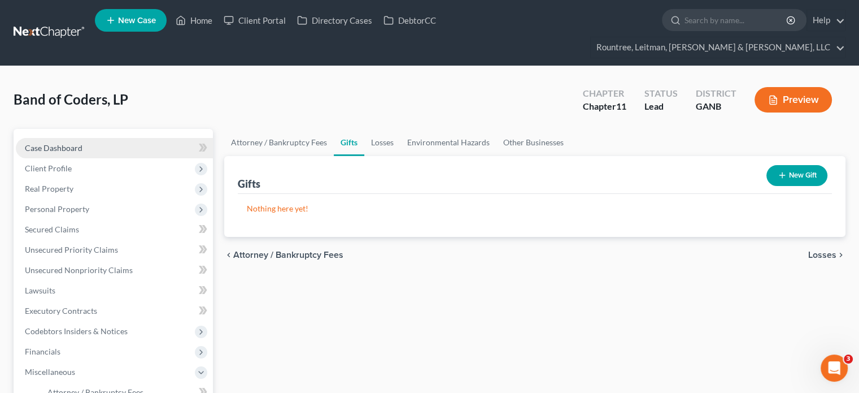
click at [46, 143] on span "Case Dashboard" at bounding box center [54, 148] width 58 height 10
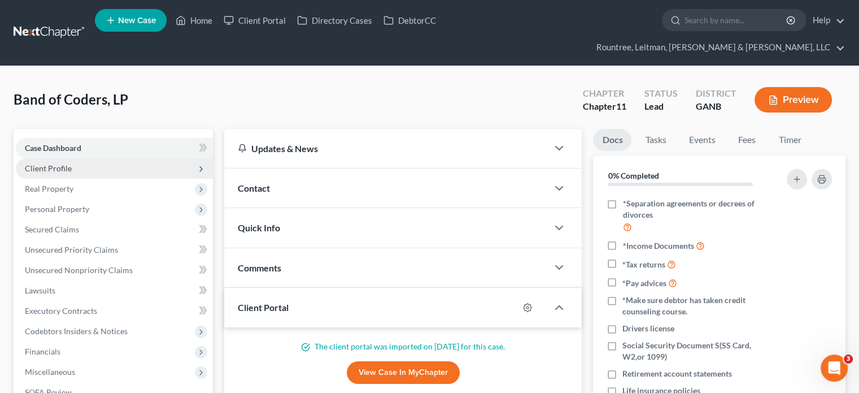
click at [53, 158] on span "Client Profile" at bounding box center [114, 168] width 197 height 20
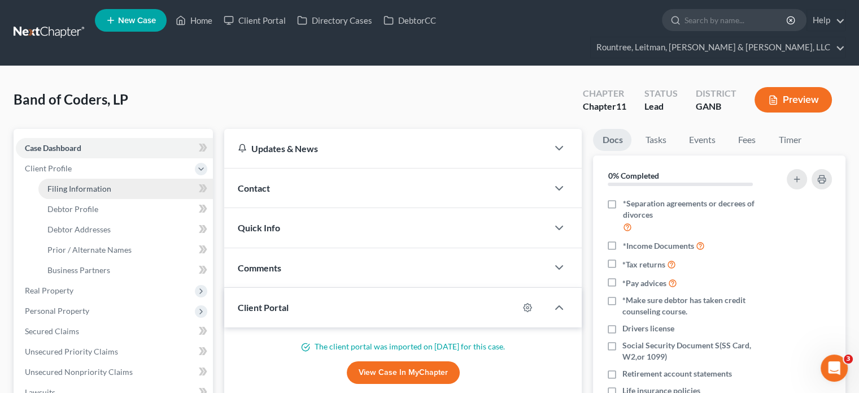
click at [85, 178] on link "Filing Information" at bounding box center [125, 188] width 175 height 20
select select "3"
select select "1"
select select "19"
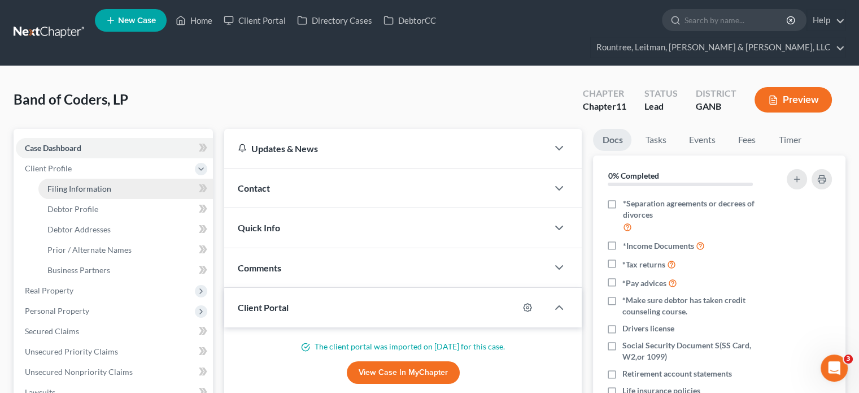
select select "3"
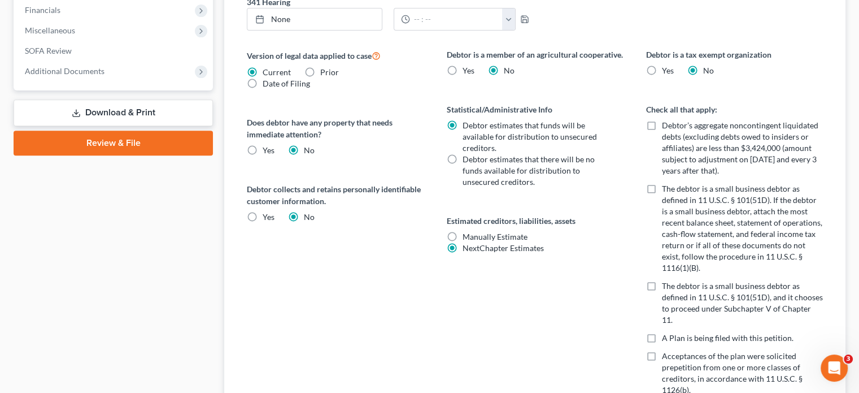
scroll to position [452, 0]
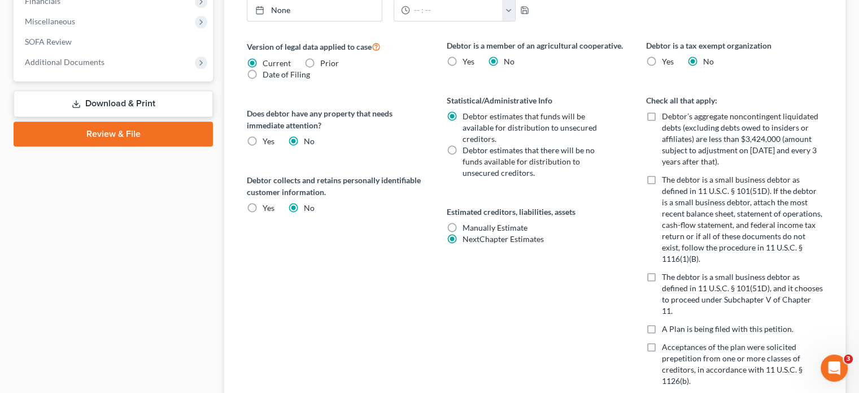
click at [662, 111] on label "Debtor’s aggregate noncontingent liquidated debts (excluding debts owed to insi…" at bounding box center [742, 139] width 161 height 56
click at [666, 111] on input "Debtor’s aggregate noncontingent liquidated debts (excluding debts owed to insi…" at bounding box center [669, 114] width 7 height 7
checkbox input "true"
click at [699, 175] on span "The debtor is a small business debtor as defined in 11 U.S.C. § 101(51D). If th…" at bounding box center [742, 219] width 160 height 89
click at [674, 174] on input "The debtor is a small business debtor as defined in 11 U.S.C. § 101(51D). If th…" at bounding box center [669, 177] width 7 height 7
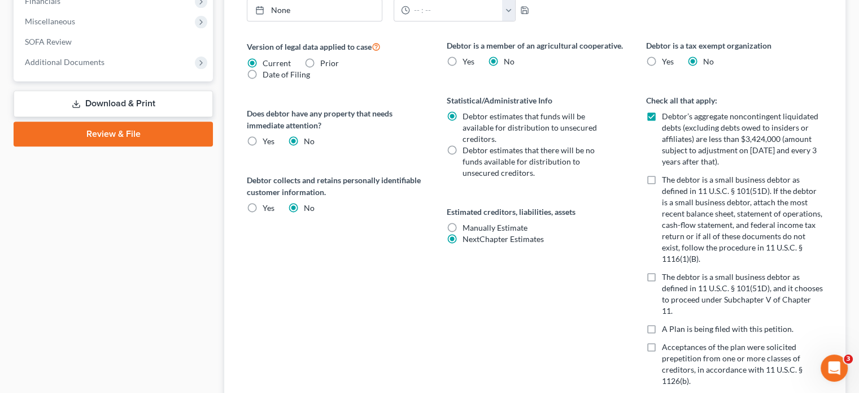
checkbox input "true"
drag, startPoint x: 699, startPoint y: 168, endPoint x: 768, endPoint y: 168, distance: 69.5
click at [768, 175] on span "The debtor is a small business debtor as defined in 11 U.S.C. § 101(51D). If th…" at bounding box center [742, 219] width 160 height 89
copy span "11 U.S.C. § 101(51D)"
click at [662, 271] on label "The debtor is a small business debtor as defined in 11 U.S.C. § 101(51D), and i…" at bounding box center [742, 293] width 161 height 45
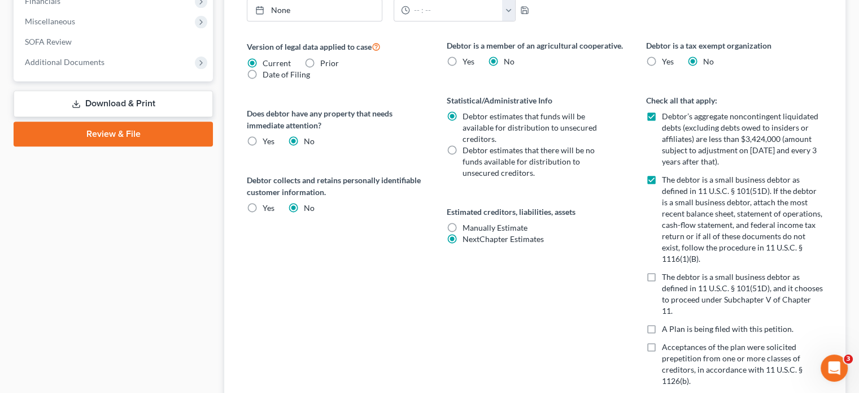
click at [666, 271] on input "The debtor is a small business debtor as defined in 11 U.S.C. § 101(51D), and i…" at bounding box center [669, 274] width 7 height 7
checkbox input "true"
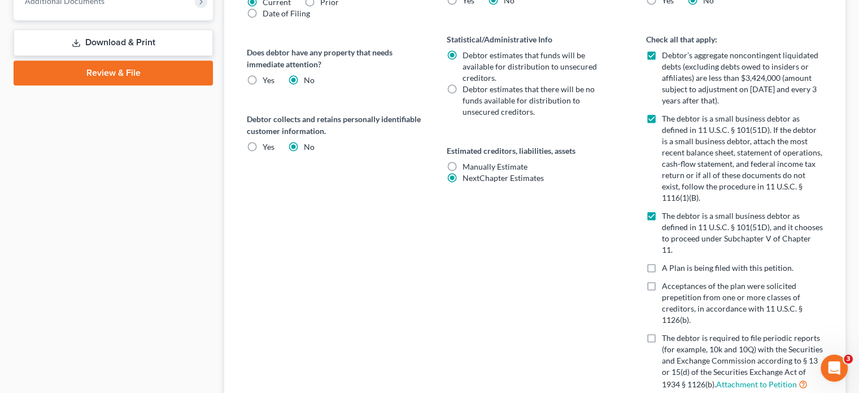
scroll to position [565, 0]
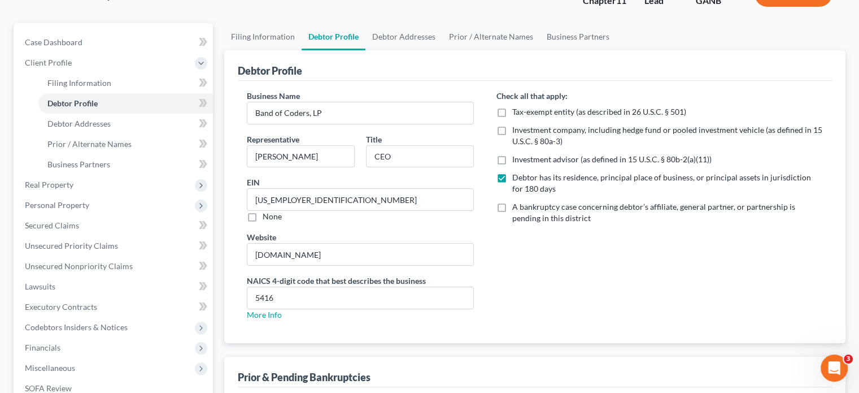
scroll to position [227, 0]
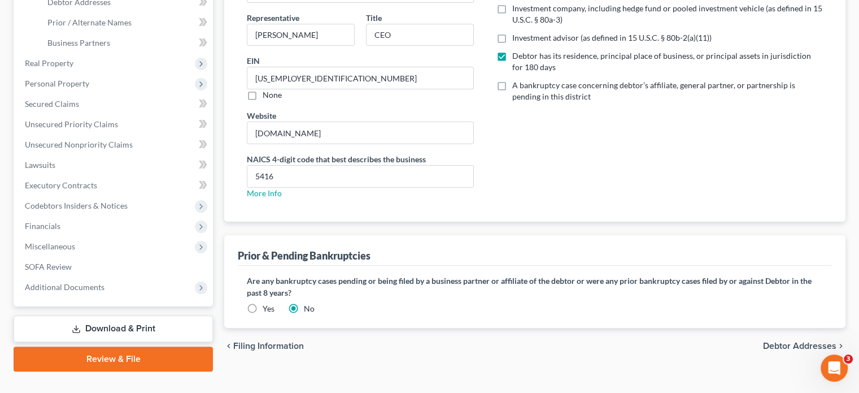
click at [796, 341] on span "Debtor Addresses" at bounding box center [799, 345] width 73 height 9
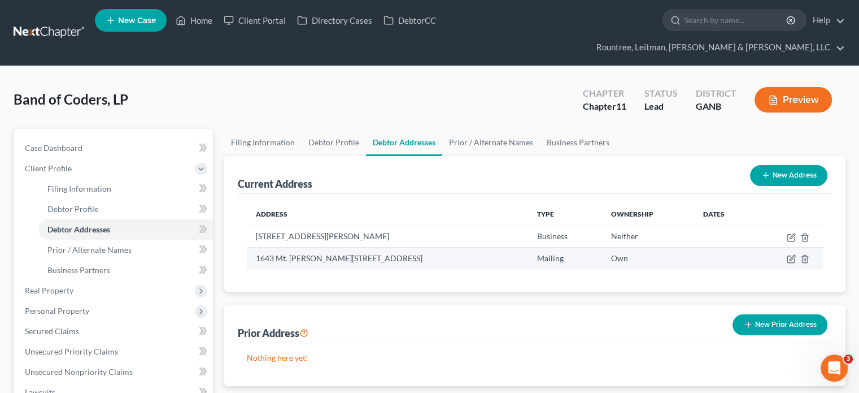
scroll to position [169, 0]
